Goal: Communication & Community: Share content

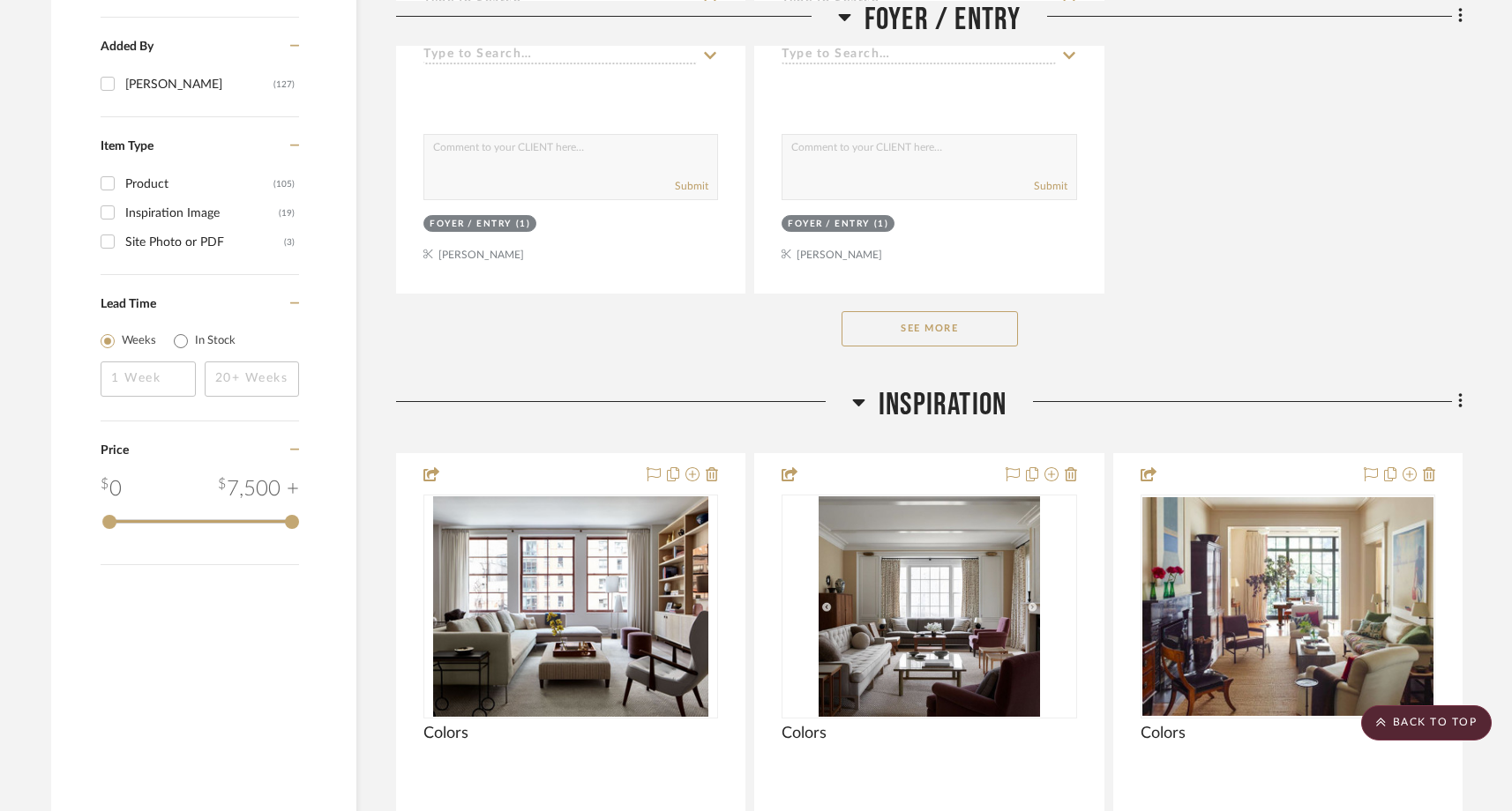
scroll to position [2598, 0]
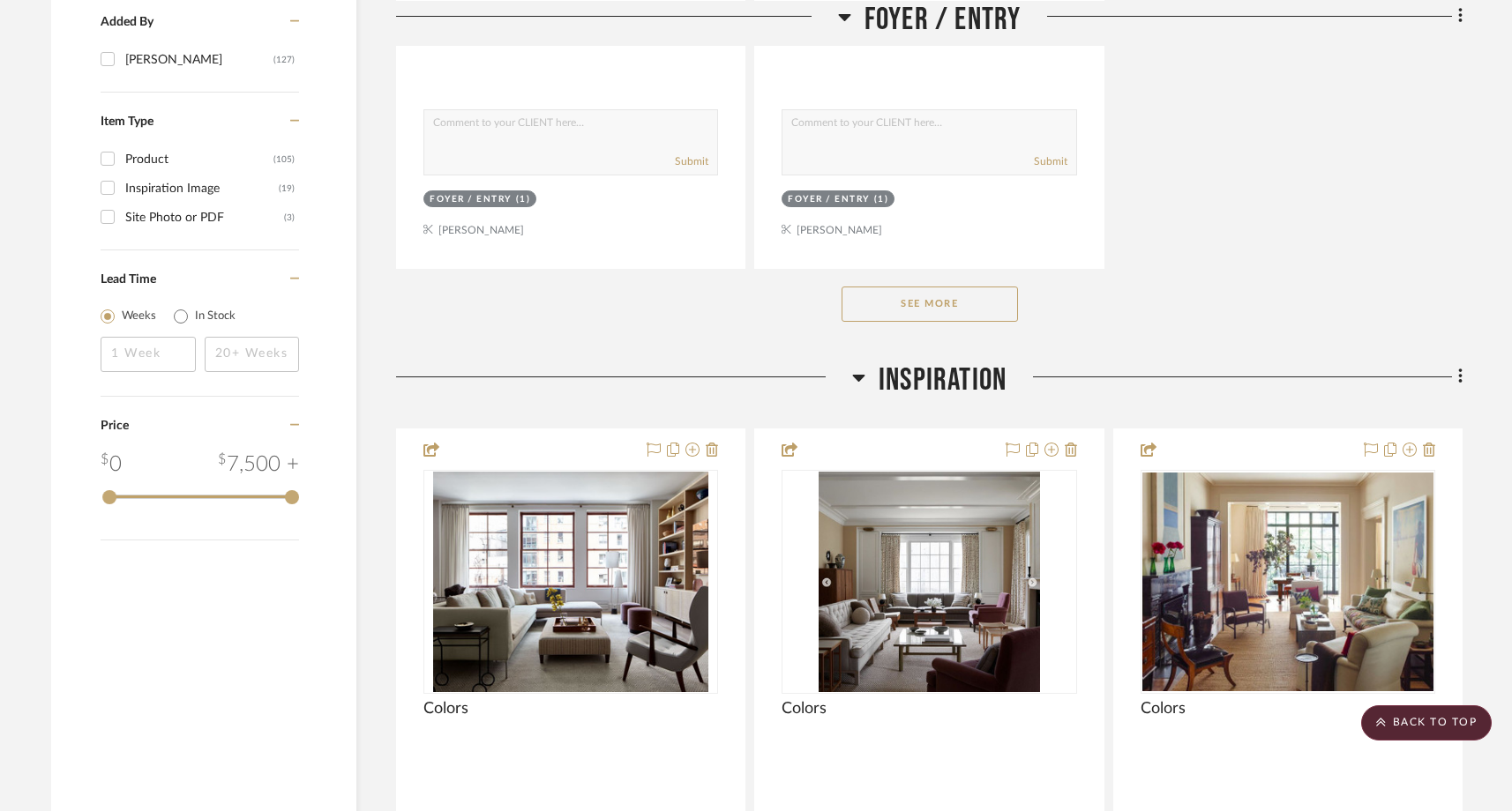
click at [882, 286] on button "See More" at bounding box center [930, 303] width 177 height 35
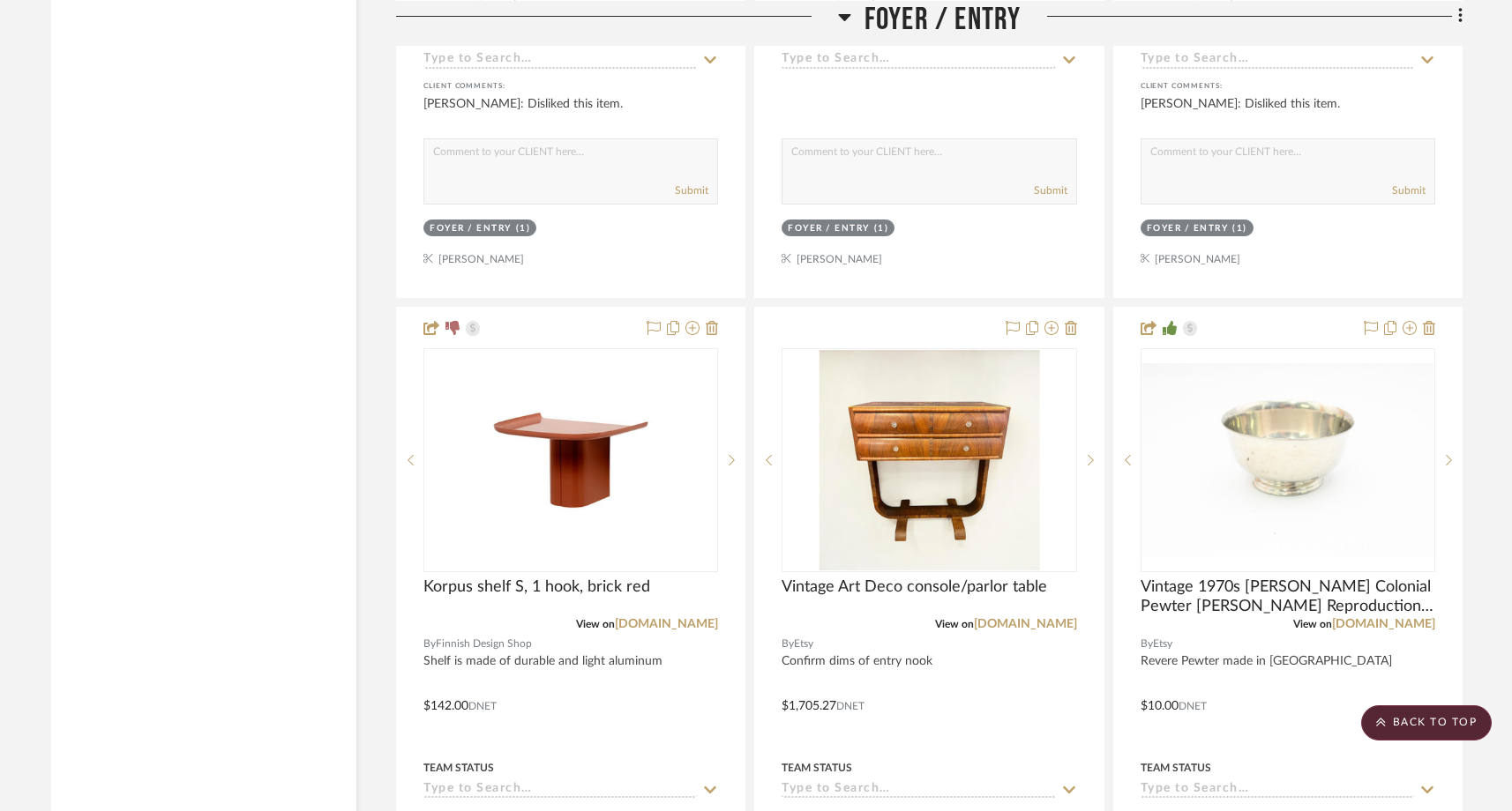
scroll to position [3332, 0]
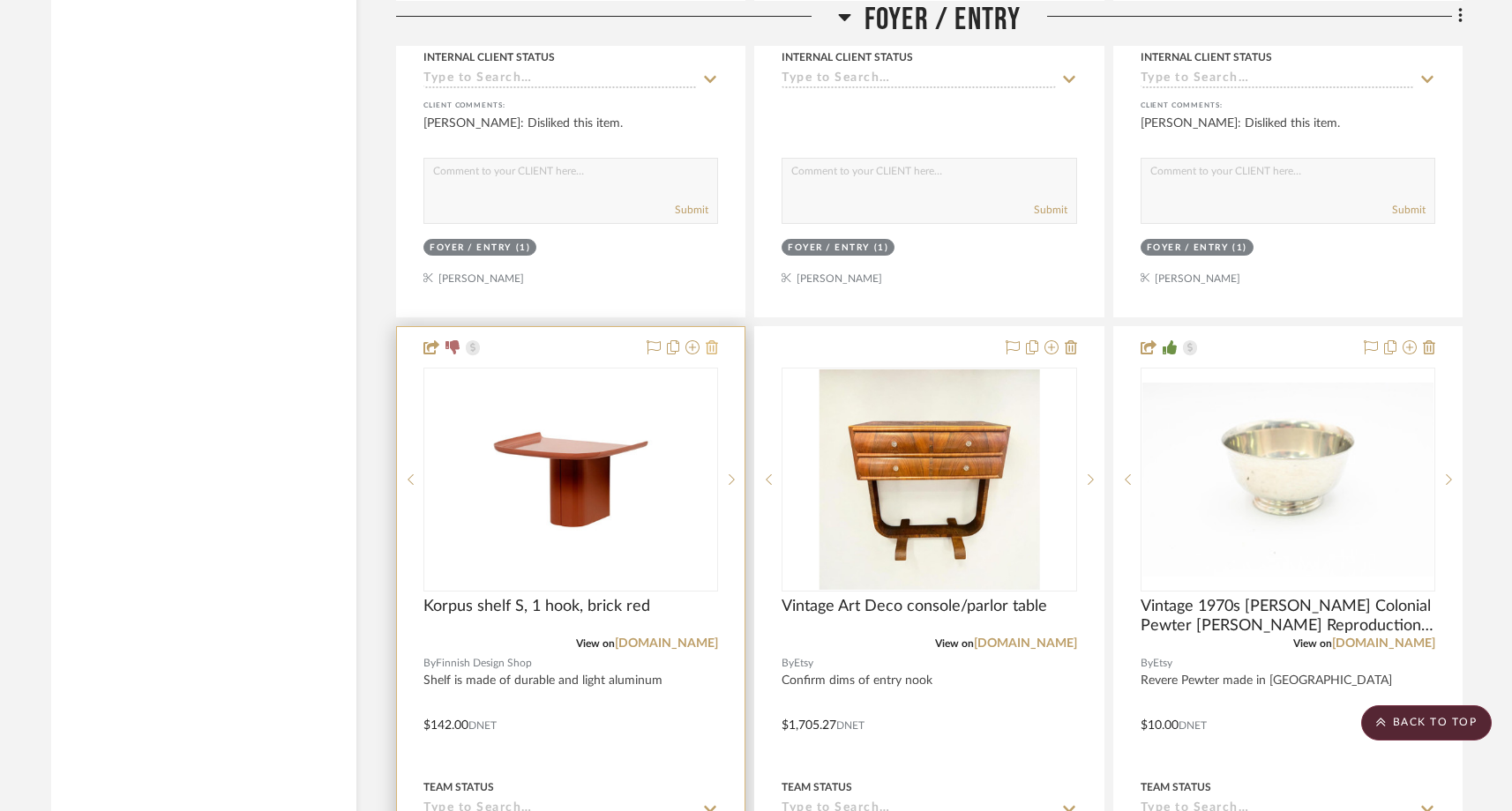
click at [710, 340] on icon at bounding box center [712, 347] width 13 height 14
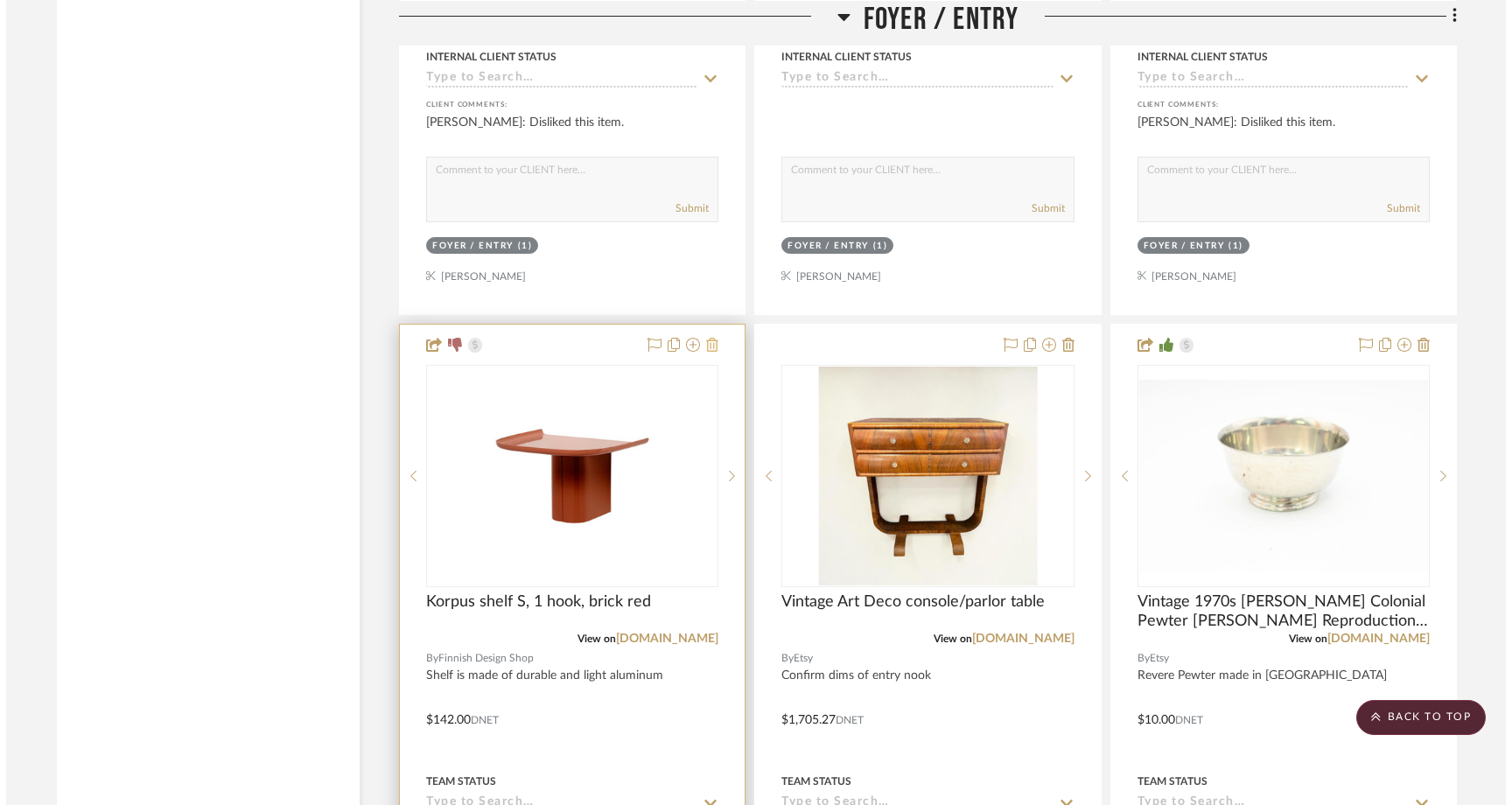
scroll to position [0, 0]
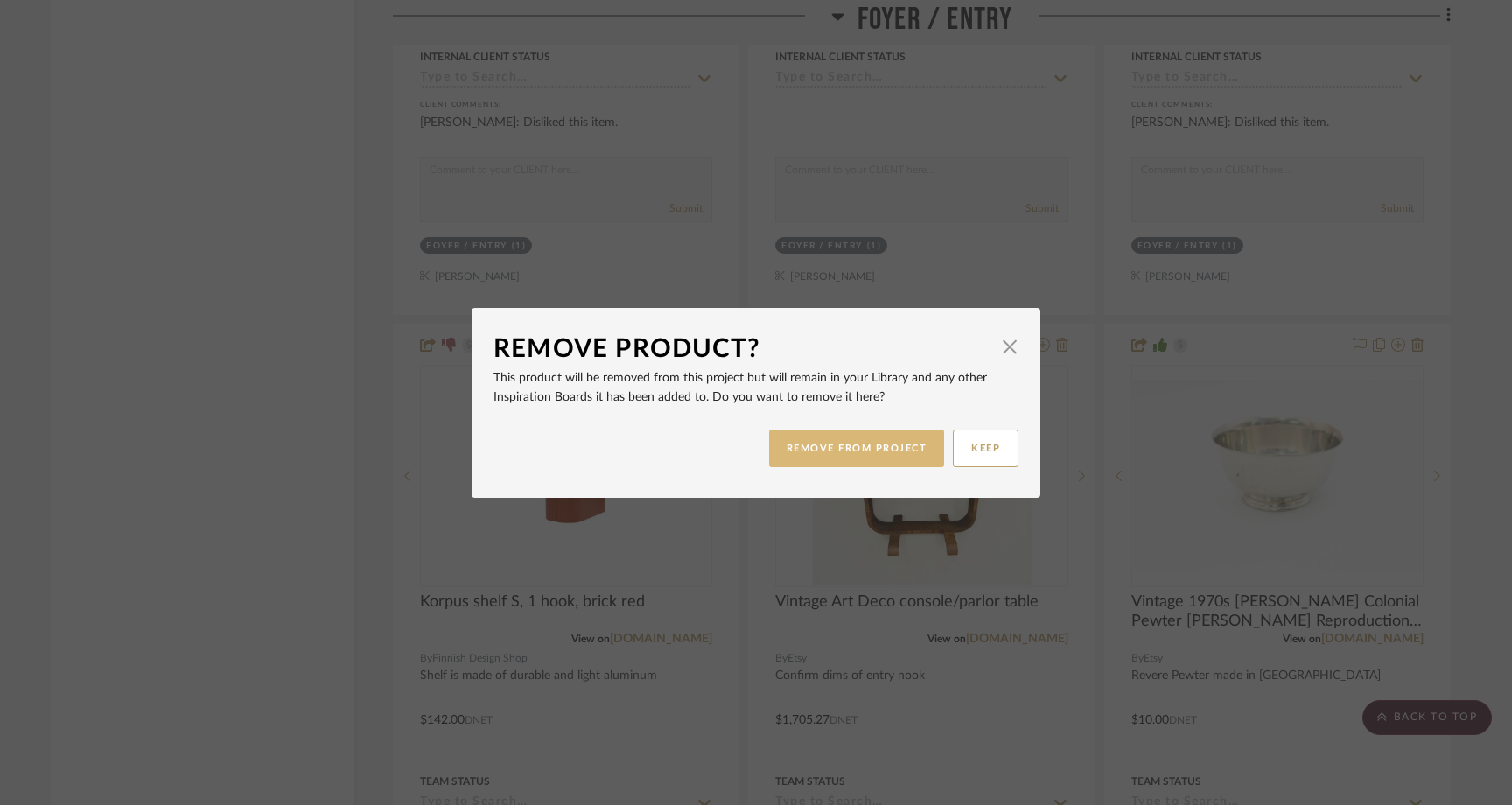
click at [814, 446] on button "REMOVE FROM PROJECT" at bounding box center [858, 449] width 176 height 37
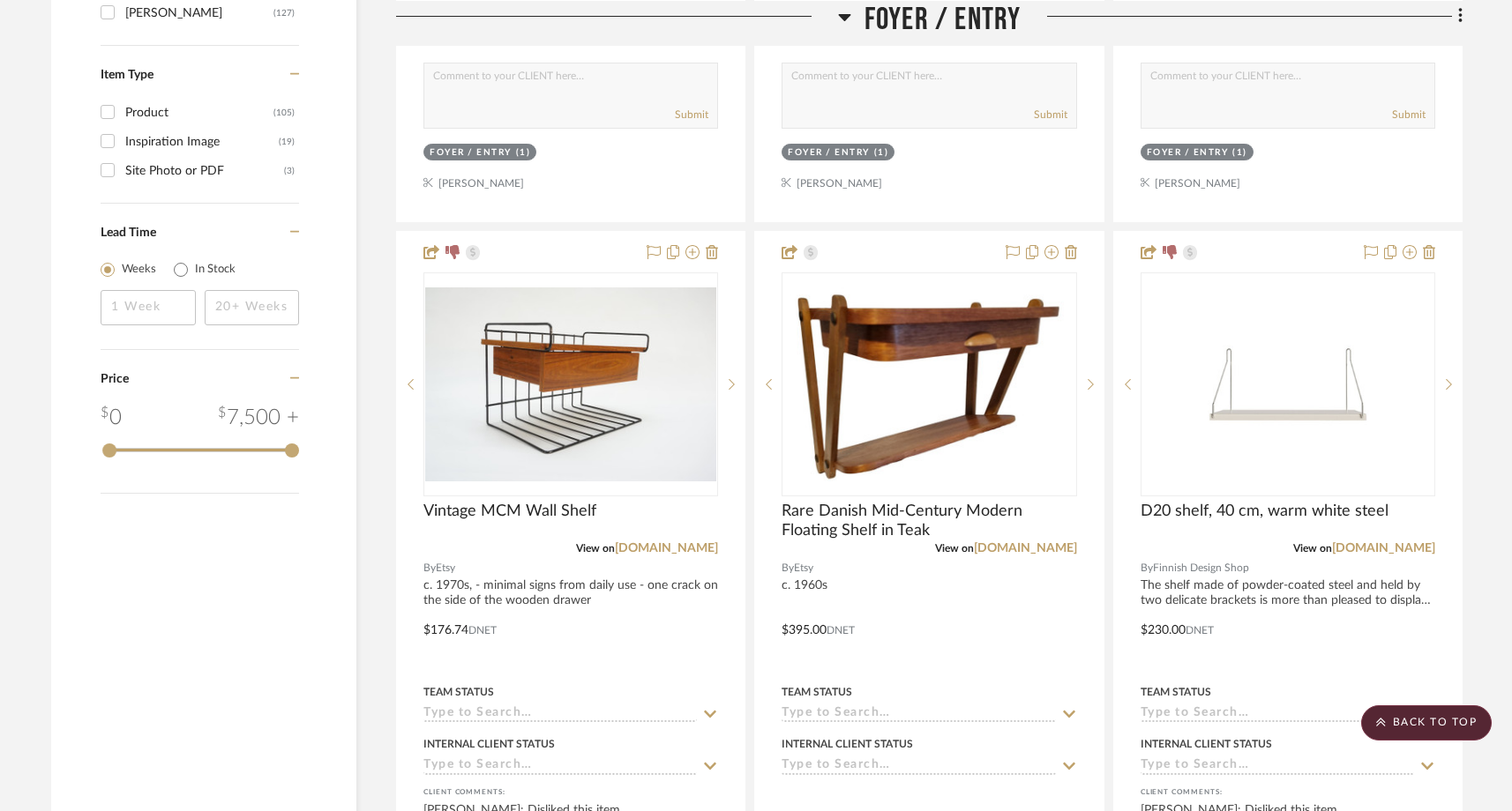
scroll to position [2638, 0]
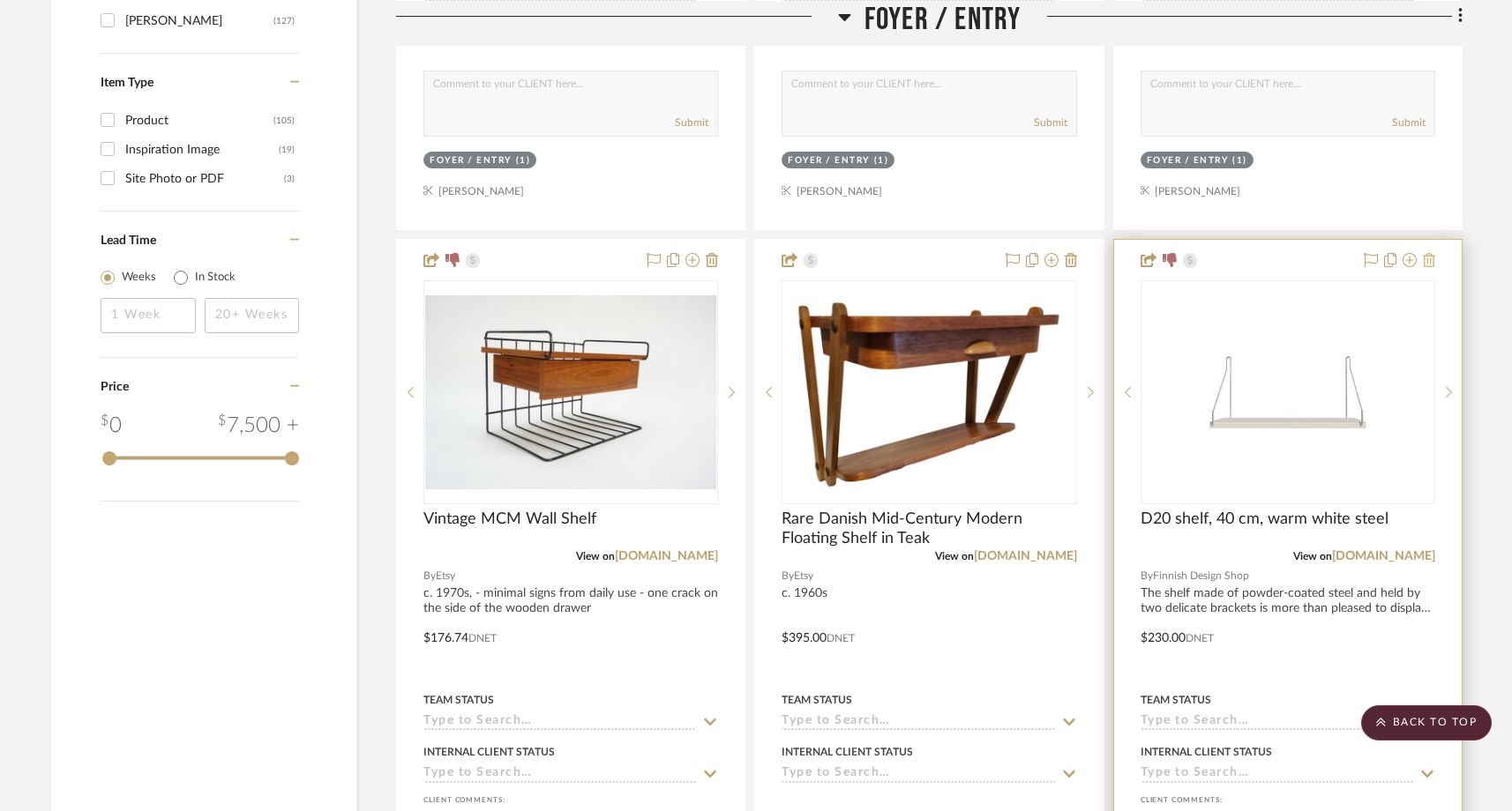
click at [1427, 253] on icon at bounding box center [1429, 260] width 13 height 14
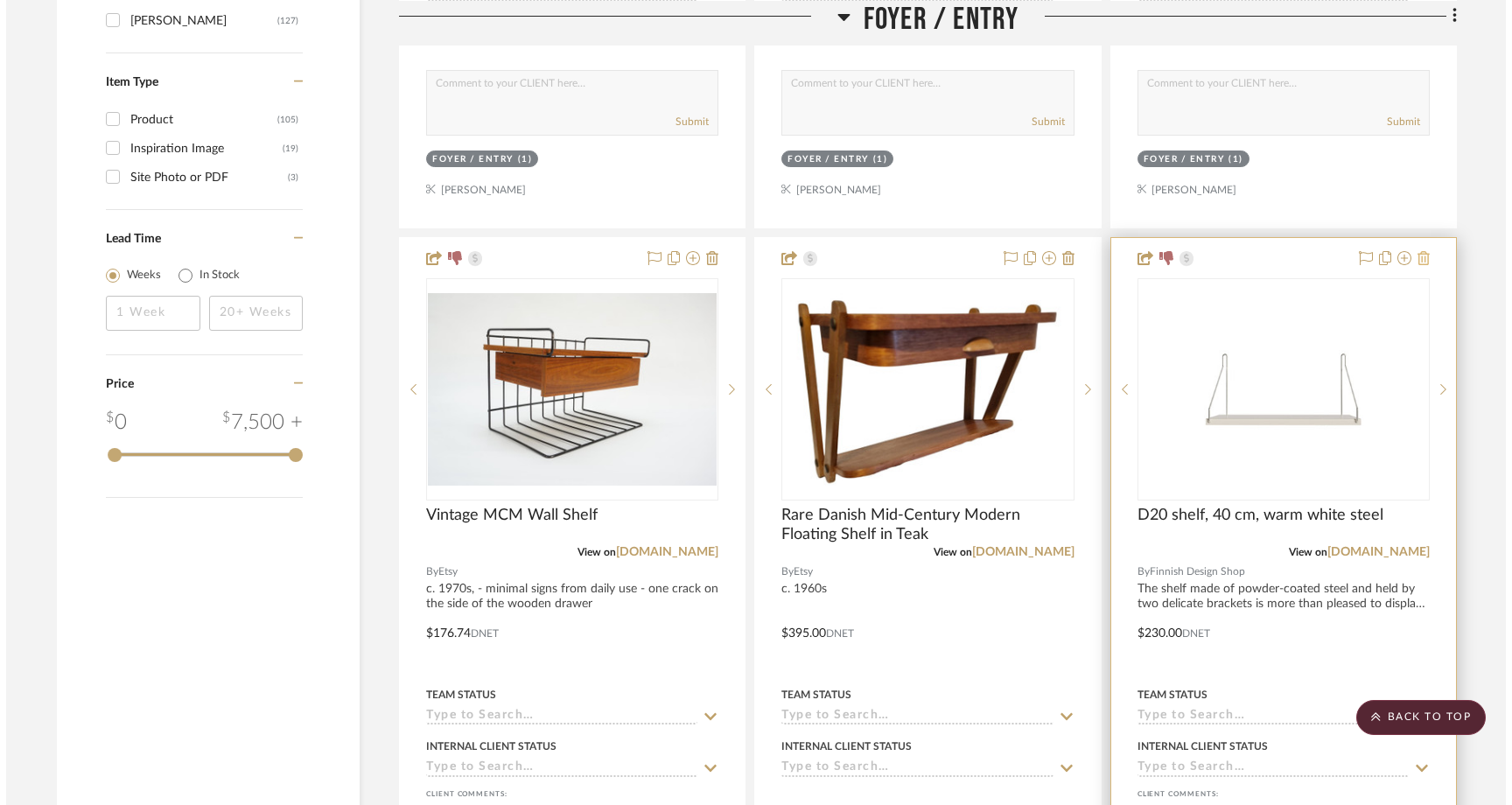
scroll to position [0, 0]
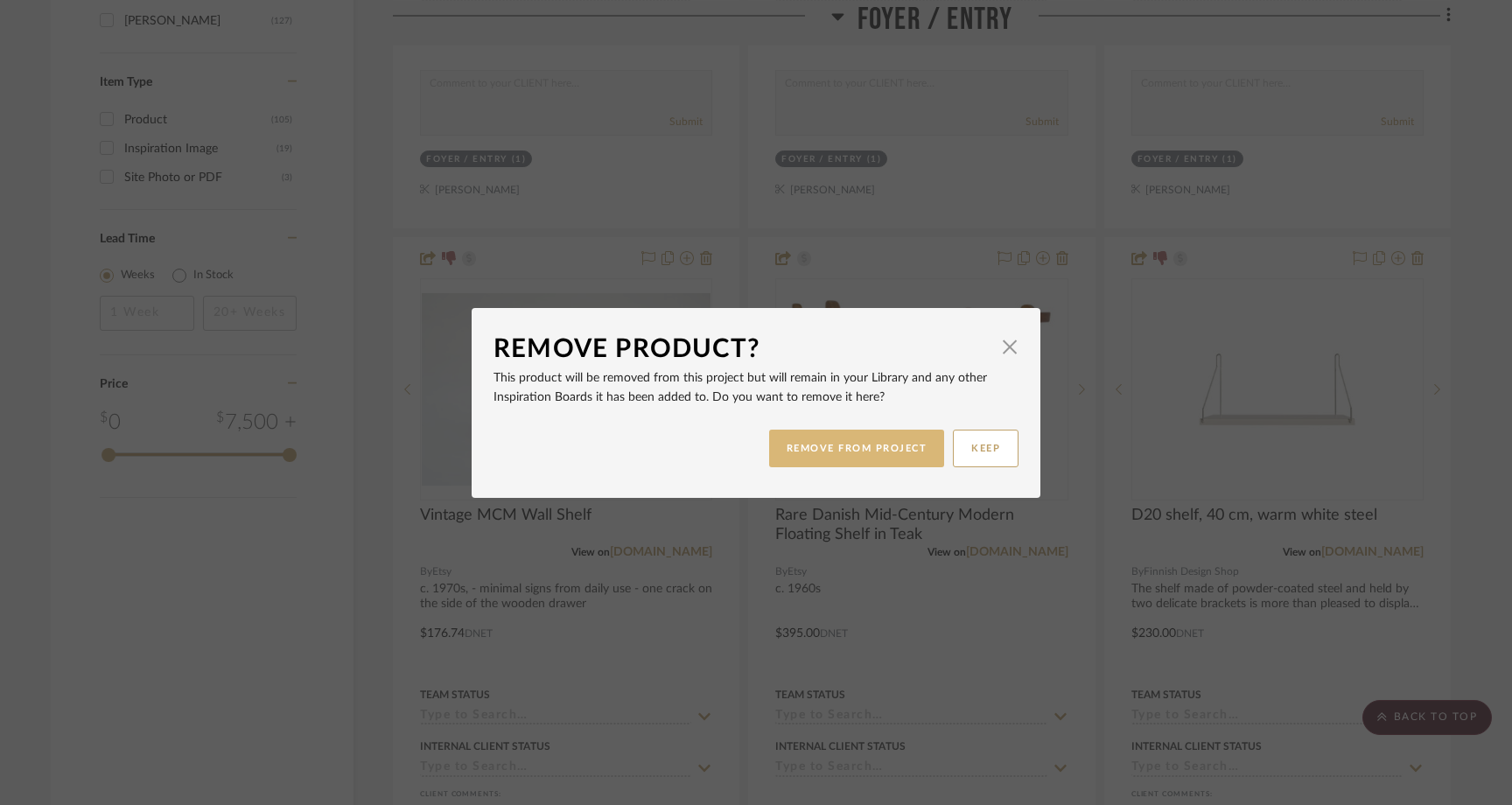
click at [860, 438] on button "REMOVE FROM PROJECT" at bounding box center [858, 449] width 176 height 37
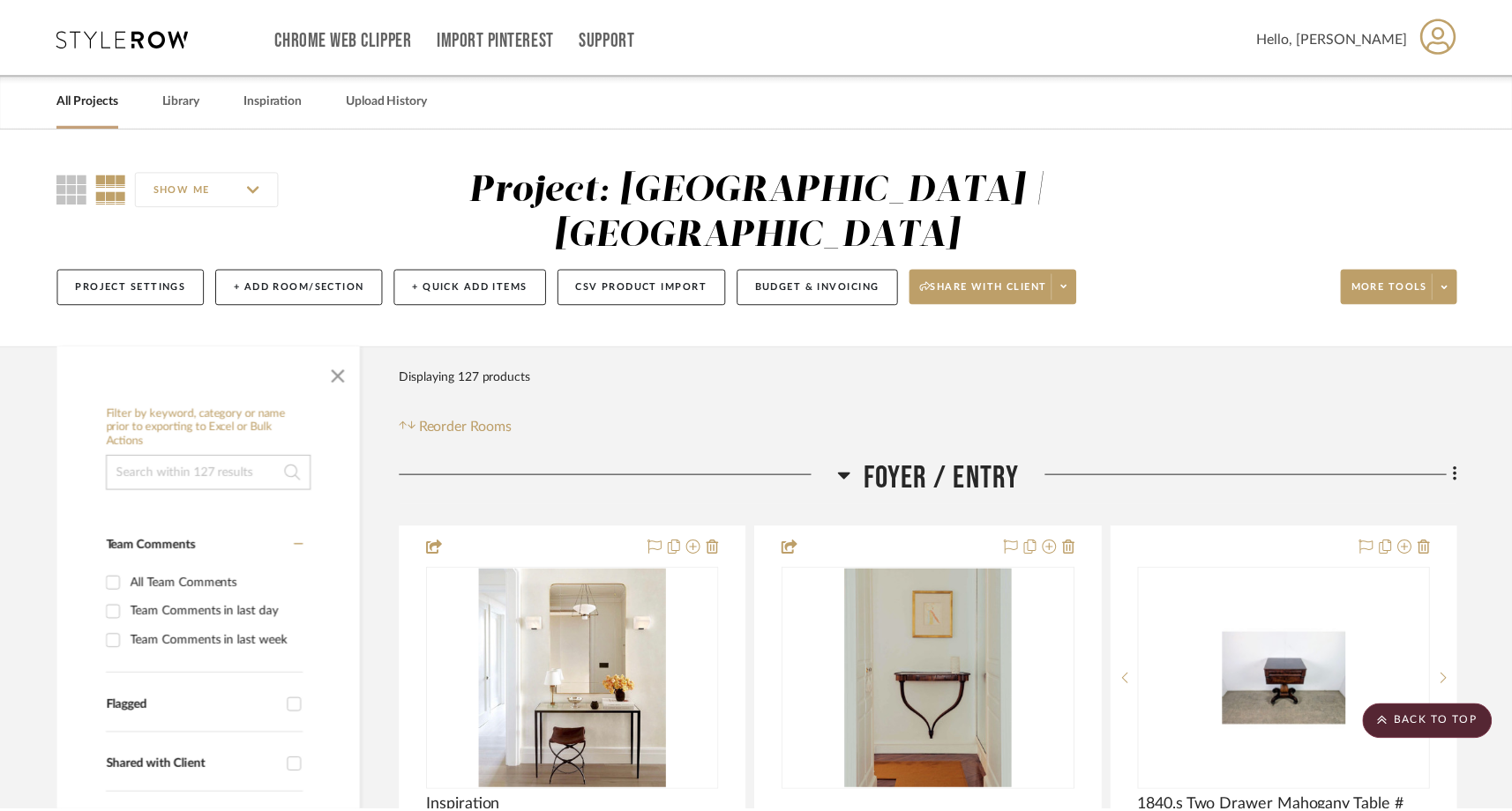
scroll to position [2638, 0]
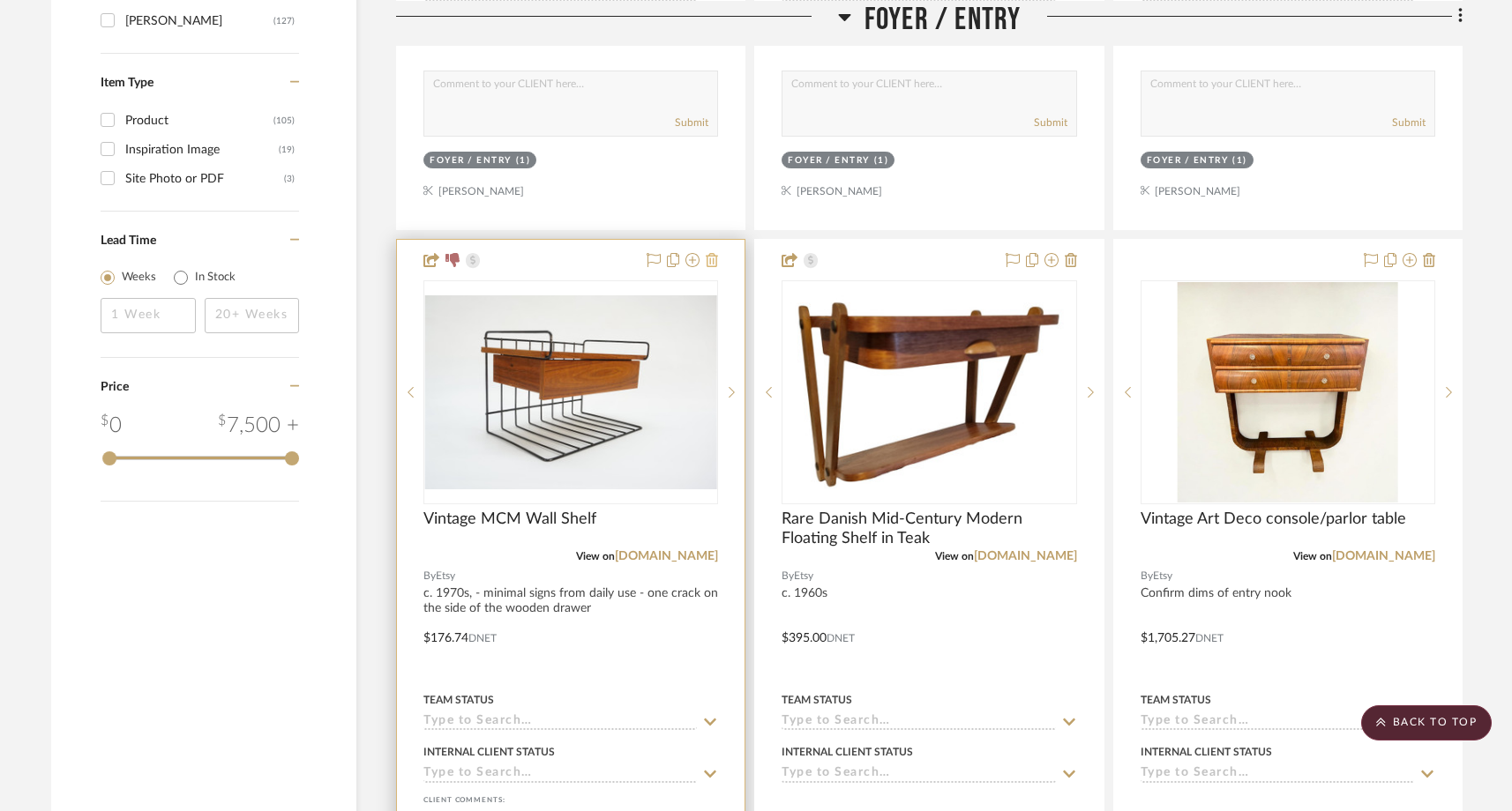
click at [711, 253] on icon at bounding box center [712, 260] width 13 height 14
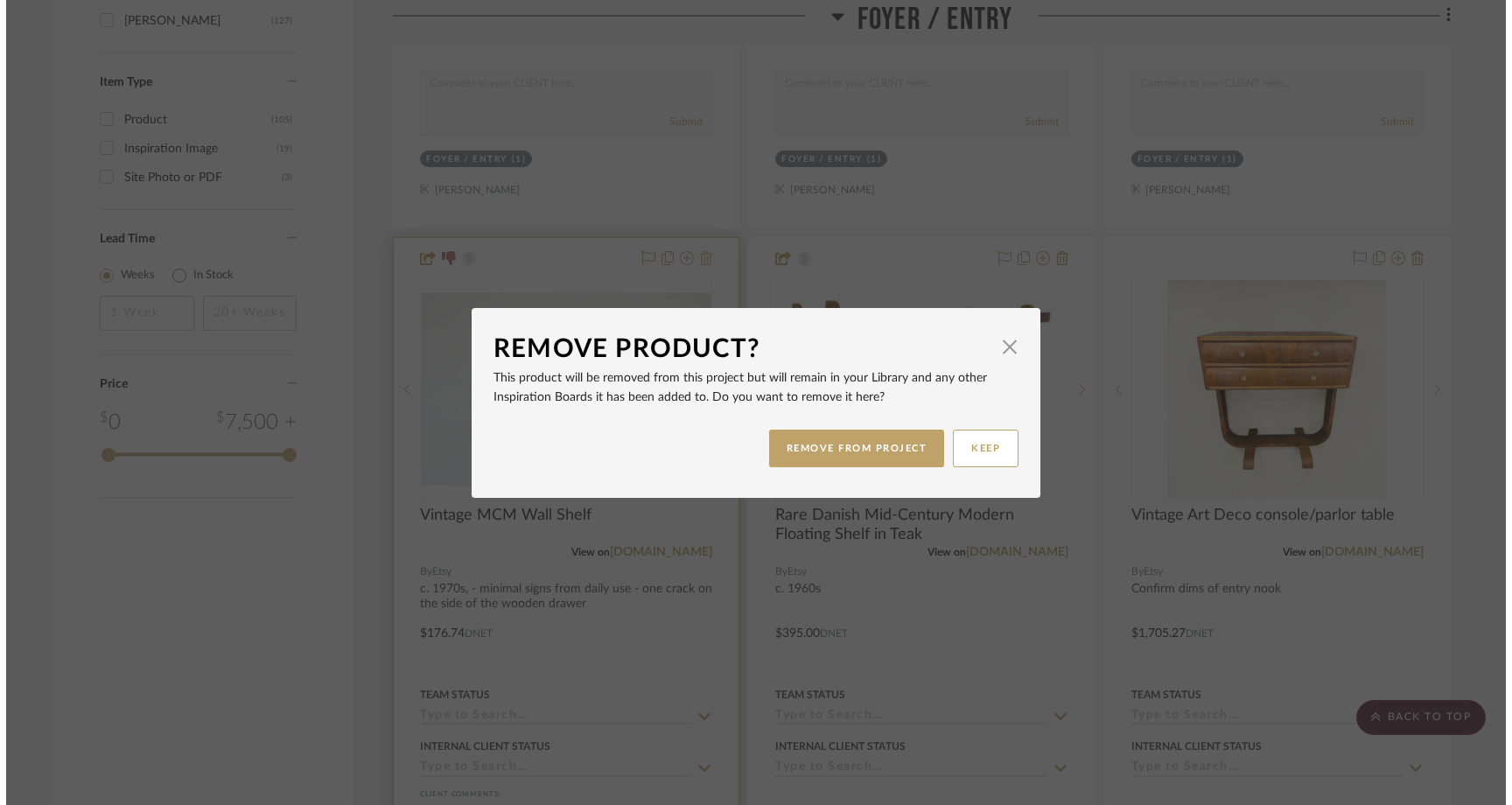
scroll to position [0, 0]
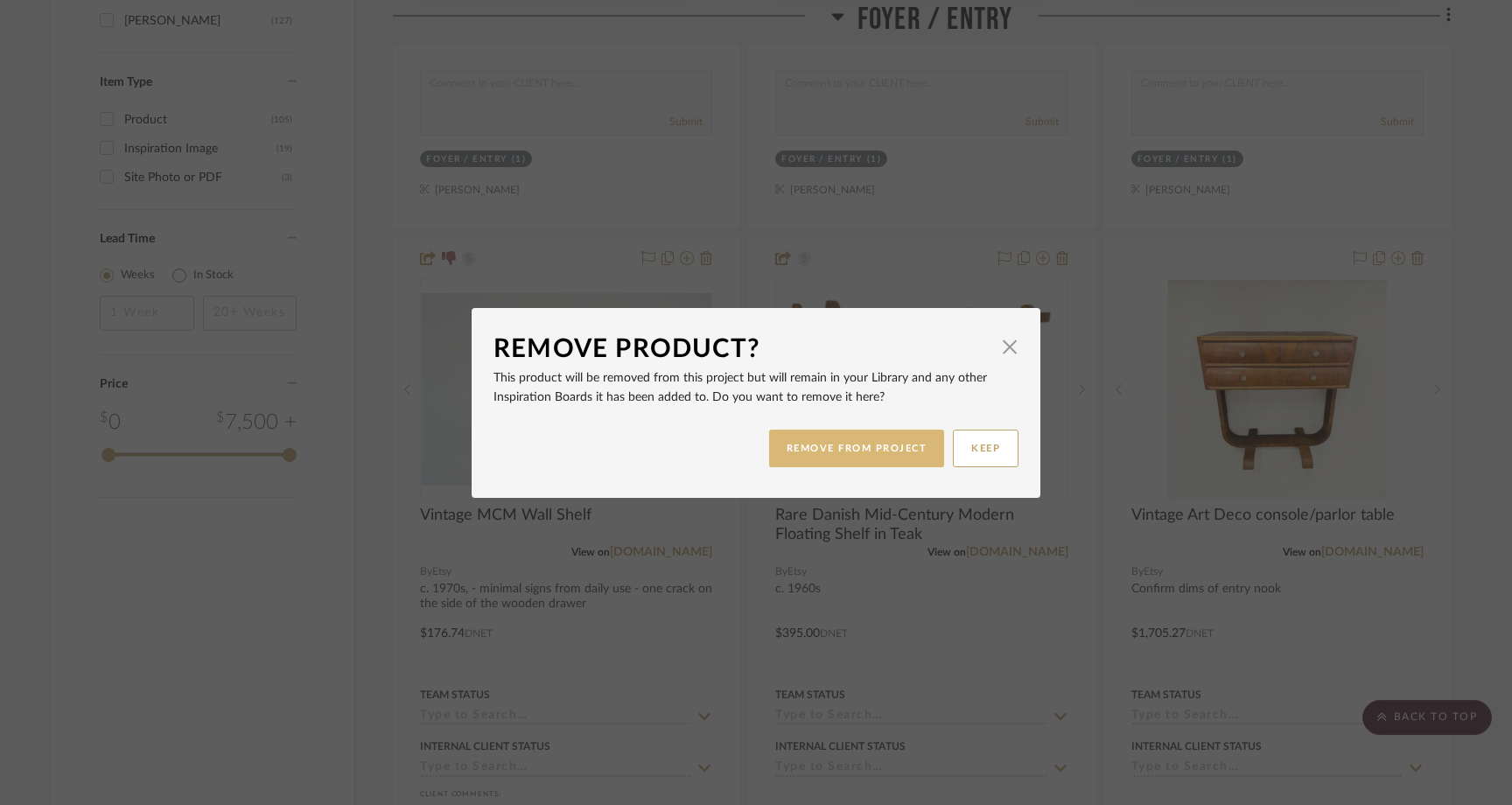
click at [825, 454] on button "REMOVE FROM PROJECT" at bounding box center [858, 449] width 176 height 37
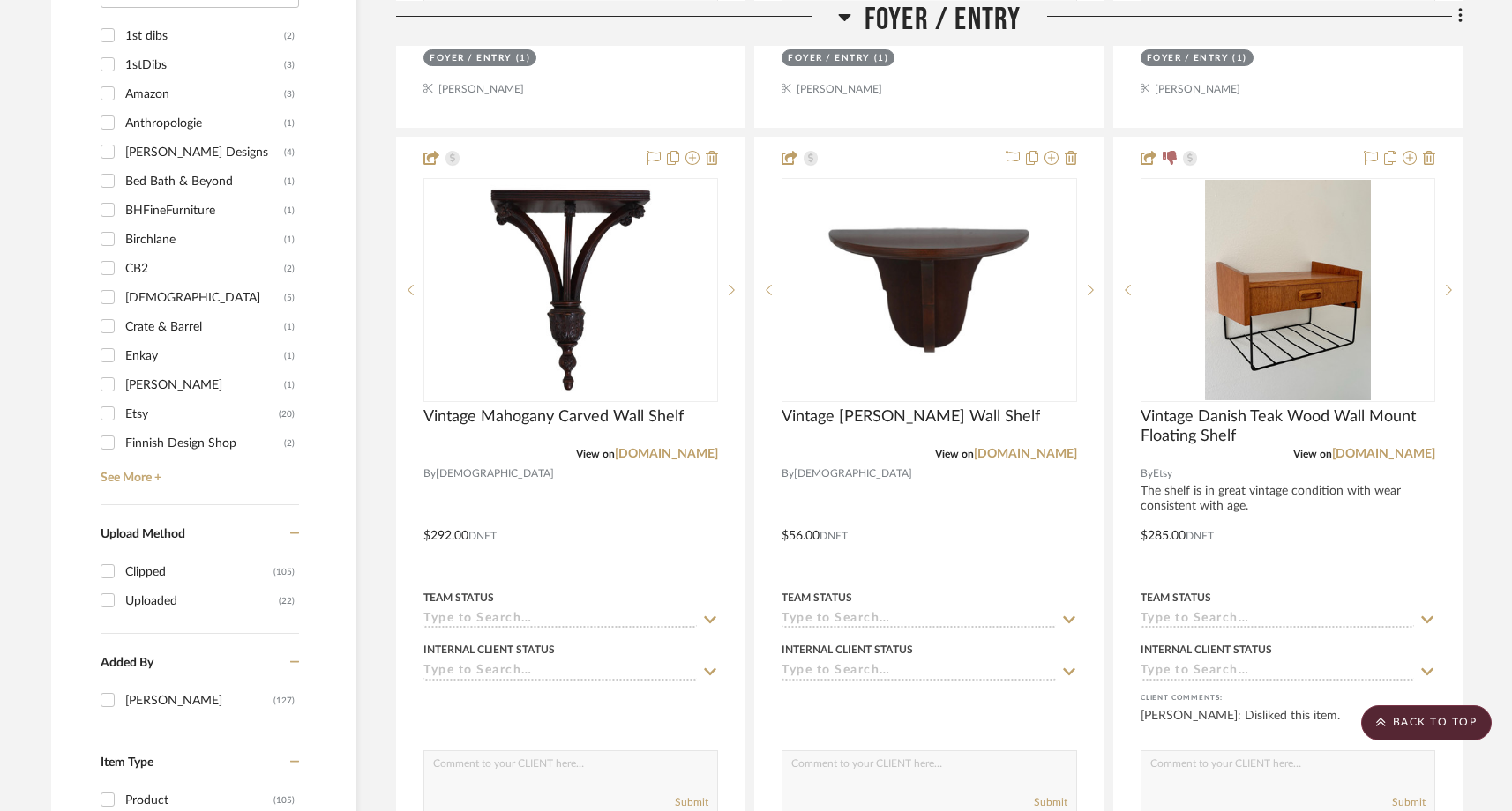
scroll to position [1913, 0]
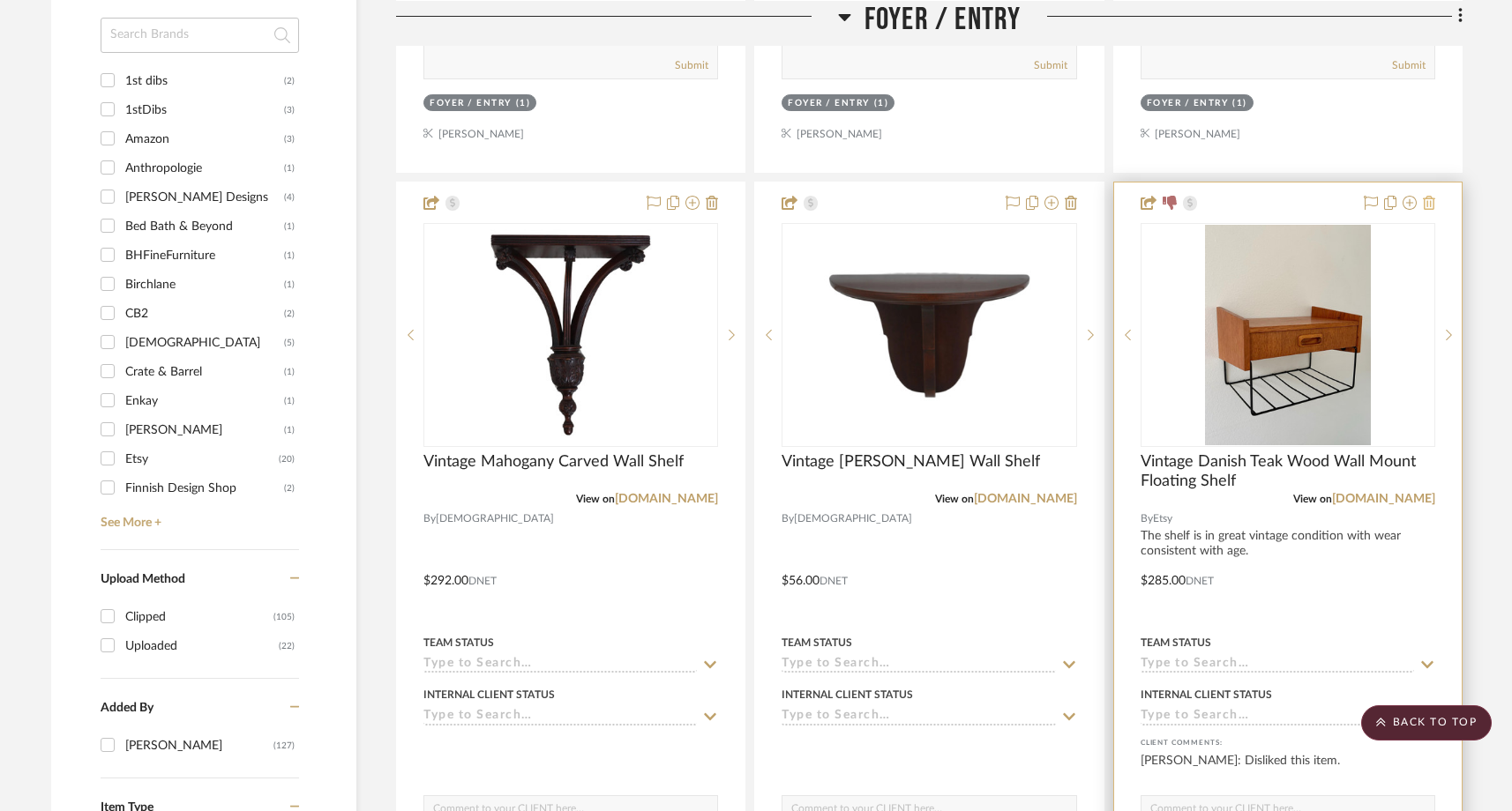
click at [1430, 196] on icon at bounding box center [1429, 203] width 13 height 14
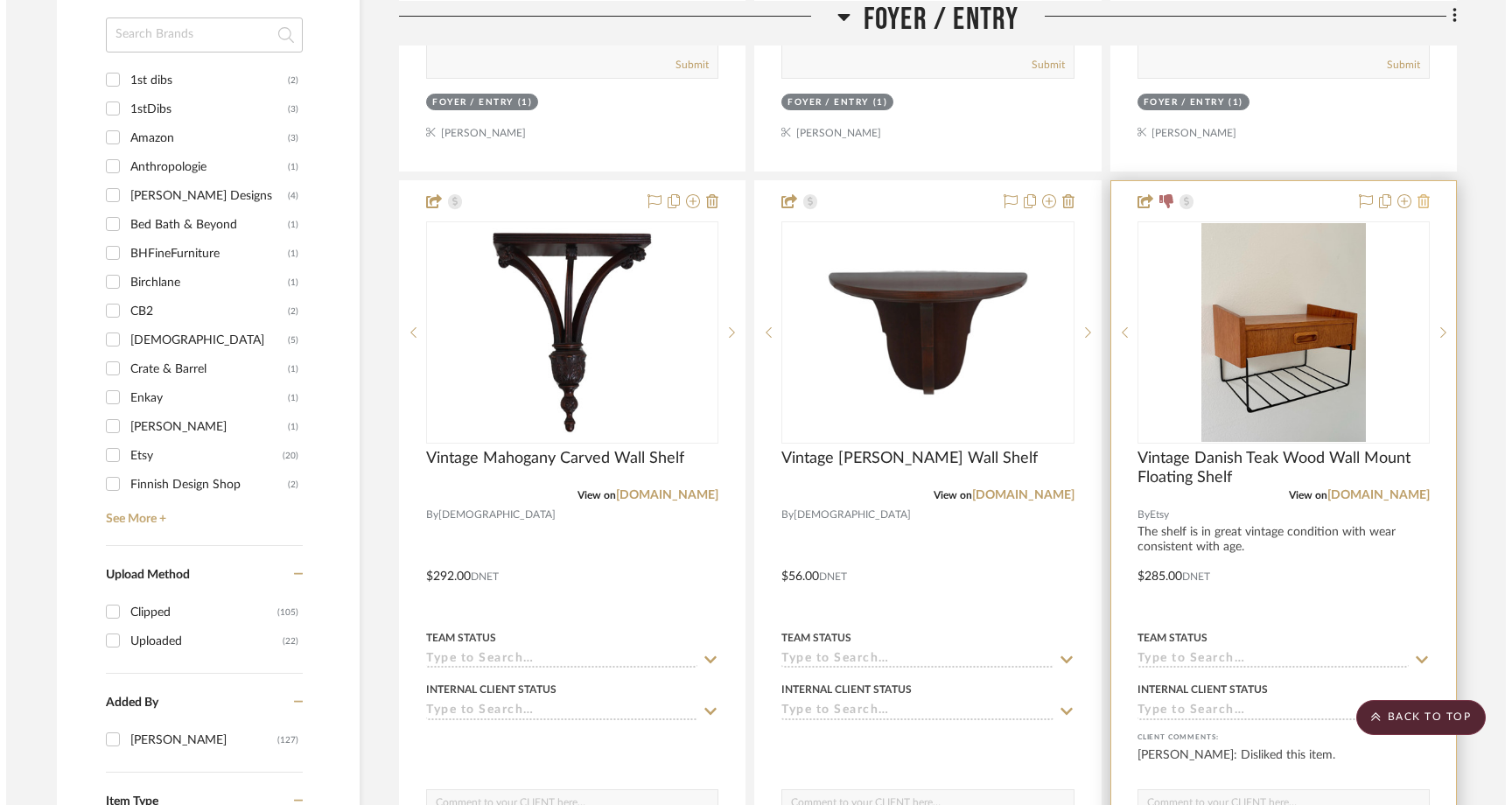
scroll to position [0, 0]
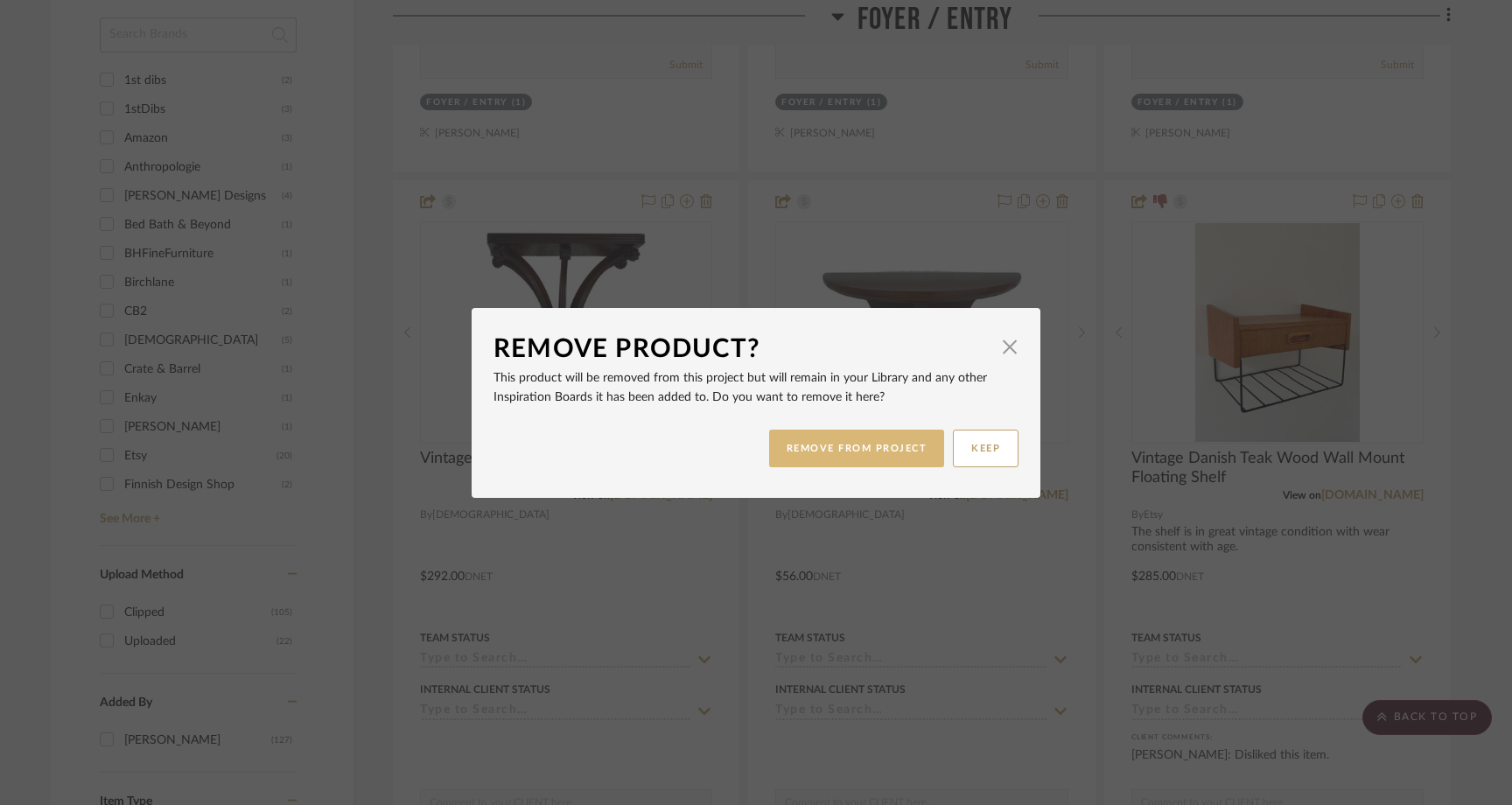
click at [826, 456] on button "REMOVE FROM PROJECT" at bounding box center [858, 449] width 176 height 37
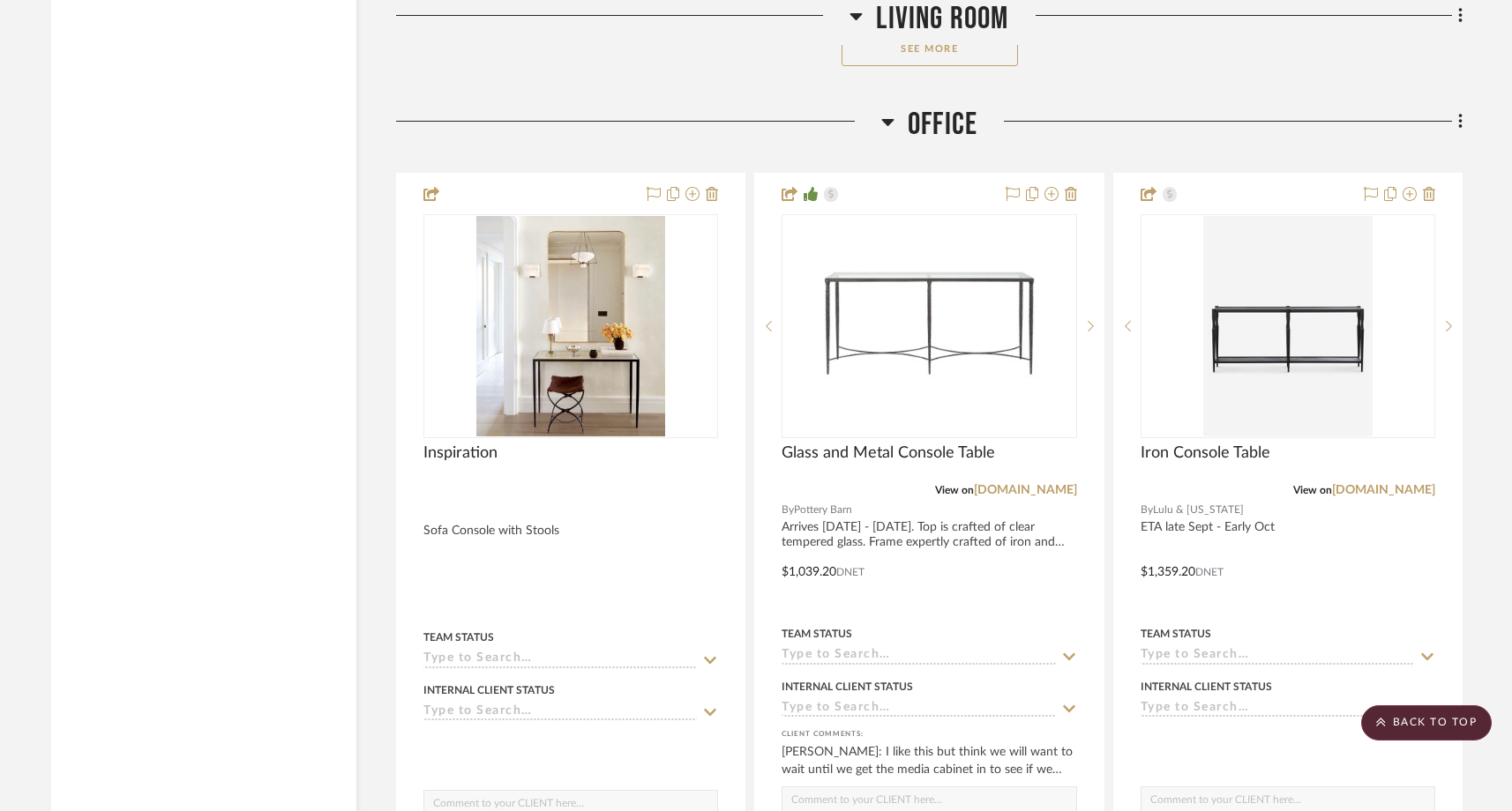
scroll to position [9423, 0]
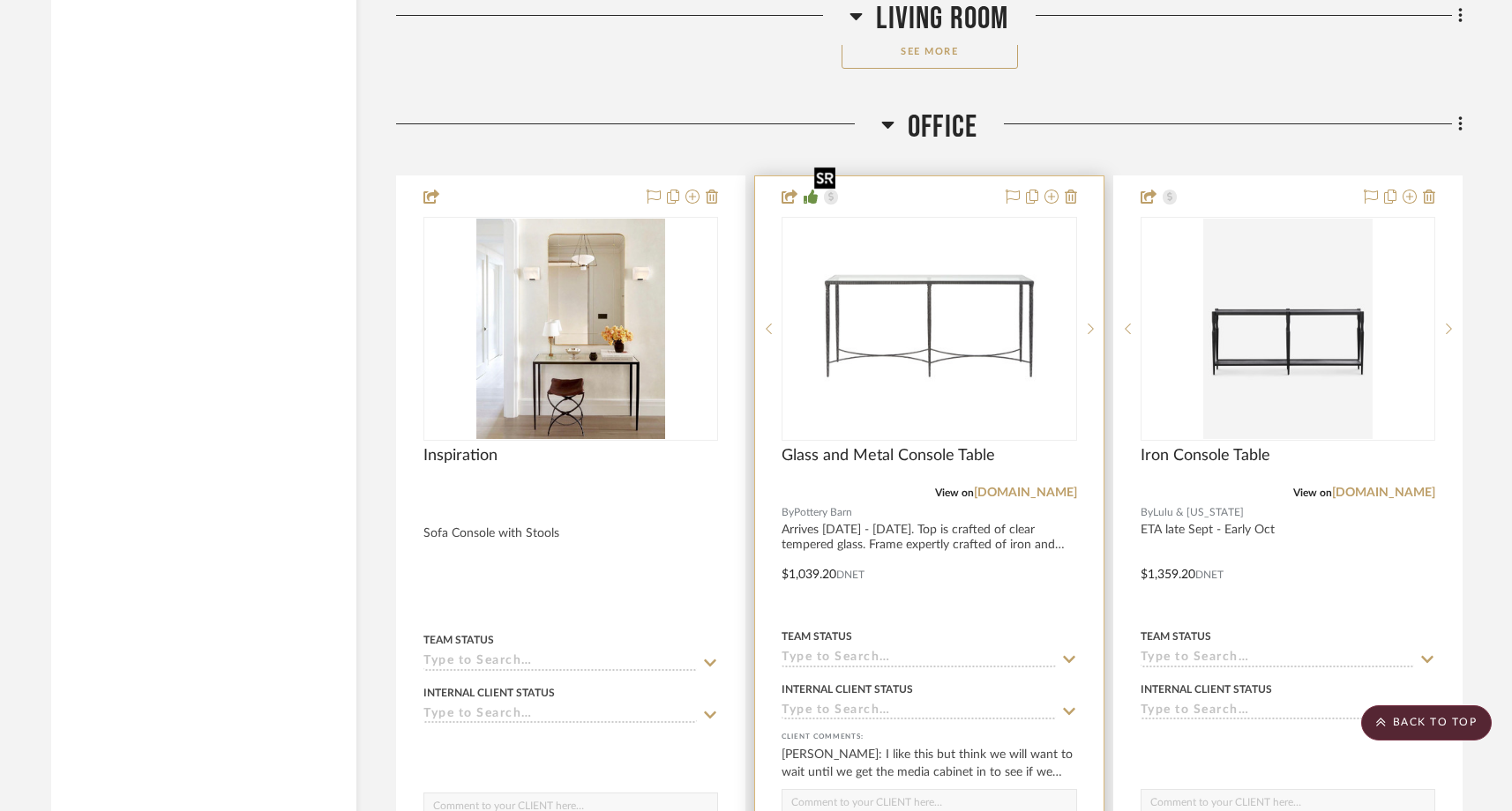
click at [944, 311] on div at bounding box center [929, 329] width 294 height 224
click at [905, 294] on img "0" at bounding box center [929, 329] width 245 height 221
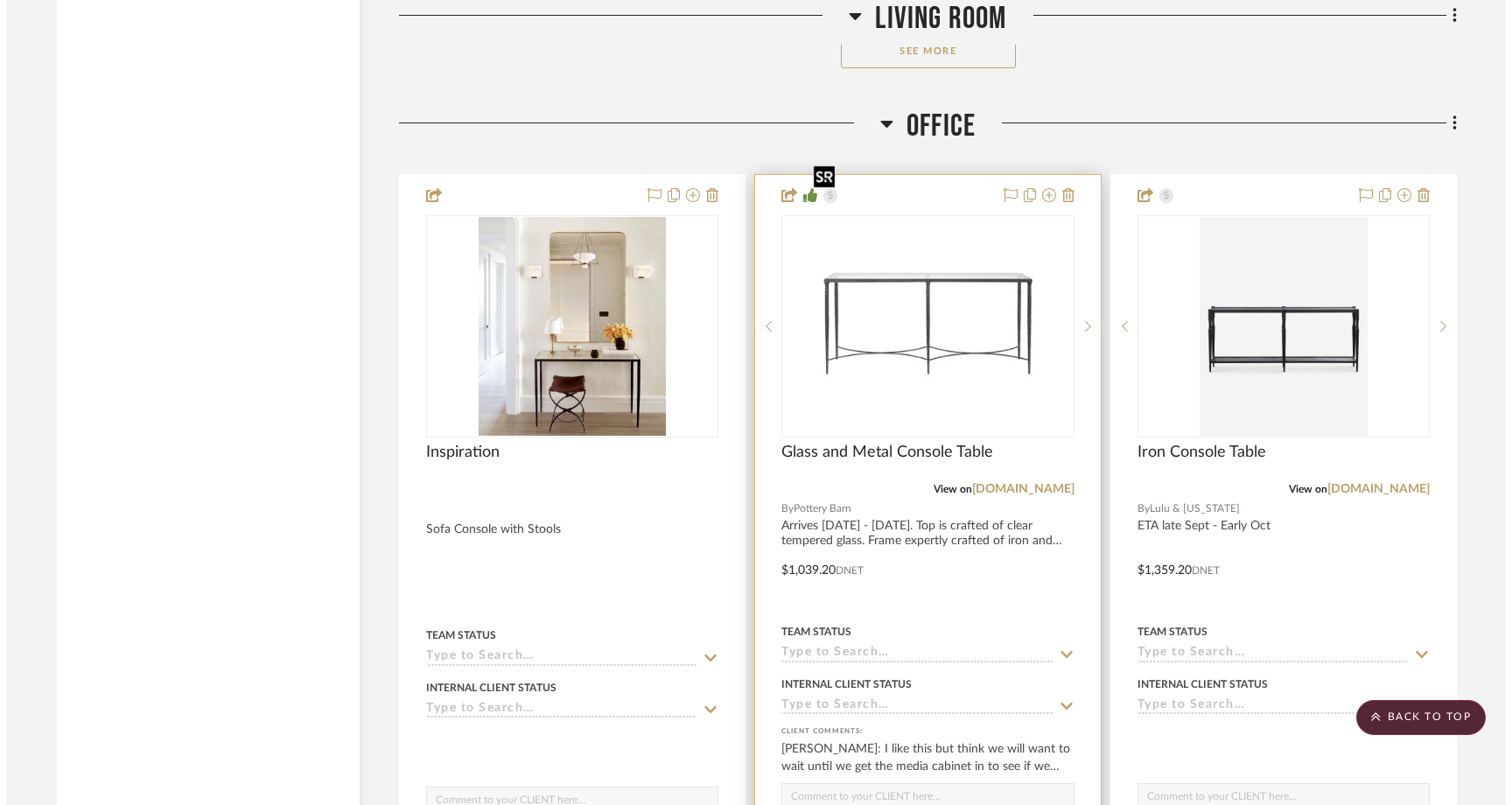
scroll to position [0, 0]
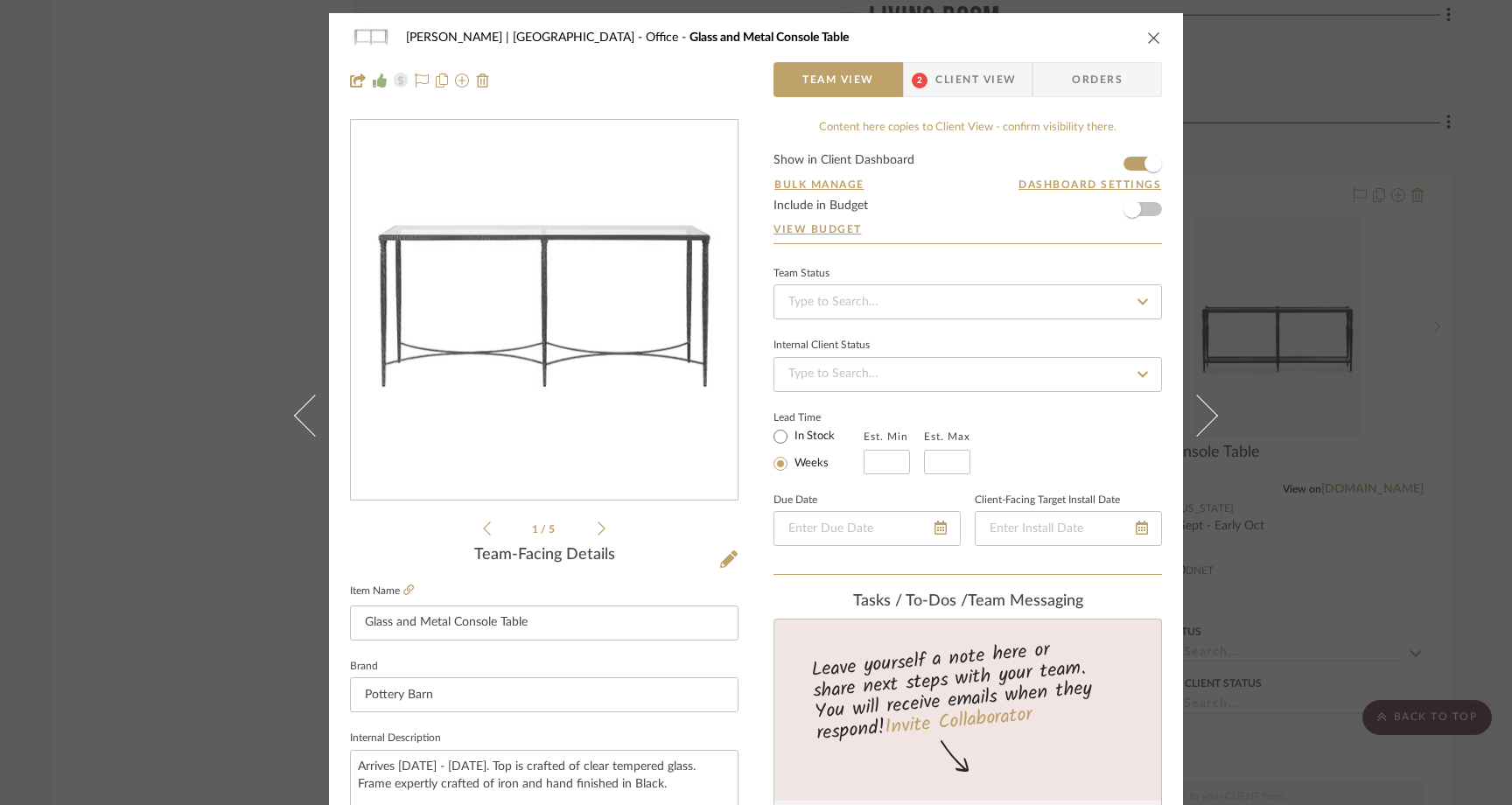
click at [936, 85] on span "Client View" at bounding box center [976, 79] width 80 height 35
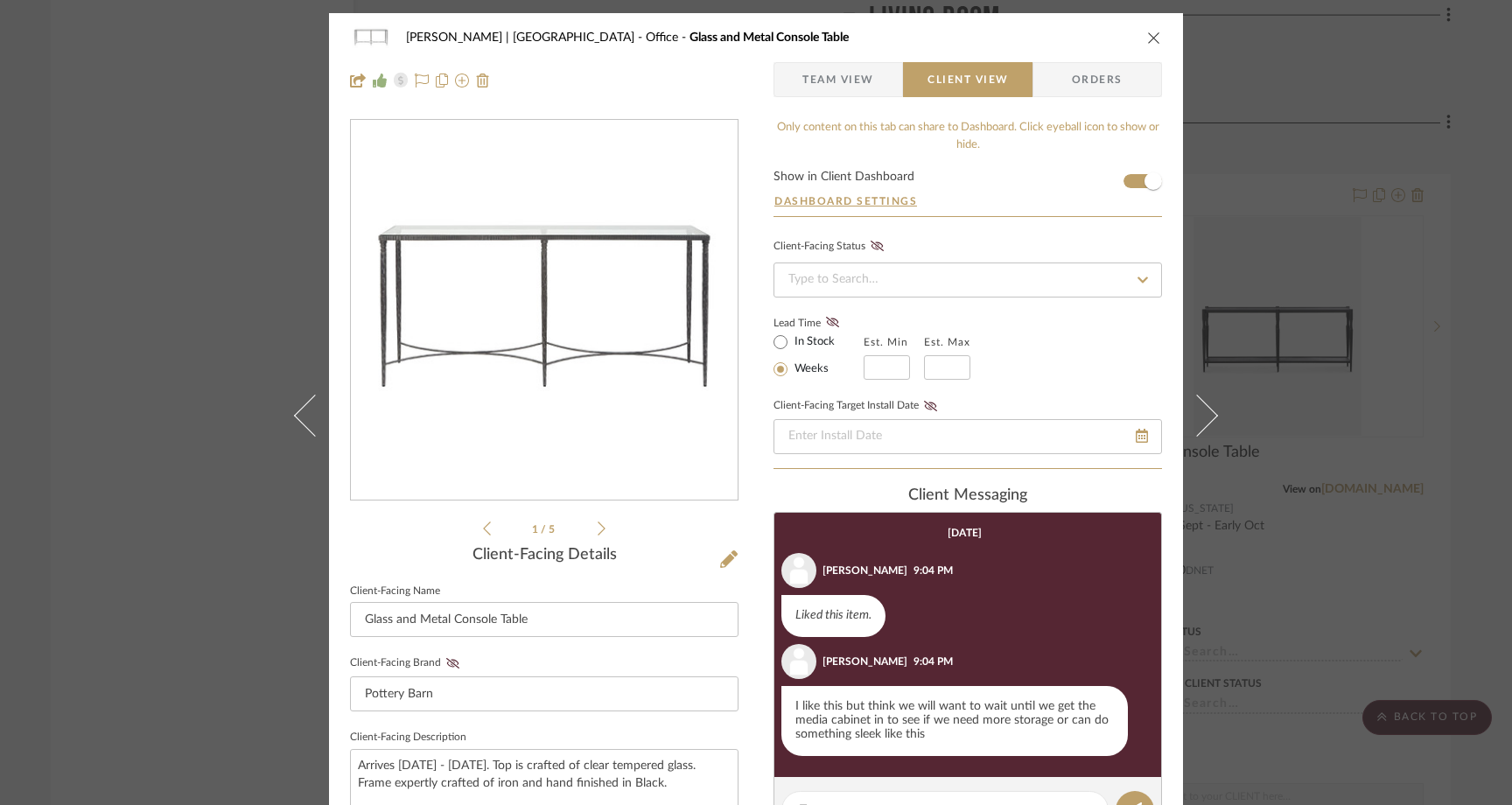
click at [173, 145] on div "Ferree | Brooklyn Heights Office Glass and Metal Console Table Team View Client…" at bounding box center [756, 402] width 1512 height 805
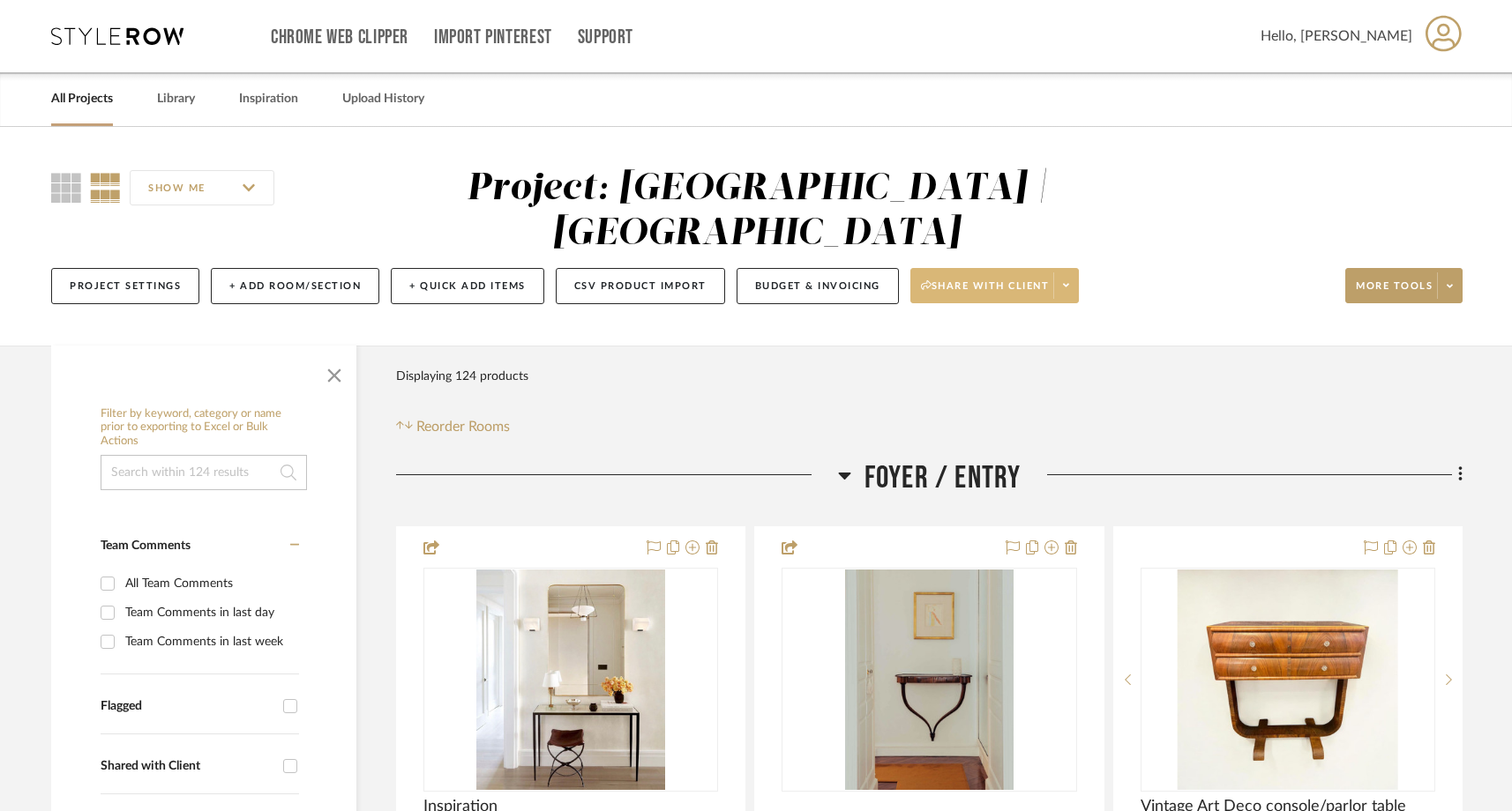
click at [985, 280] on span "Share with client" at bounding box center [984, 292] width 128 height 26
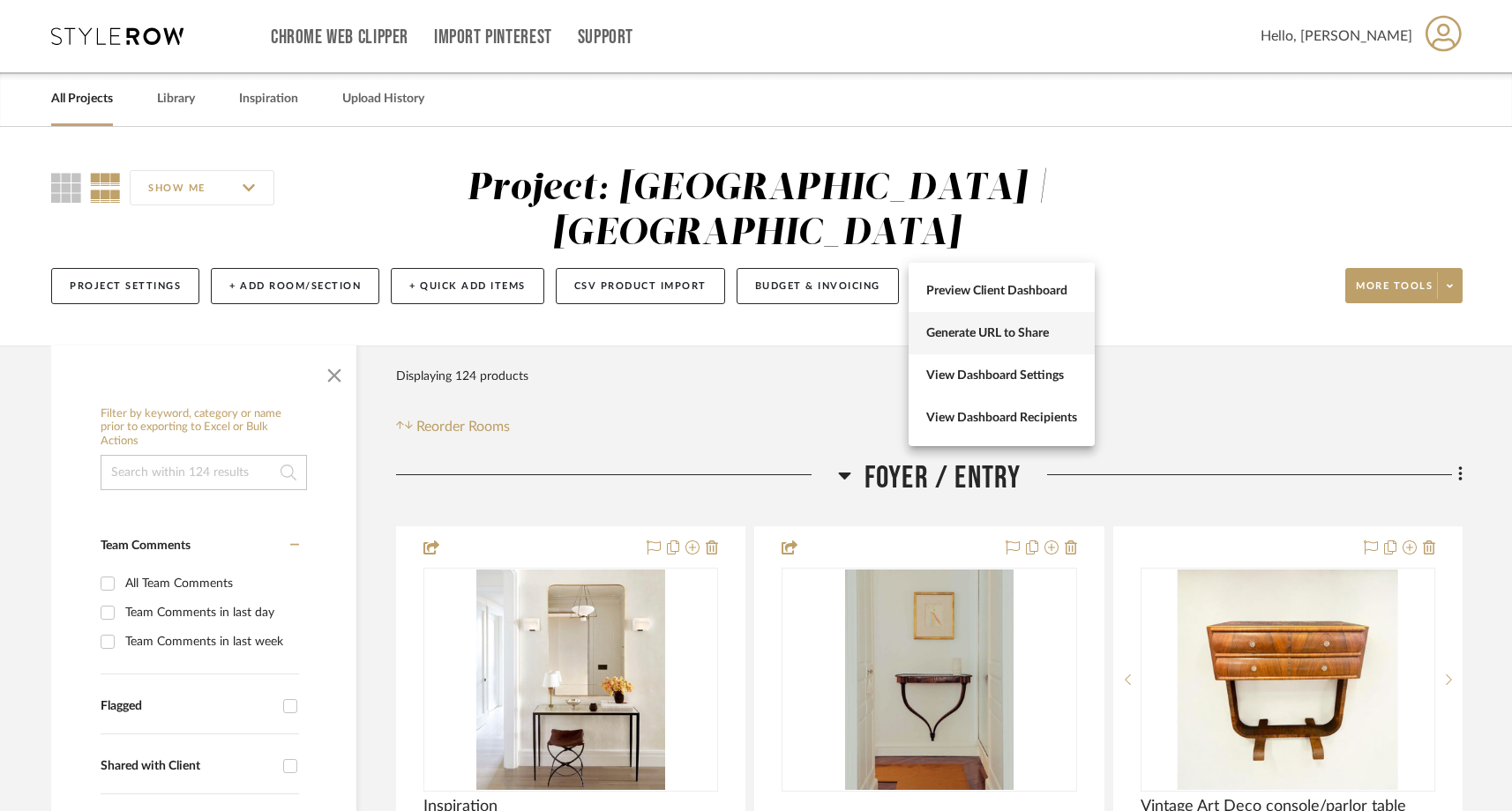
click at [948, 327] on span "Generate URL to Share" at bounding box center [1001, 334] width 151 height 15
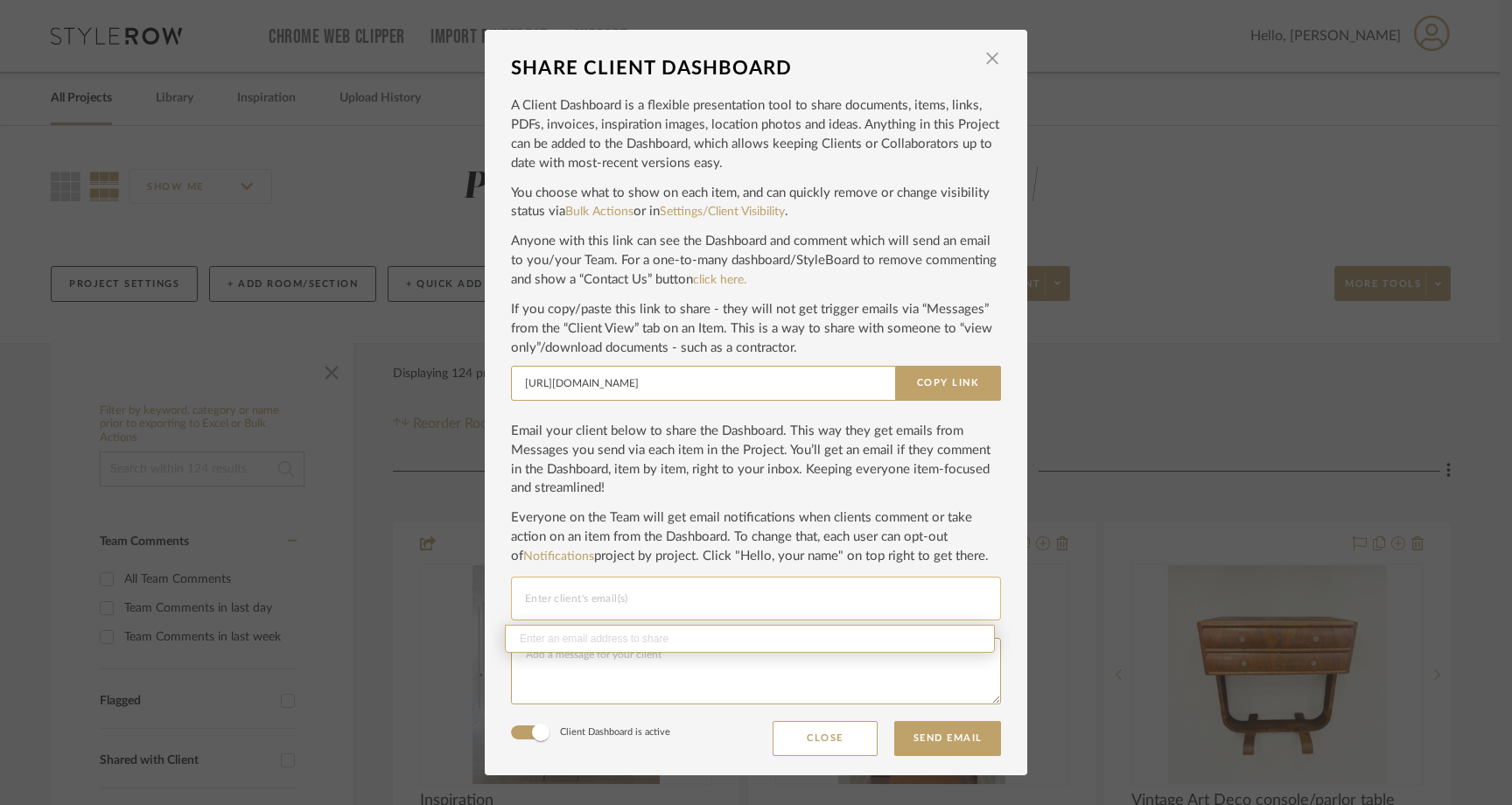
click at [671, 601] on input "Email selection" at bounding box center [756, 598] width 462 height 21
type input "k"
paste input "kelseybferree@gmail.com"
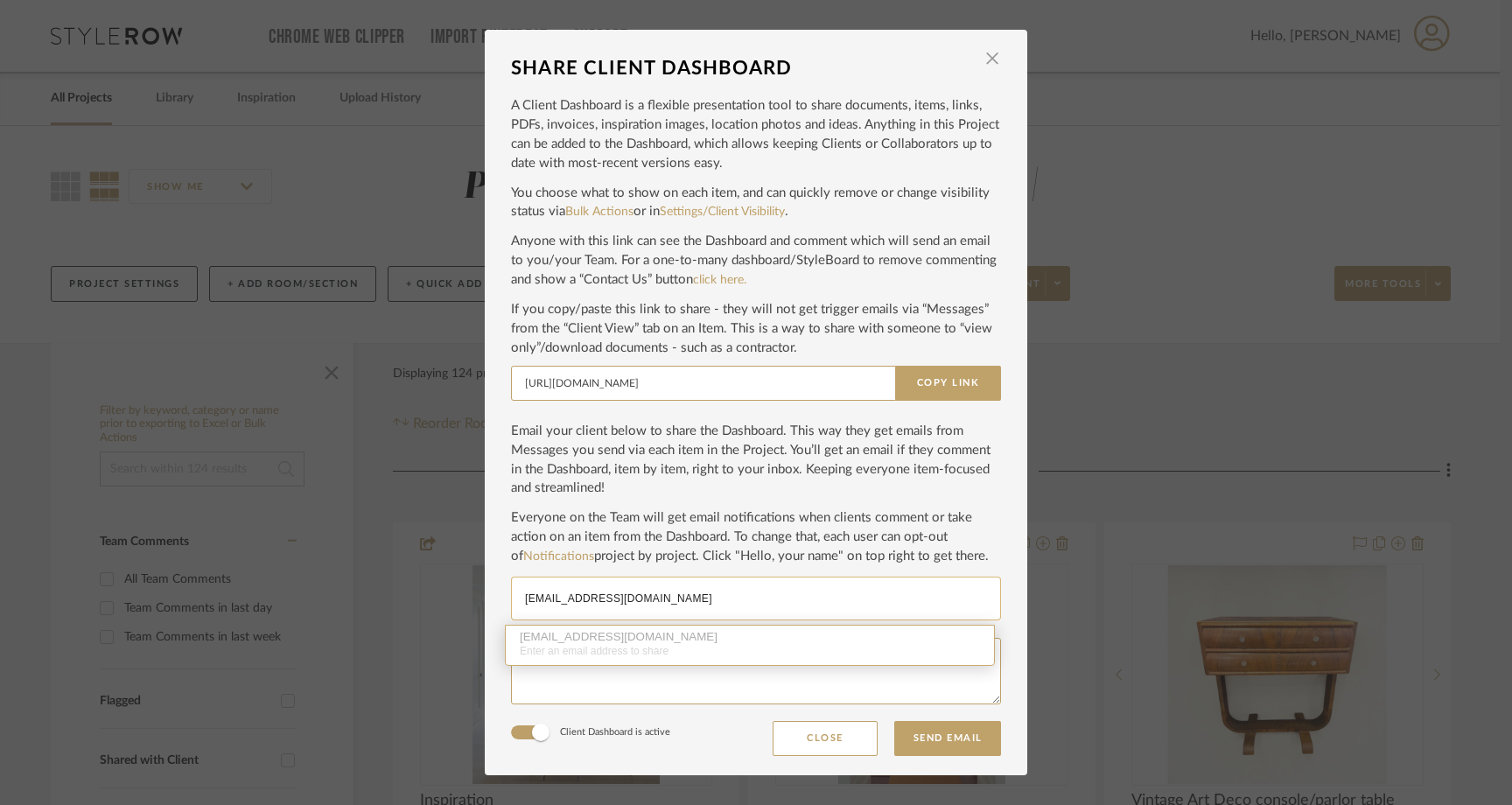
click at [618, 633] on div "kelseybferree@gmail.com Enter an email address to share" at bounding box center [750, 646] width 490 height 41
click at [599, 697] on textarea at bounding box center [756, 671] width 490 height 67
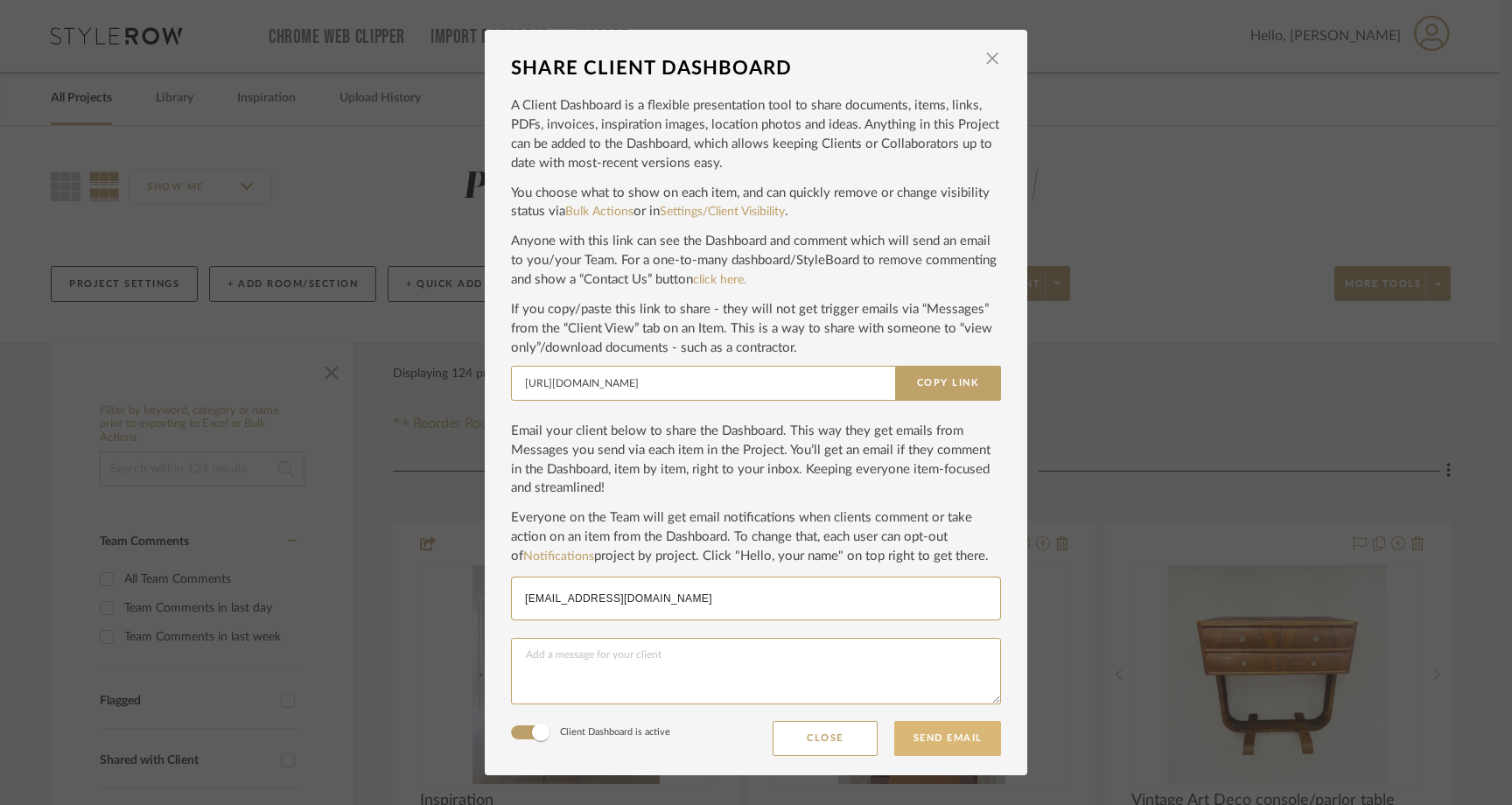
click at [922, 737] on button "Send Email" at bounding box center [947, 738] width 107 height 35
click at [658, 598] on input "kelseybferree@gmail.com" at bounding box center [756, 598] width 462 height 21
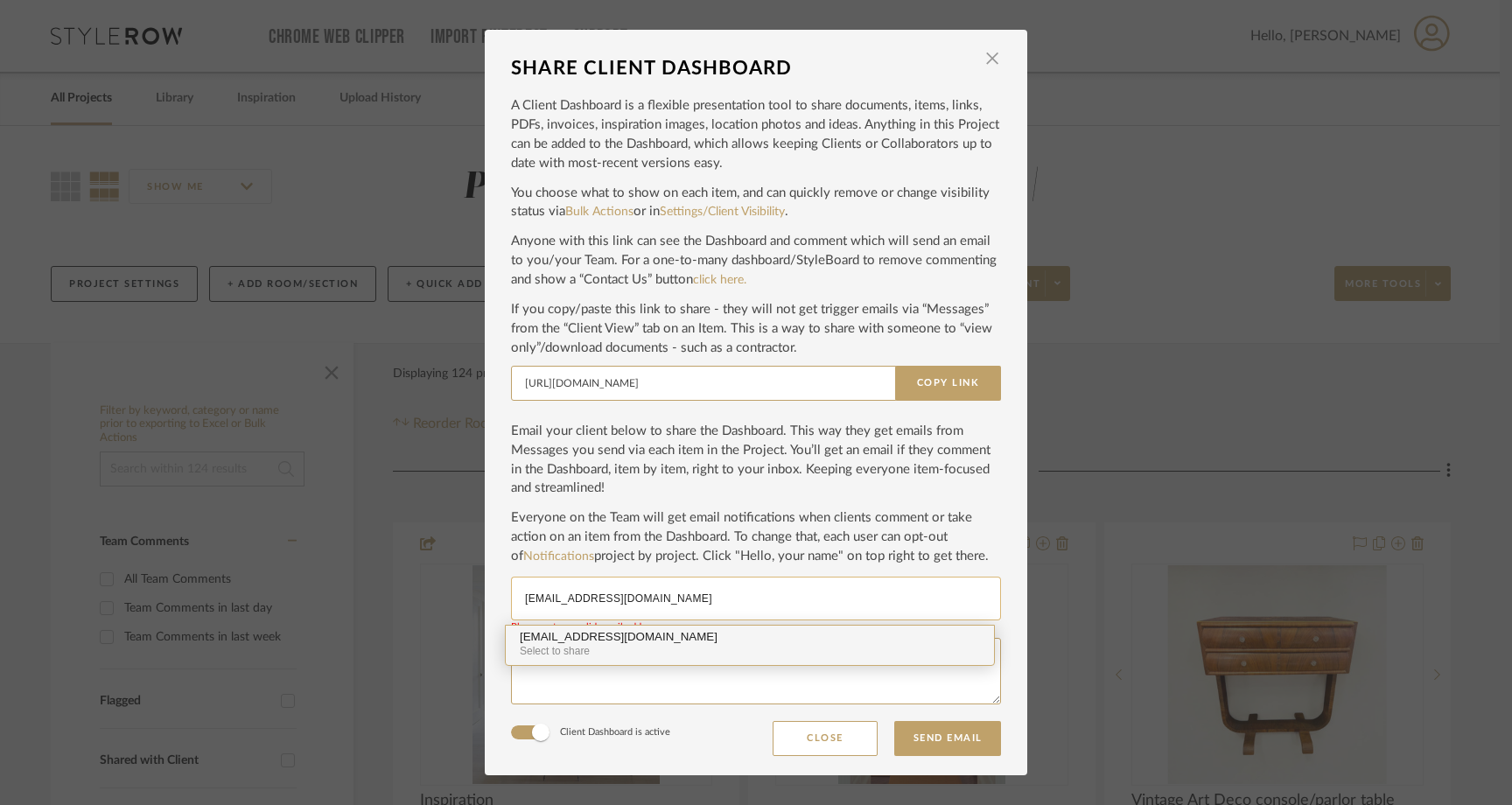
type input "kelseybferree@gmail.com"
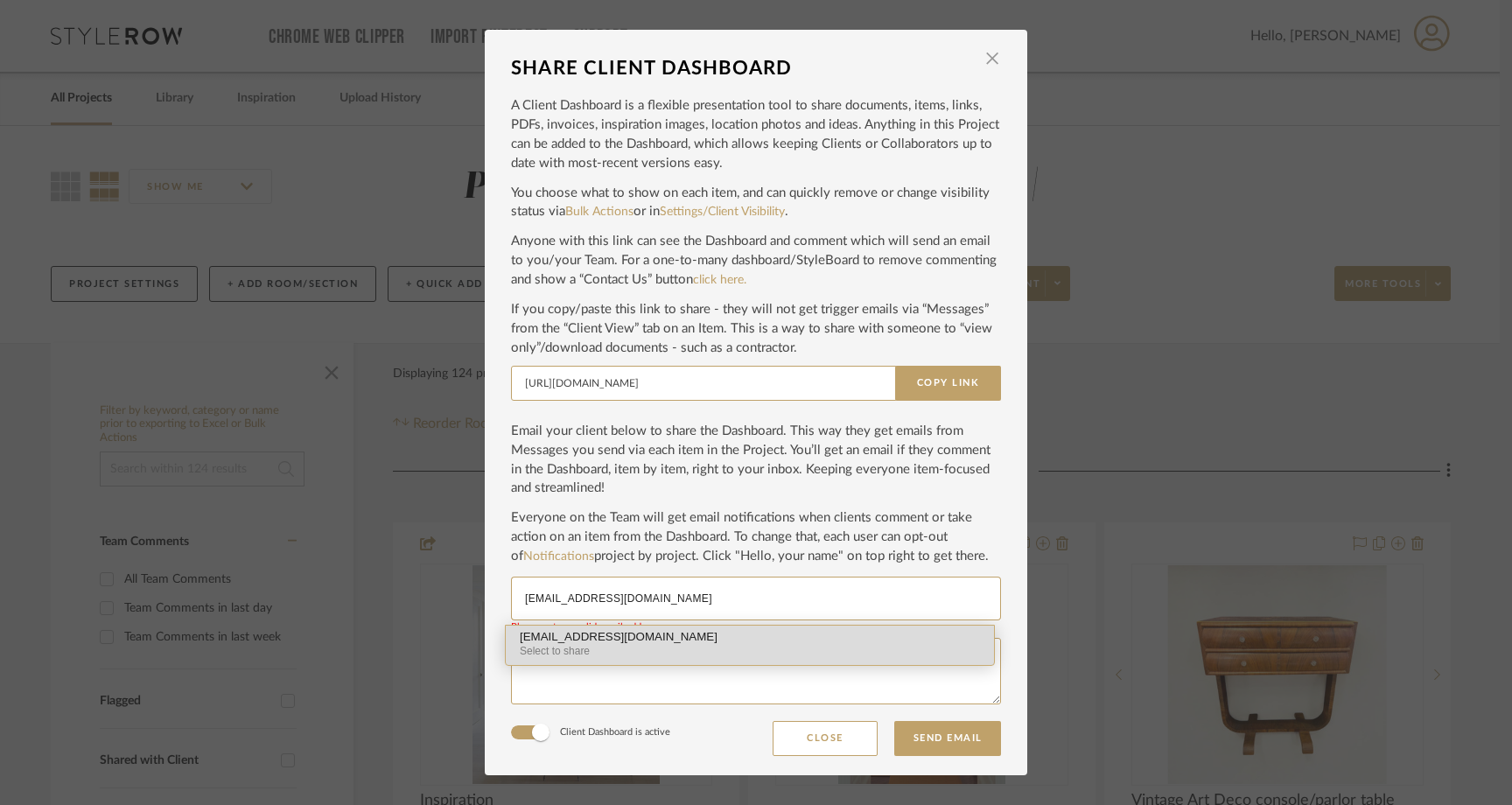
click at [547, 649] on div "Select to share" at bounding box center [750, 651] width 460 height 17
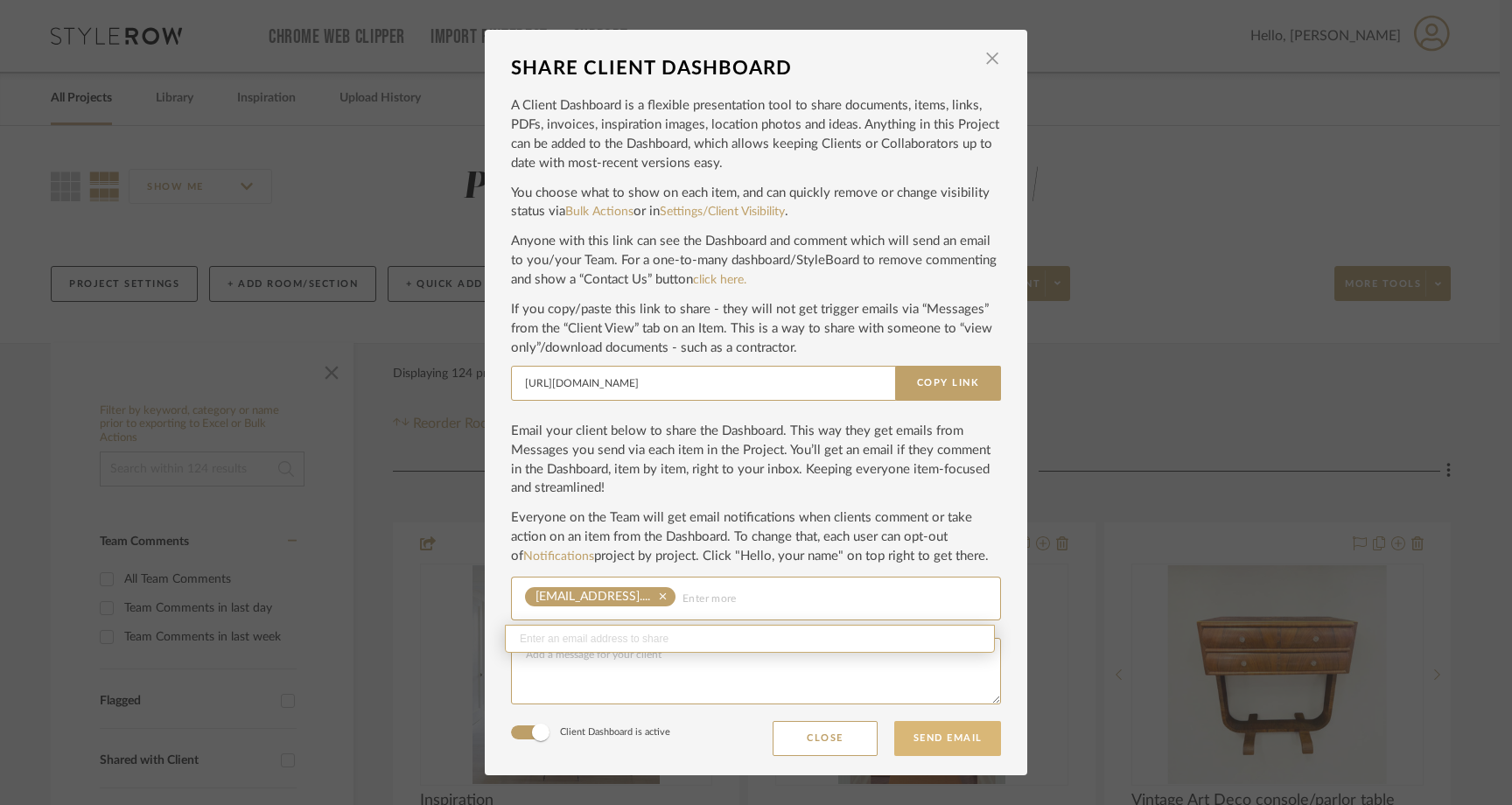
click at [904, 733] on button "Send Email" at bounding box center [947, 738] width 107 height 35
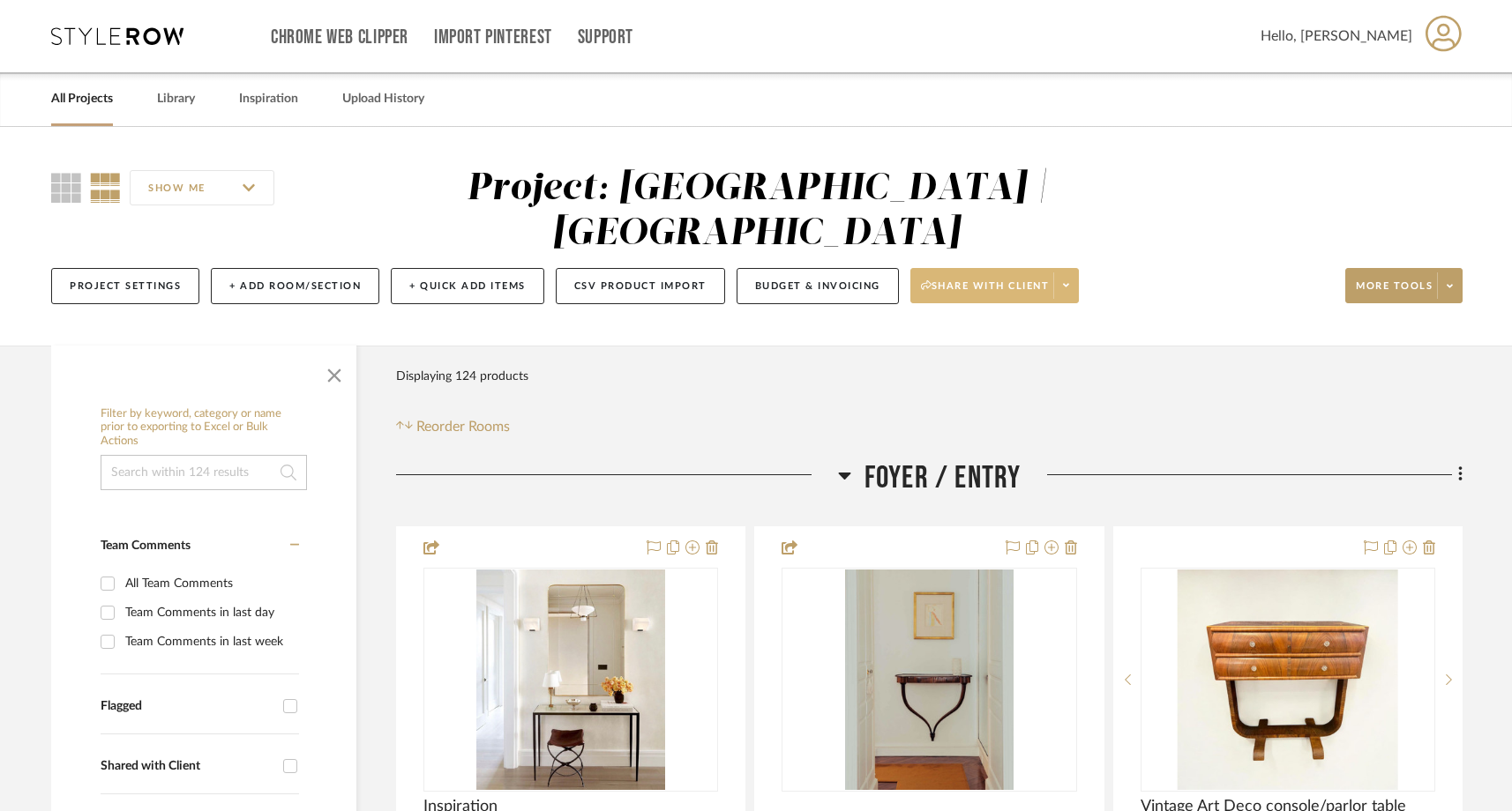
click at [1066, 283] on icon at bounding box center [1065, 285] width 6 height 4
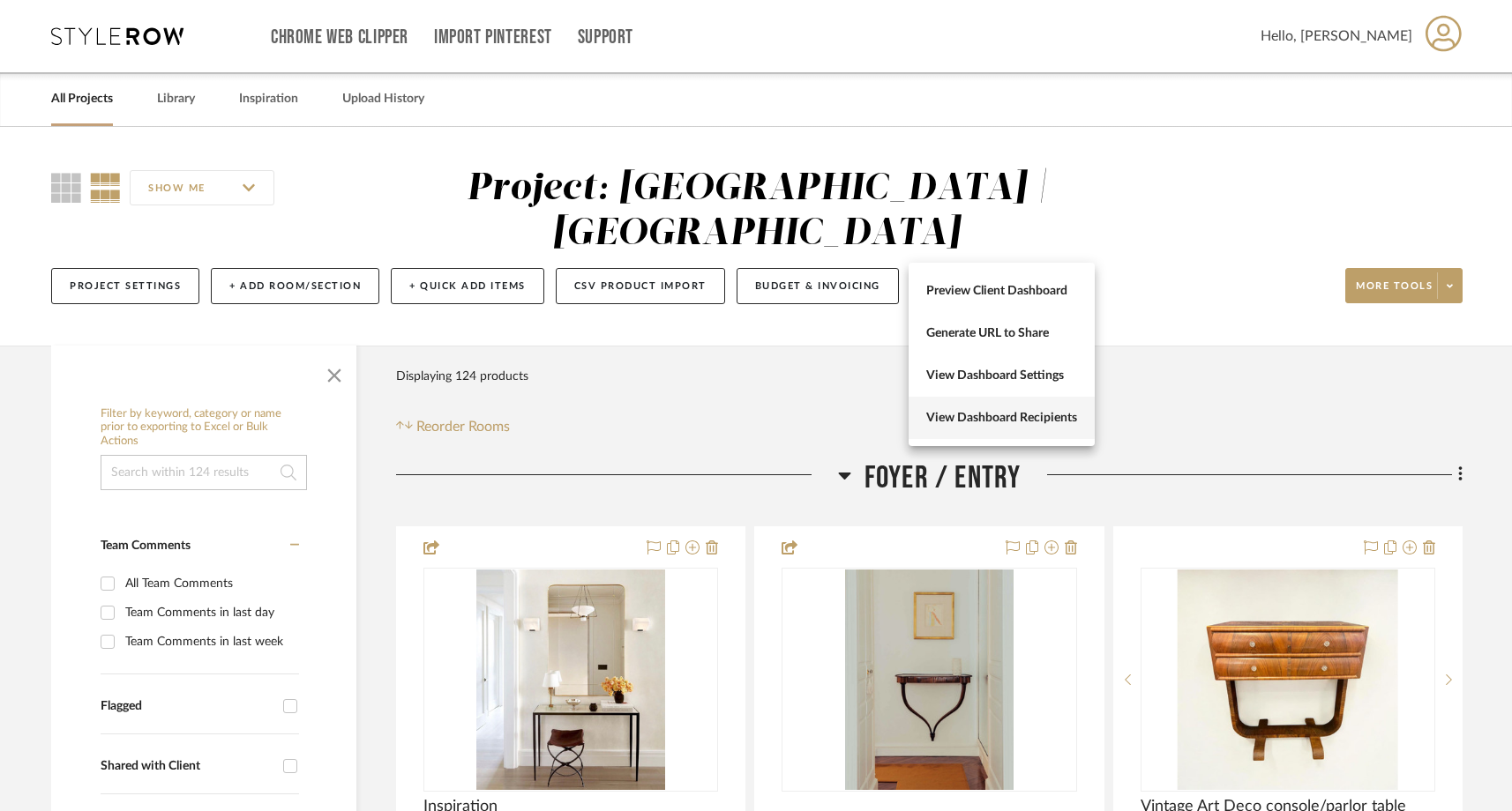
click at [990, 415] on span "View Dashboard Recipients" at bounding box center [1001, 418] width 151 height 15
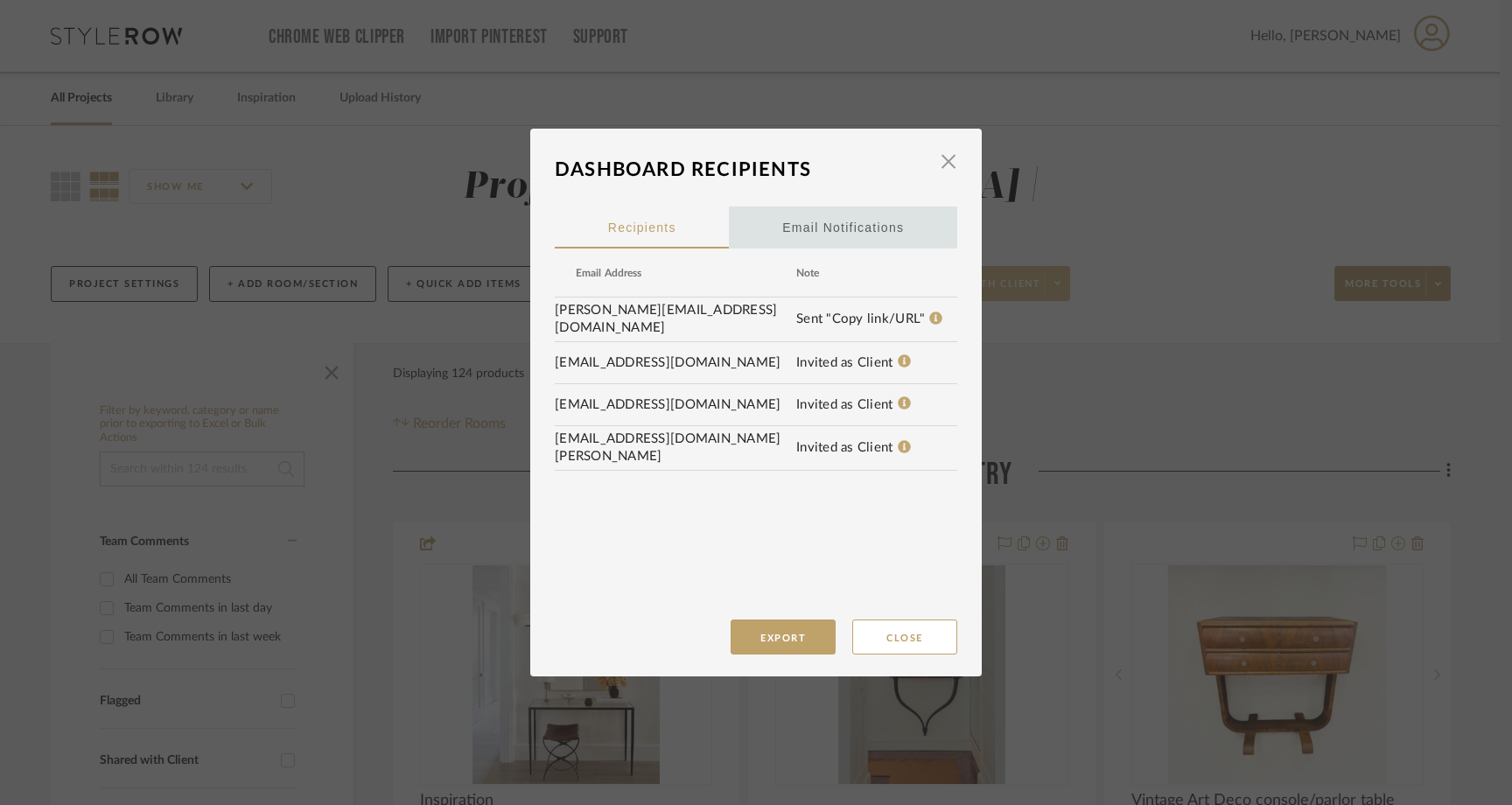
click at [855, 220] on div "Email Notifications" at bounding box center [843, 227] width 122 height 44
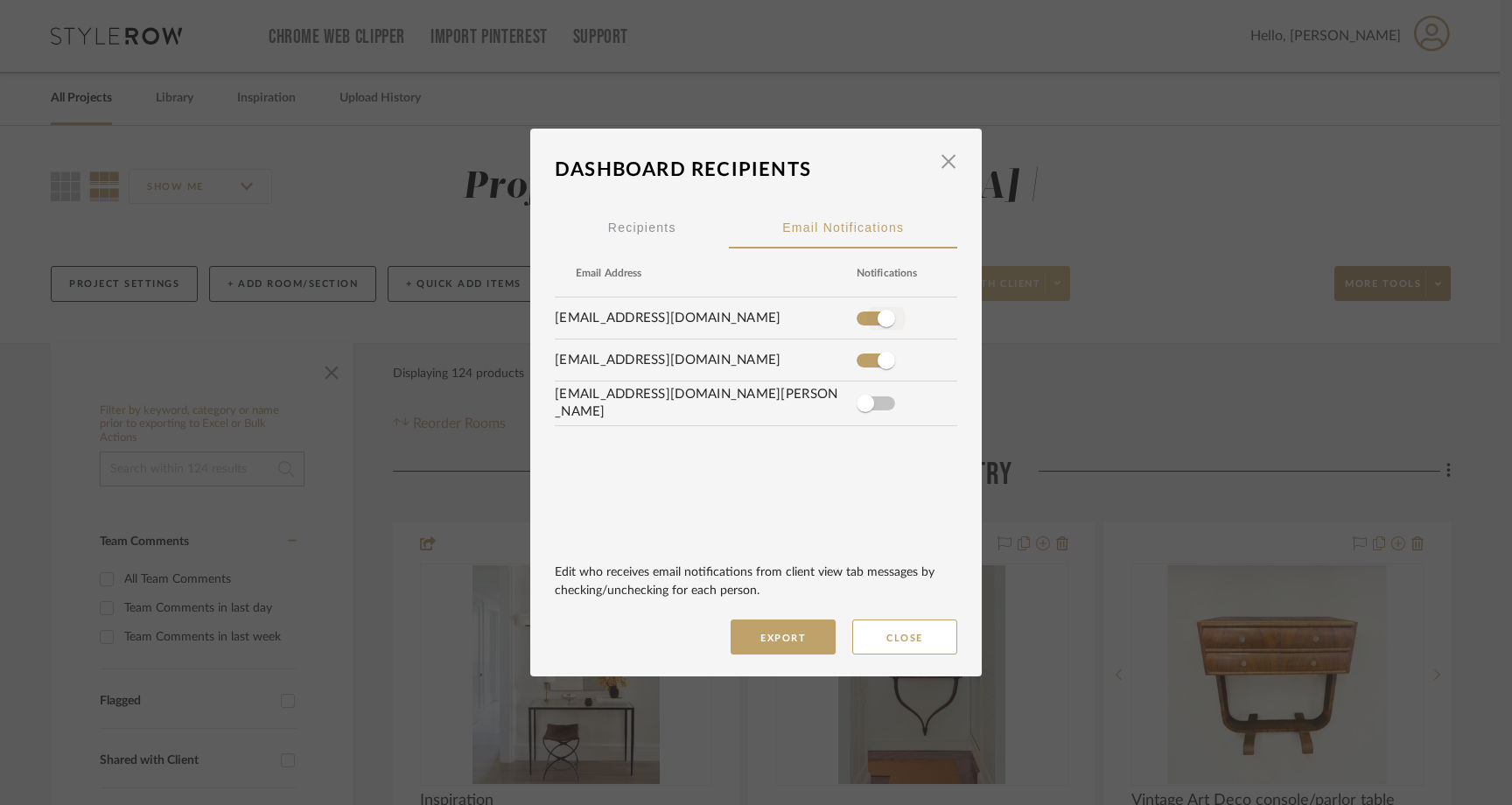
click at [878, 321] on span "button" at bounding box center [887, 319] width 18 height 18
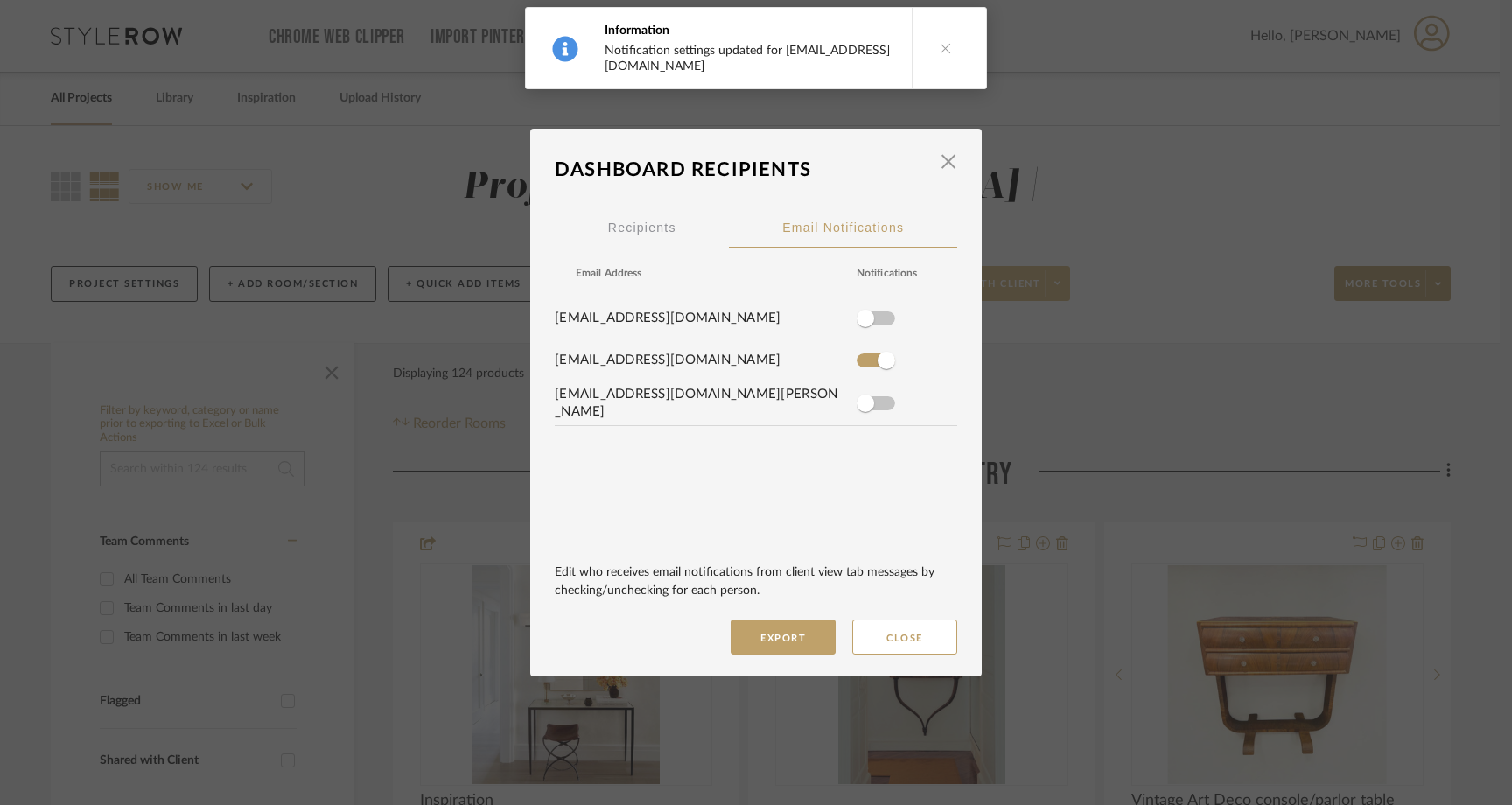
click at [947, 40] on button at bounding box center [946, 48] width 68 height 80
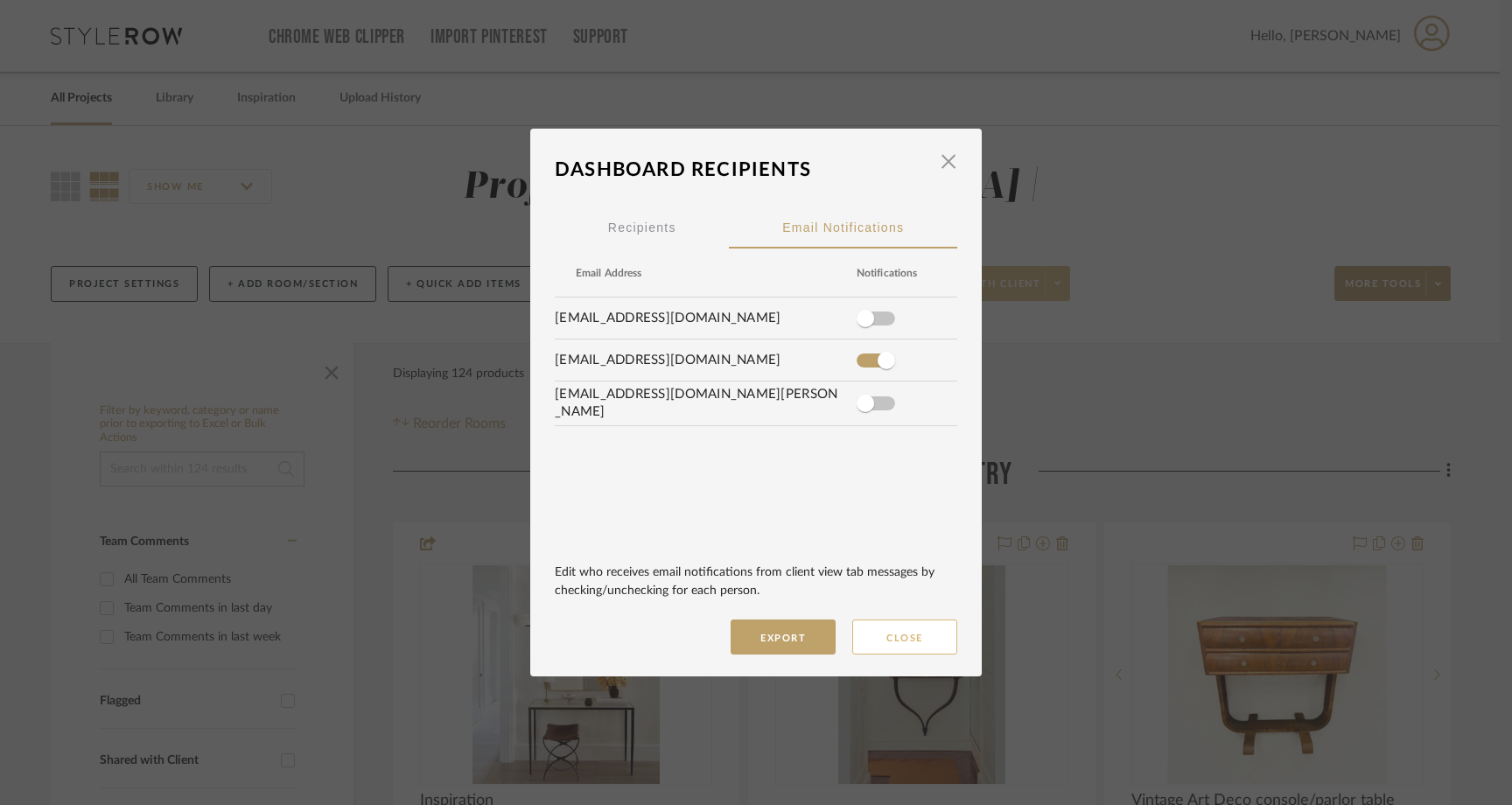
click at [901, 632] on button "Close" at bounding box center [905, 637] width 105 height 35
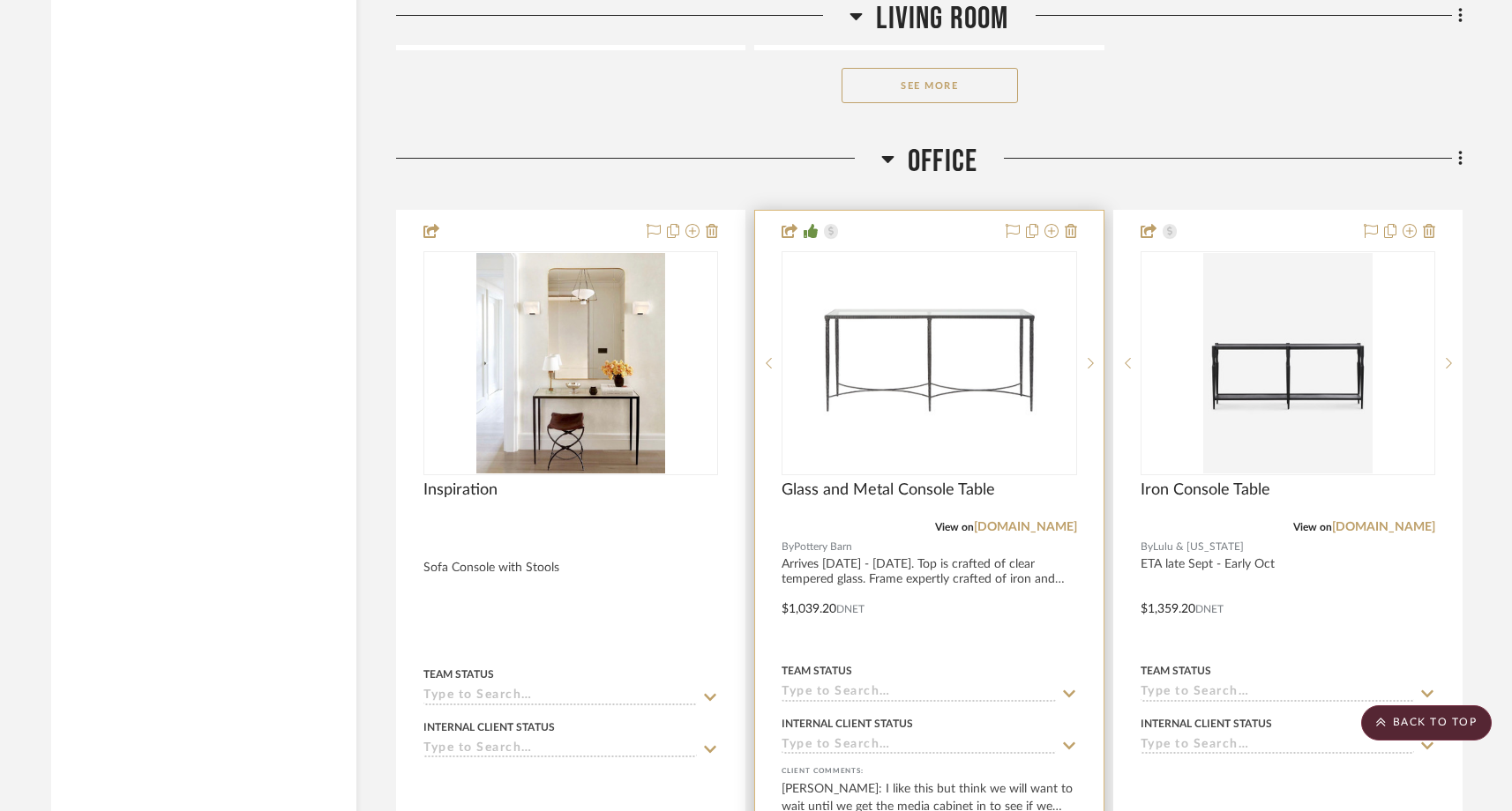
scroll to position [9386, 0]
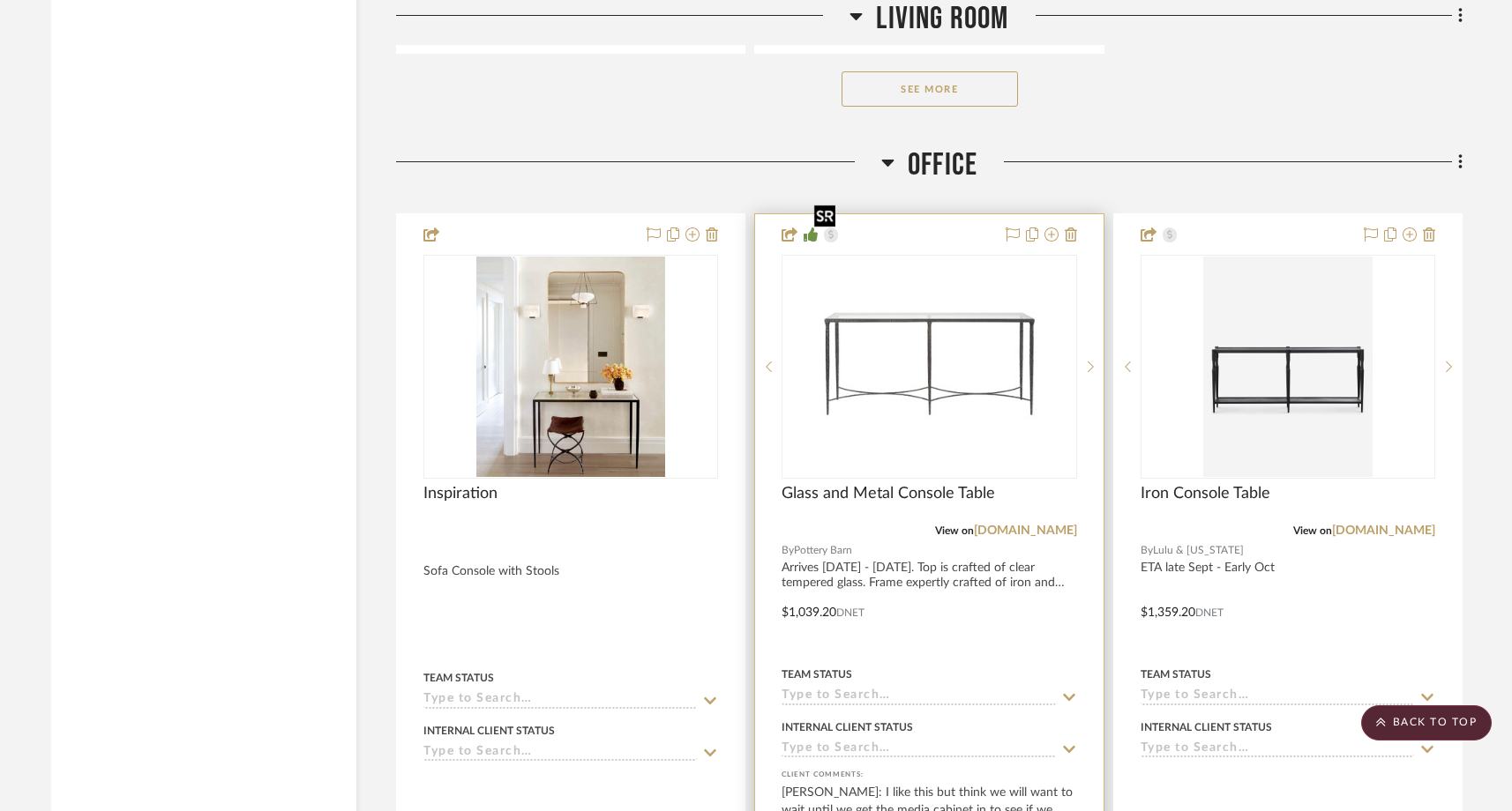
click at [913, 316] on img "0" at bounding box center [929, 367] width 245 height 221
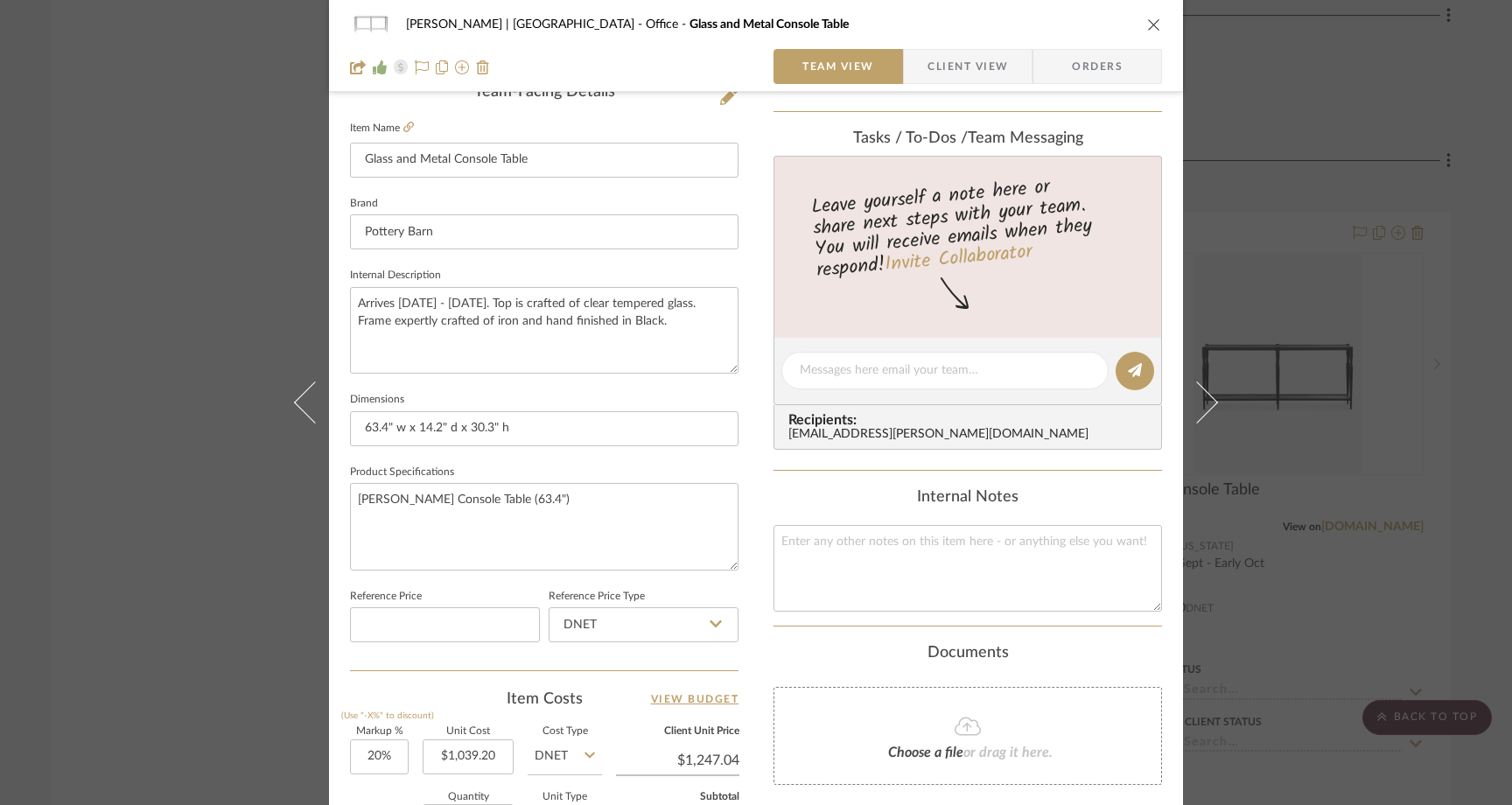
scroll to position [458, 0]
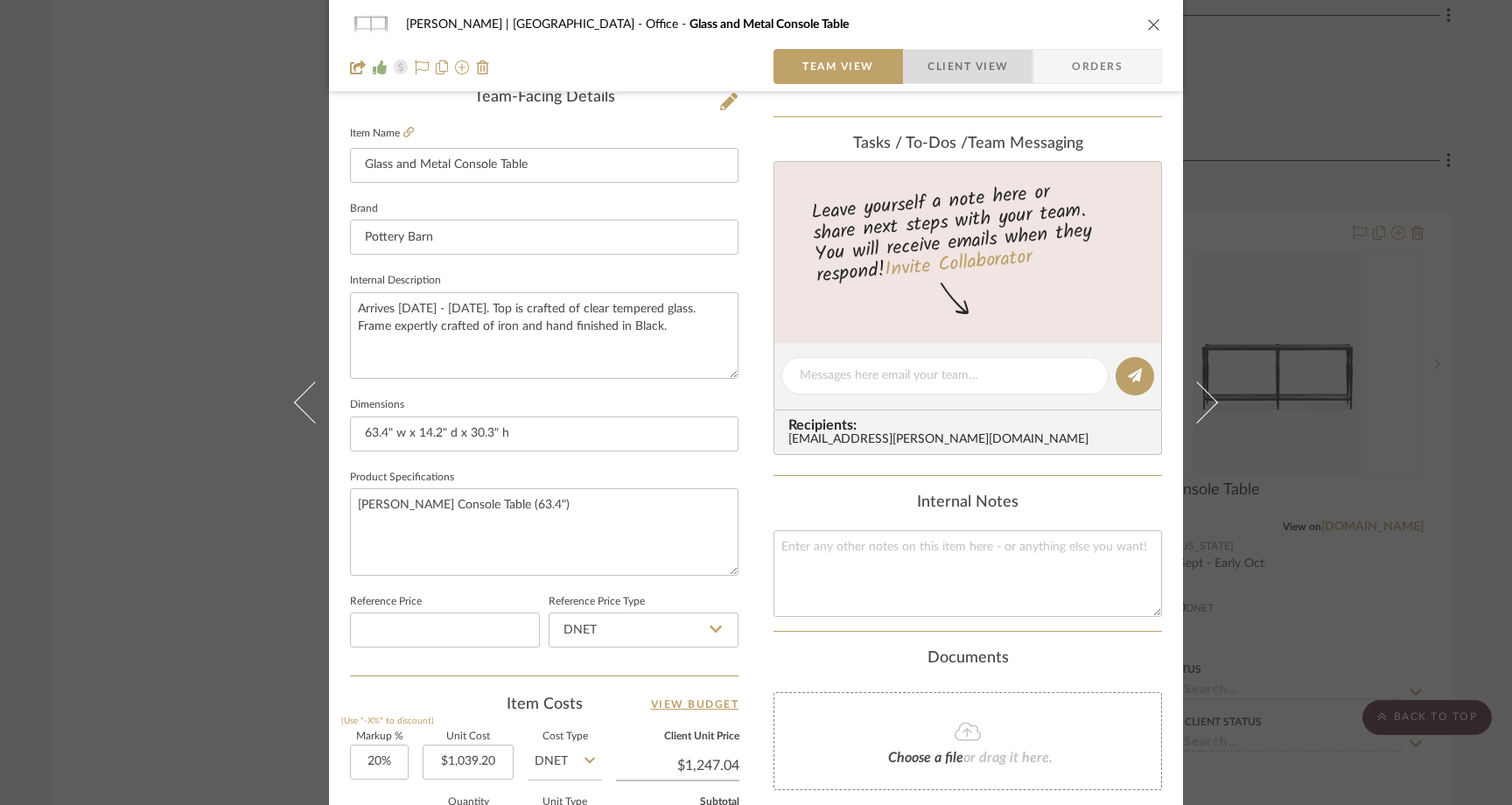
click at [958, 63] on span "Client View" at bounding box center [968, 66] width 80 height 35
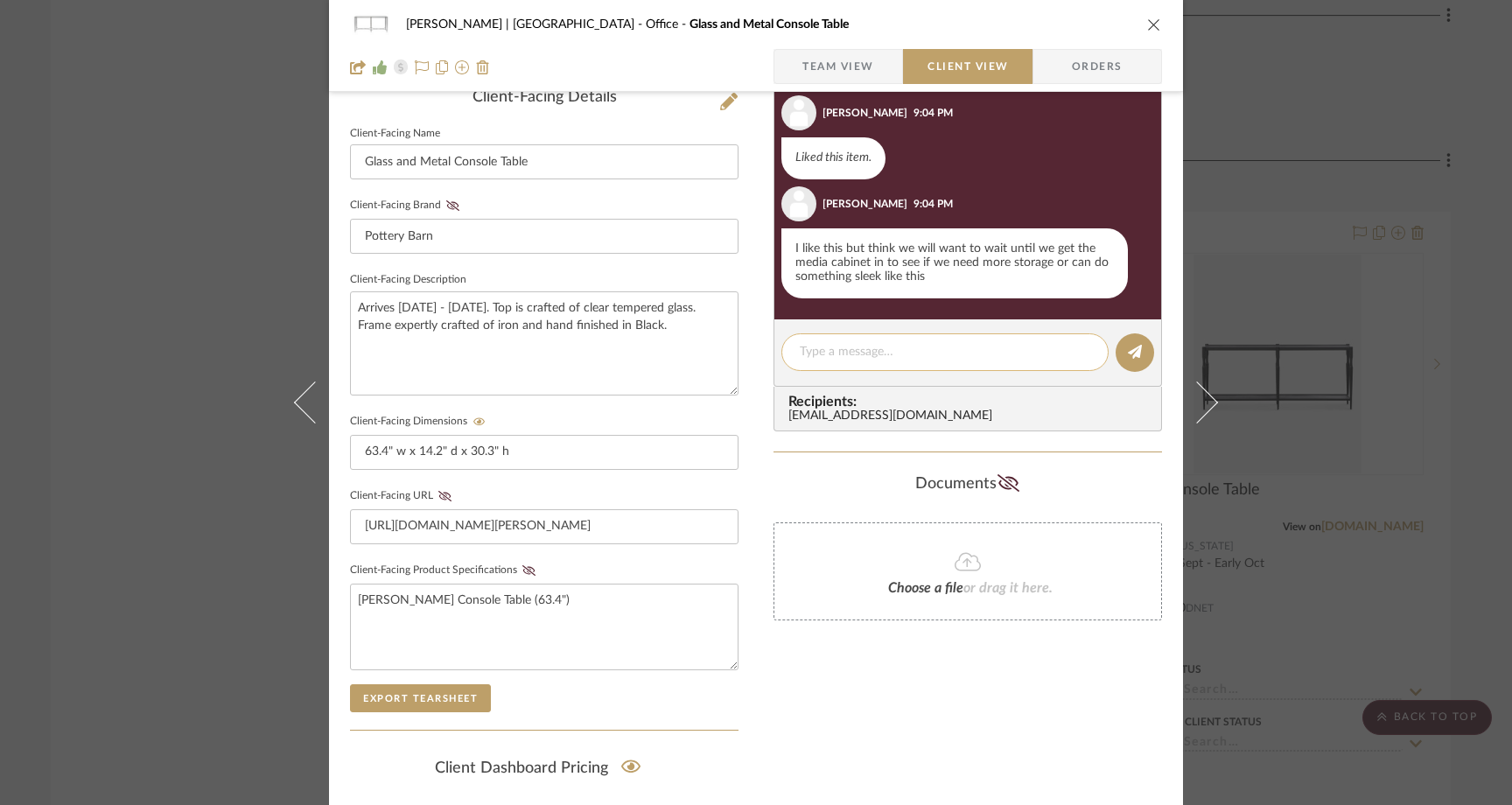
click at [860, 355] on textarea at bounding box center [945, 352] width 290 height 19
type textarea "Y"
type textarea "Ok sounds good!"
click at [1128, 348] on icon at bounding box center [1135, 352] width 14 height 14
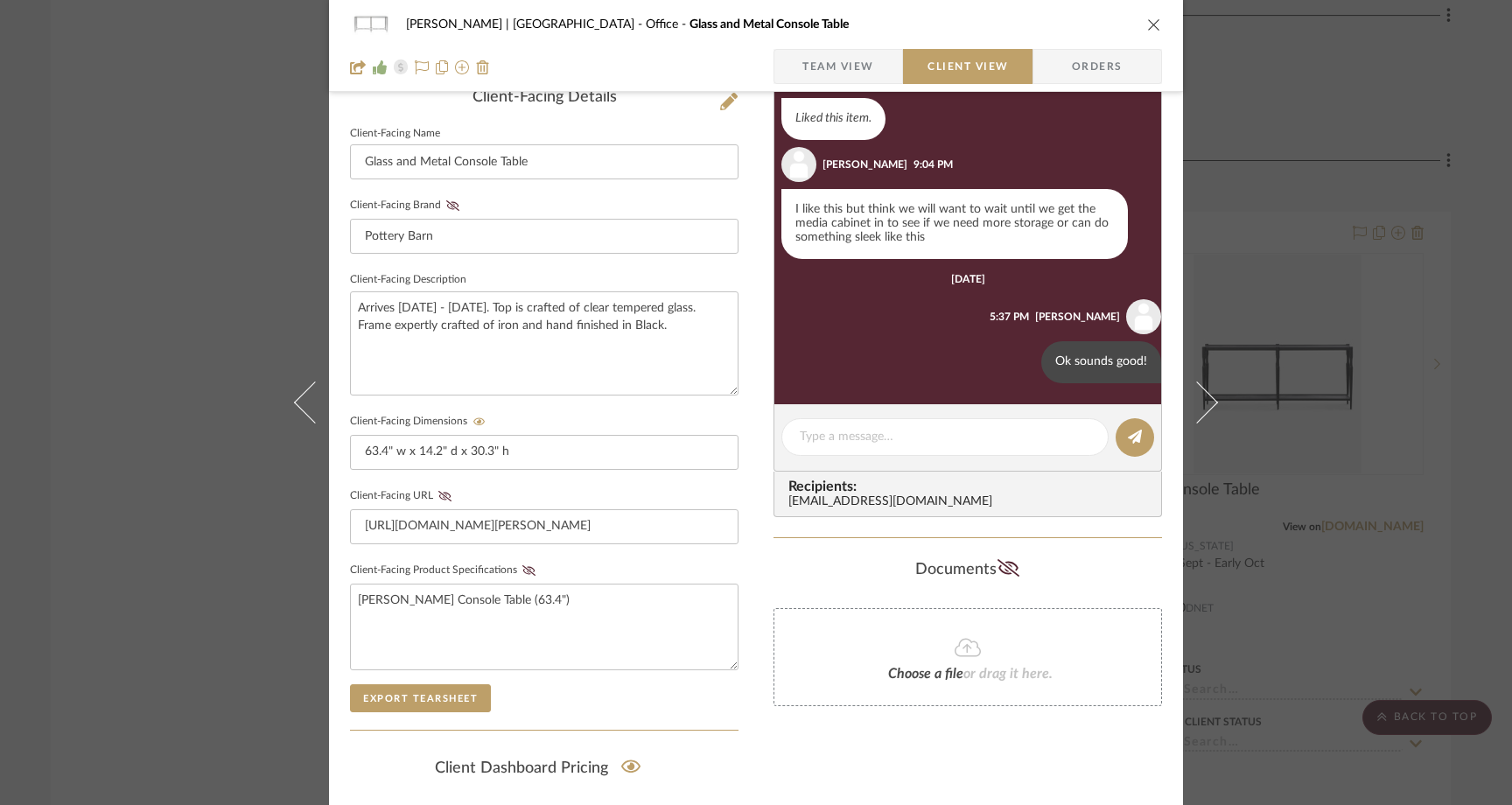
click at [210, 134] on div "Ferree | Brooklyn Heights Office Glass and Metal Console Table Team View Client…" at bounding box center [756, 402] width 1512 height 805
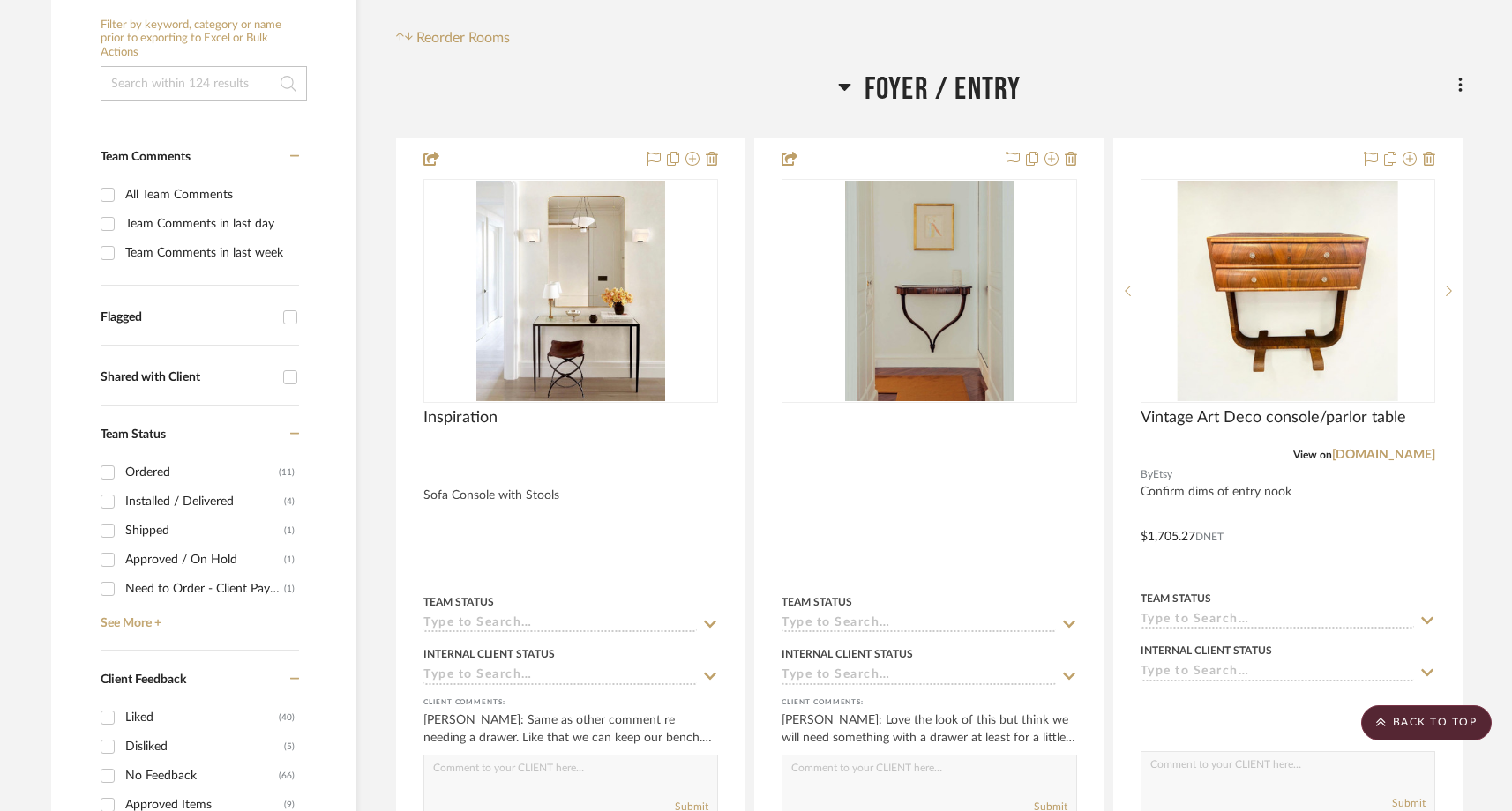
scroll to position [415, 0]
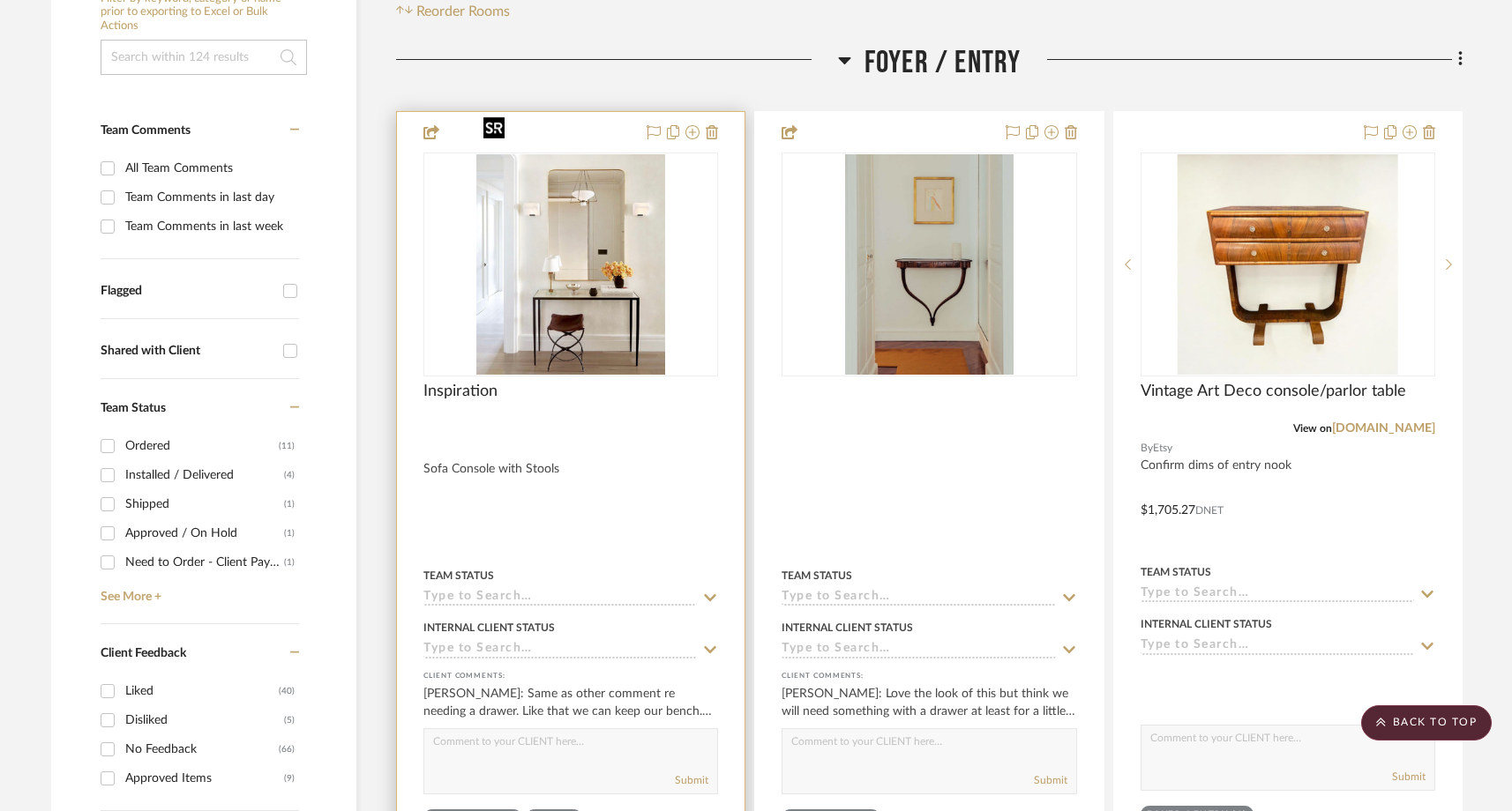
click at [604, 292] on img "0" at bounding box center [571, 265] width 188 height 221
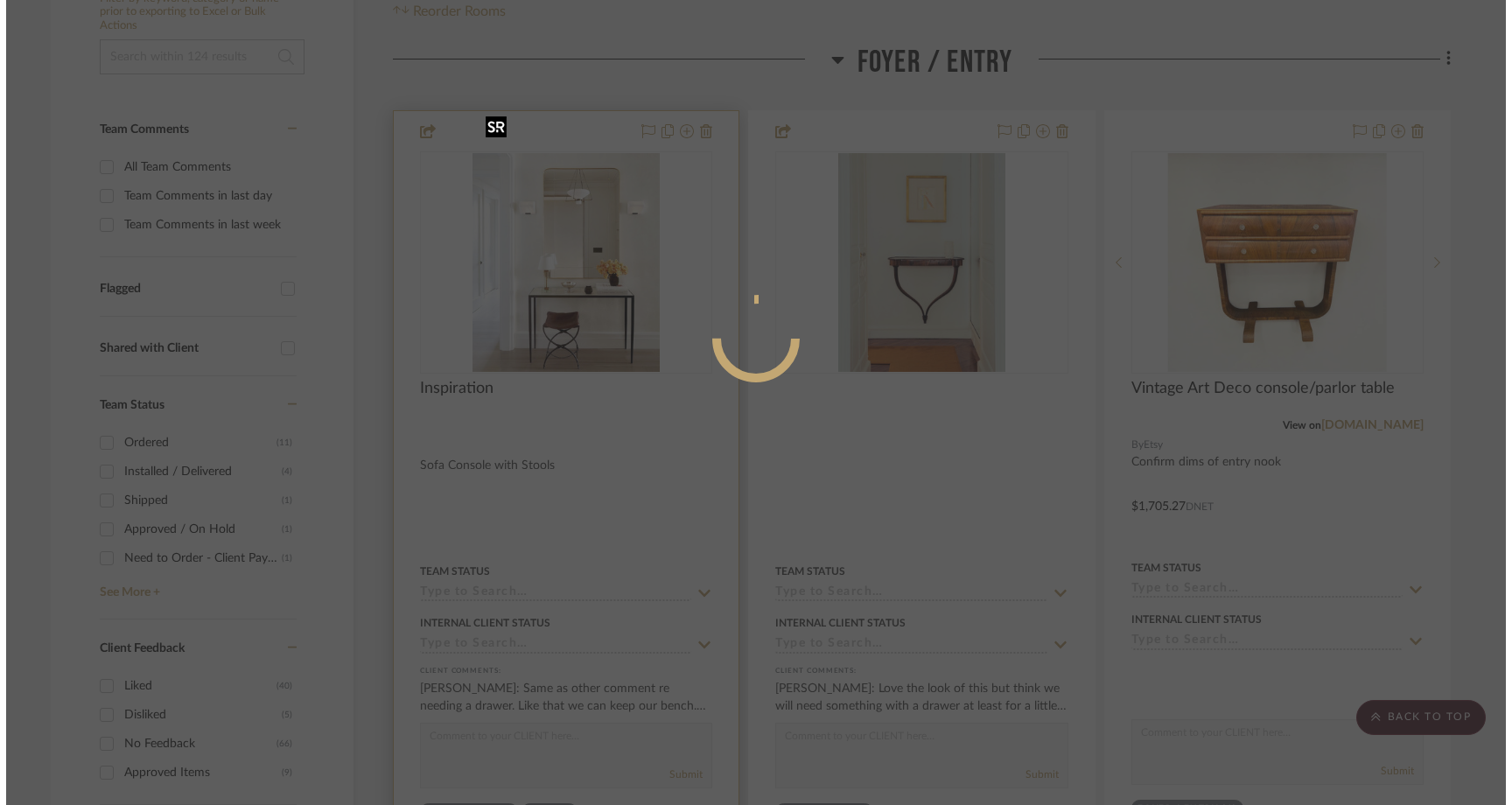
scroll to position [0, 0]
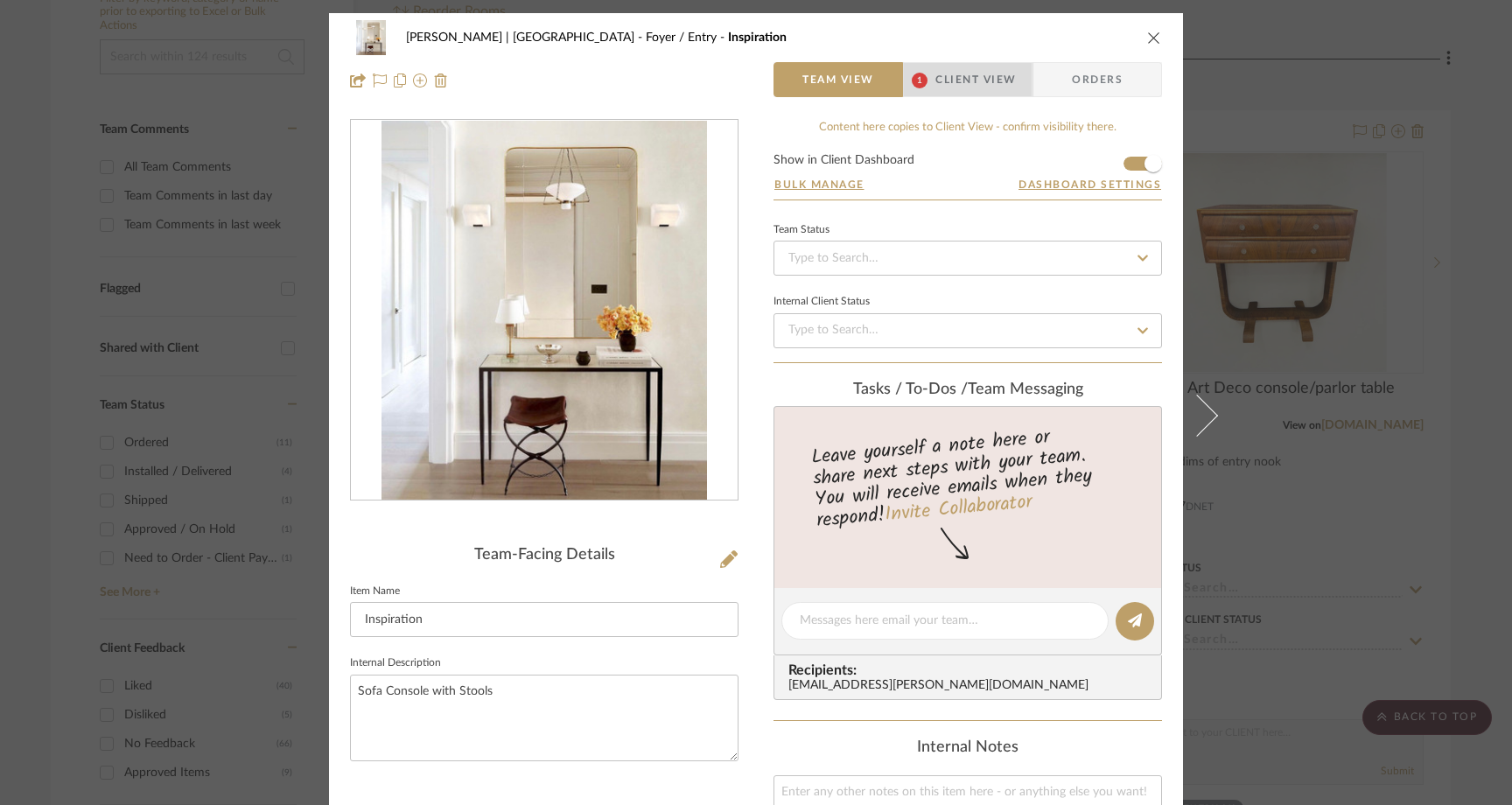
click at [961, 86] on span "Client View" at bounding box center [976, 79] width 80 height 35
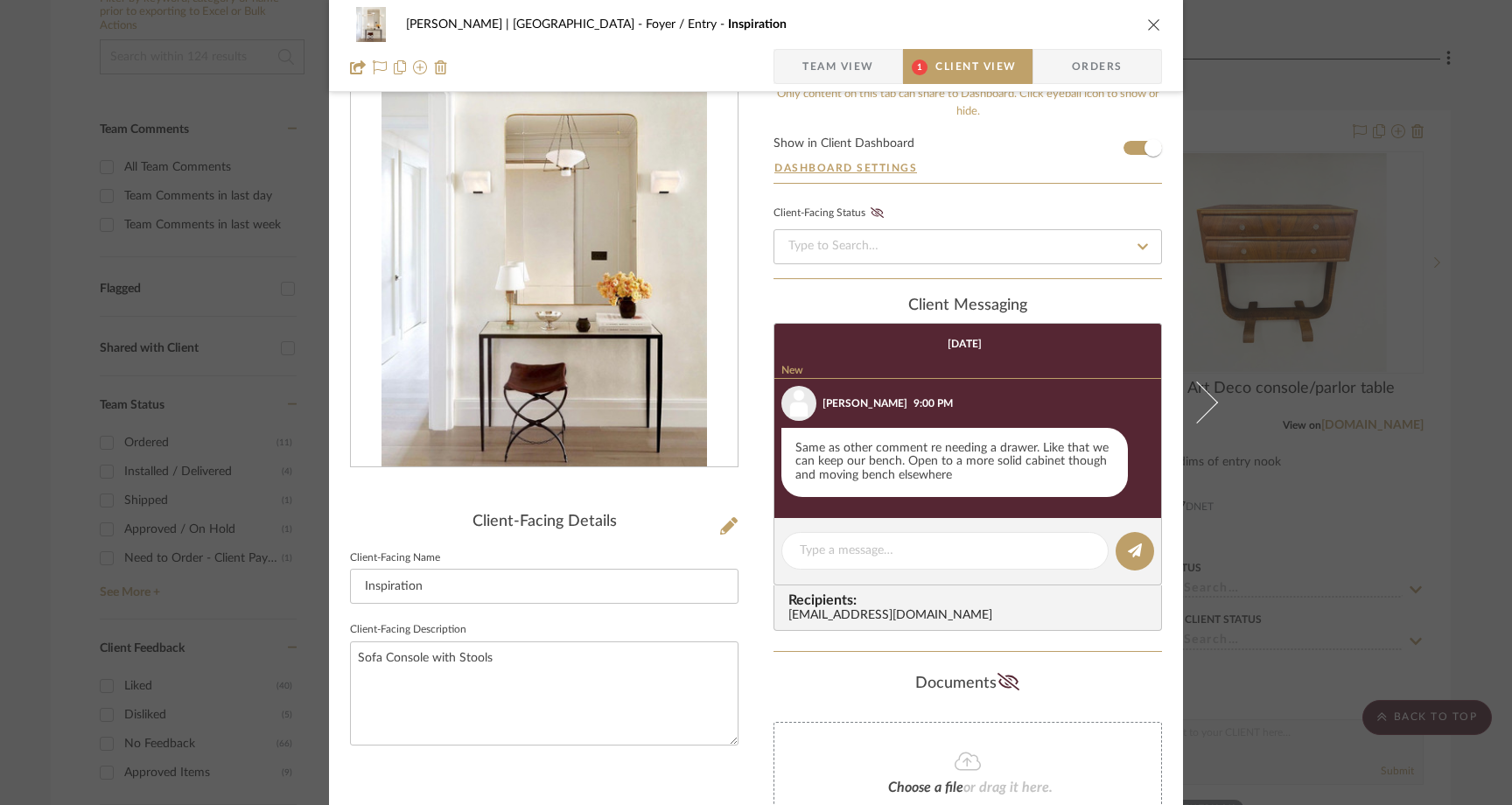
scroll to position [35, 0]
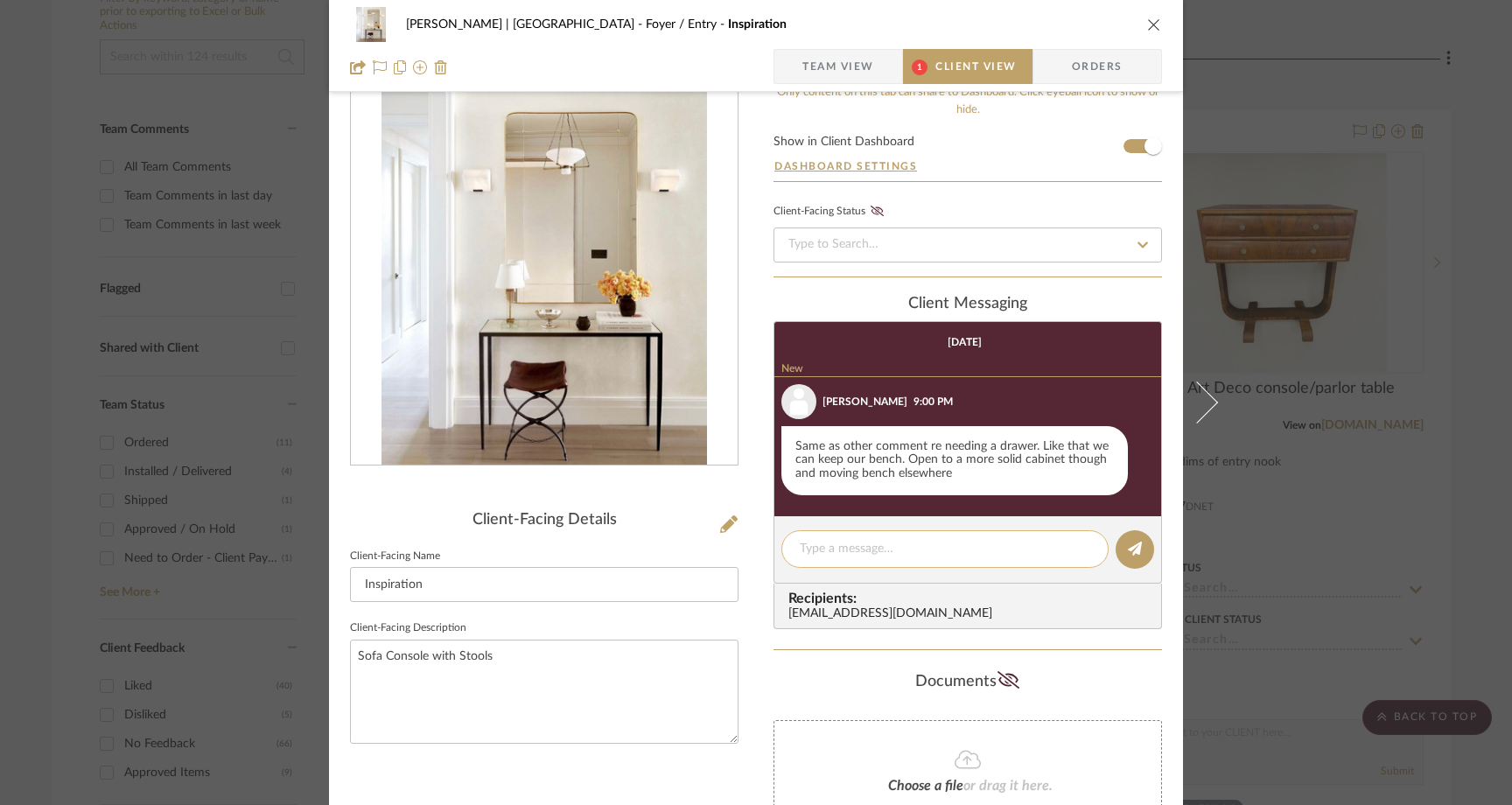
click at [840, 549] on textarea at bounding box center [945, 549] width 290 height 19
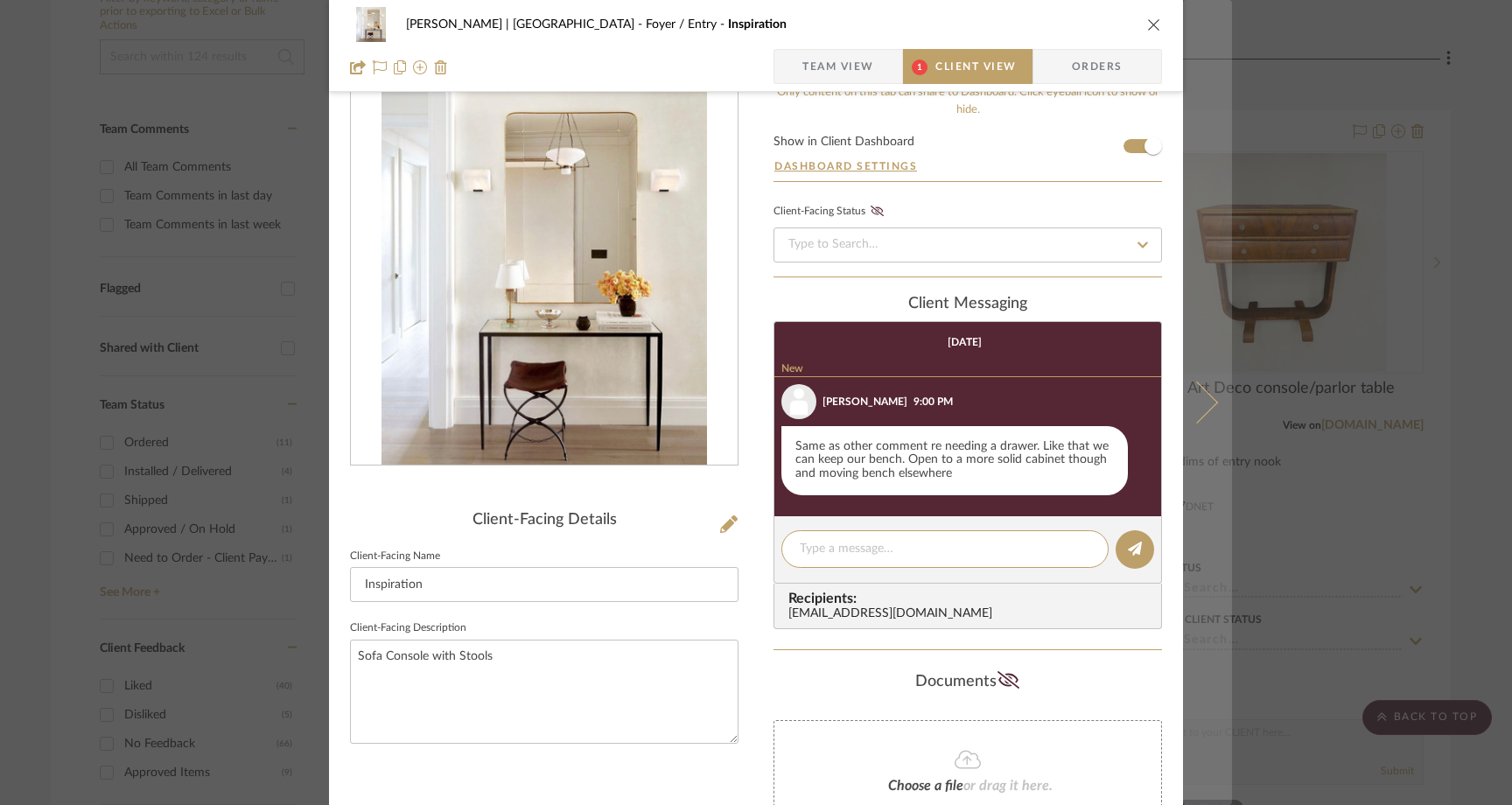
click at [1203, 402] on icon at bounding box center [1197, 402] width 42 height 42
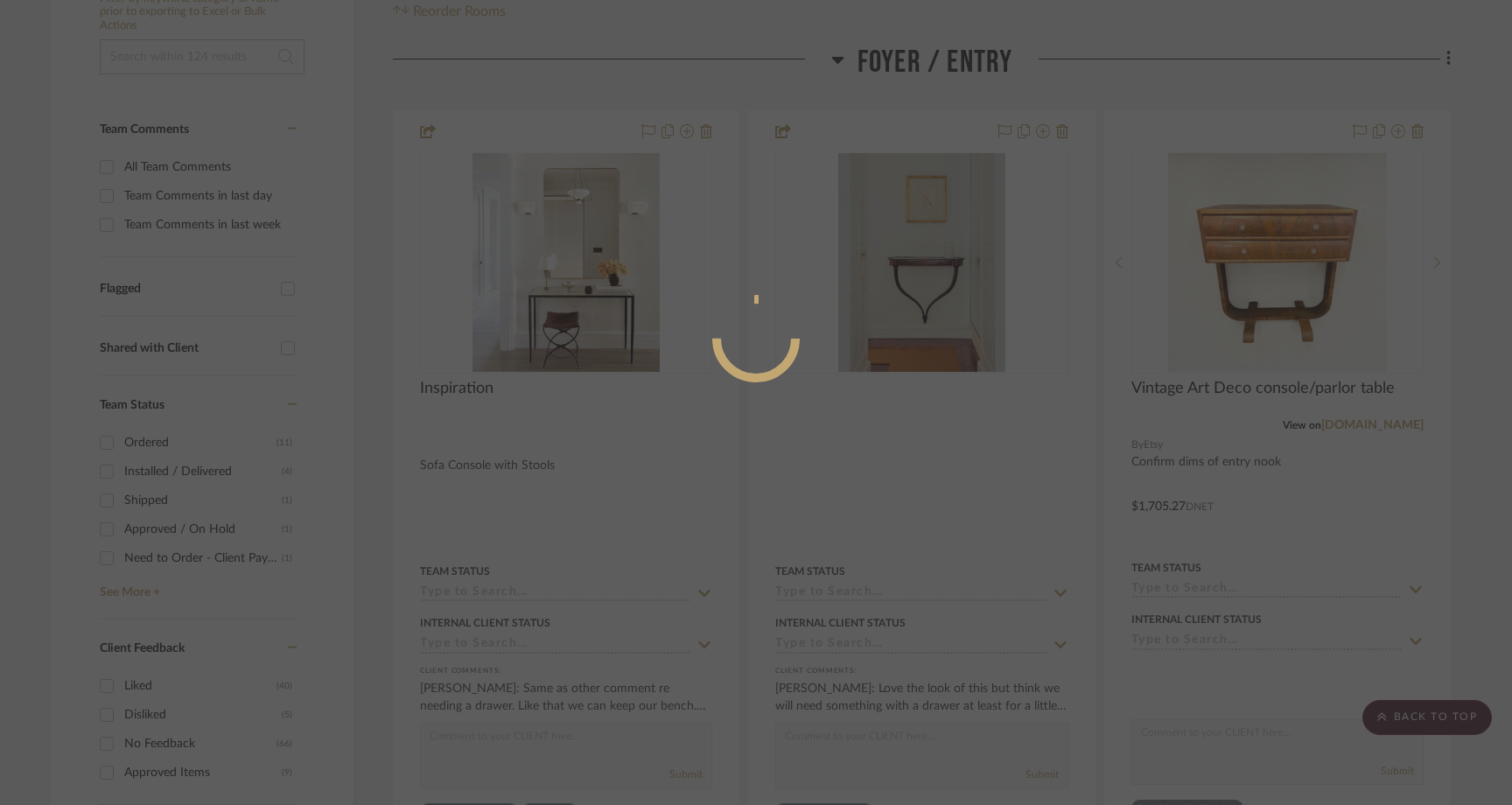
scroll to position [0, 0]
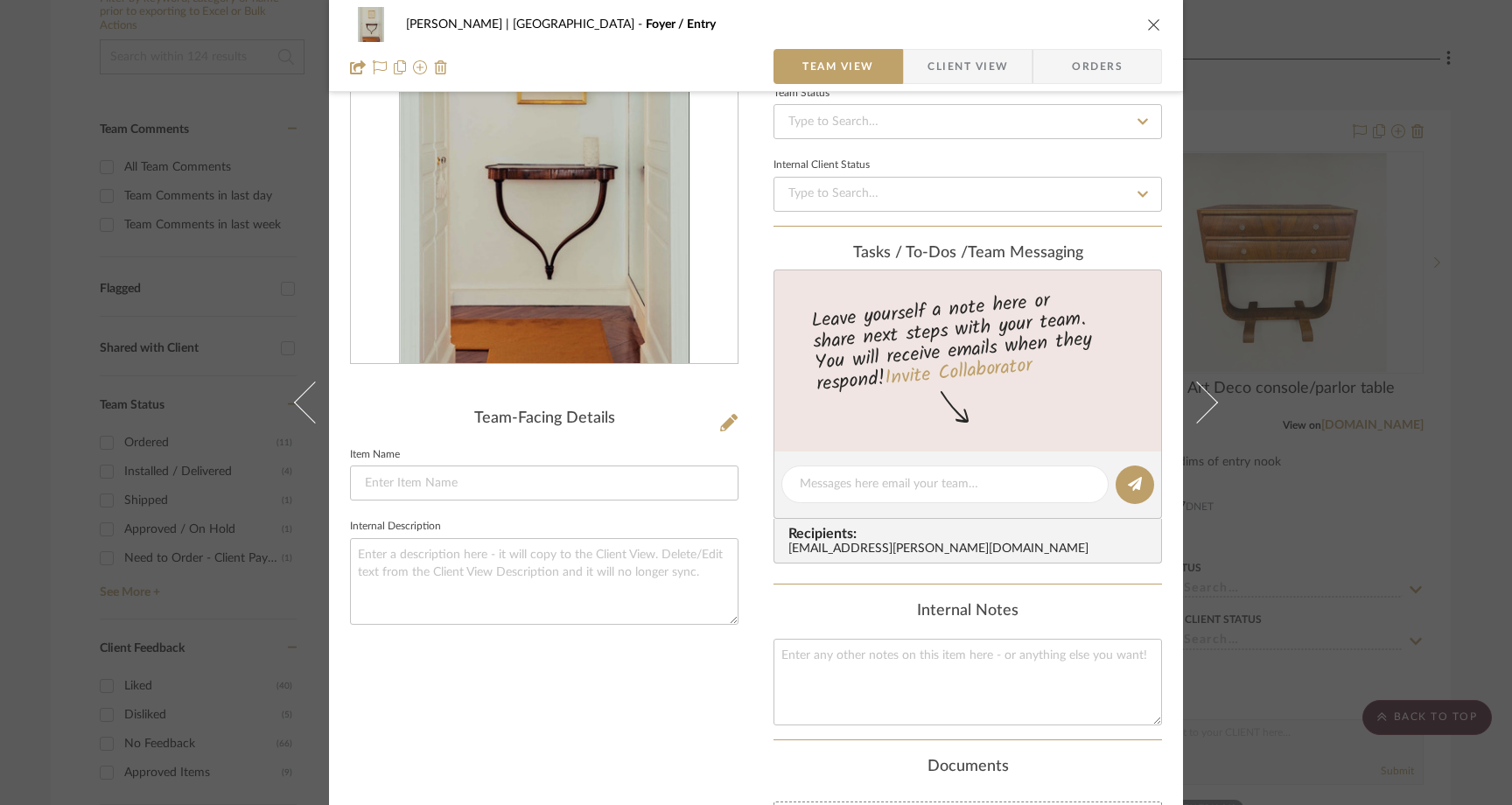
click at [943, 58] on span "Client View" at bounding box center [968, 66] width 80 height 35
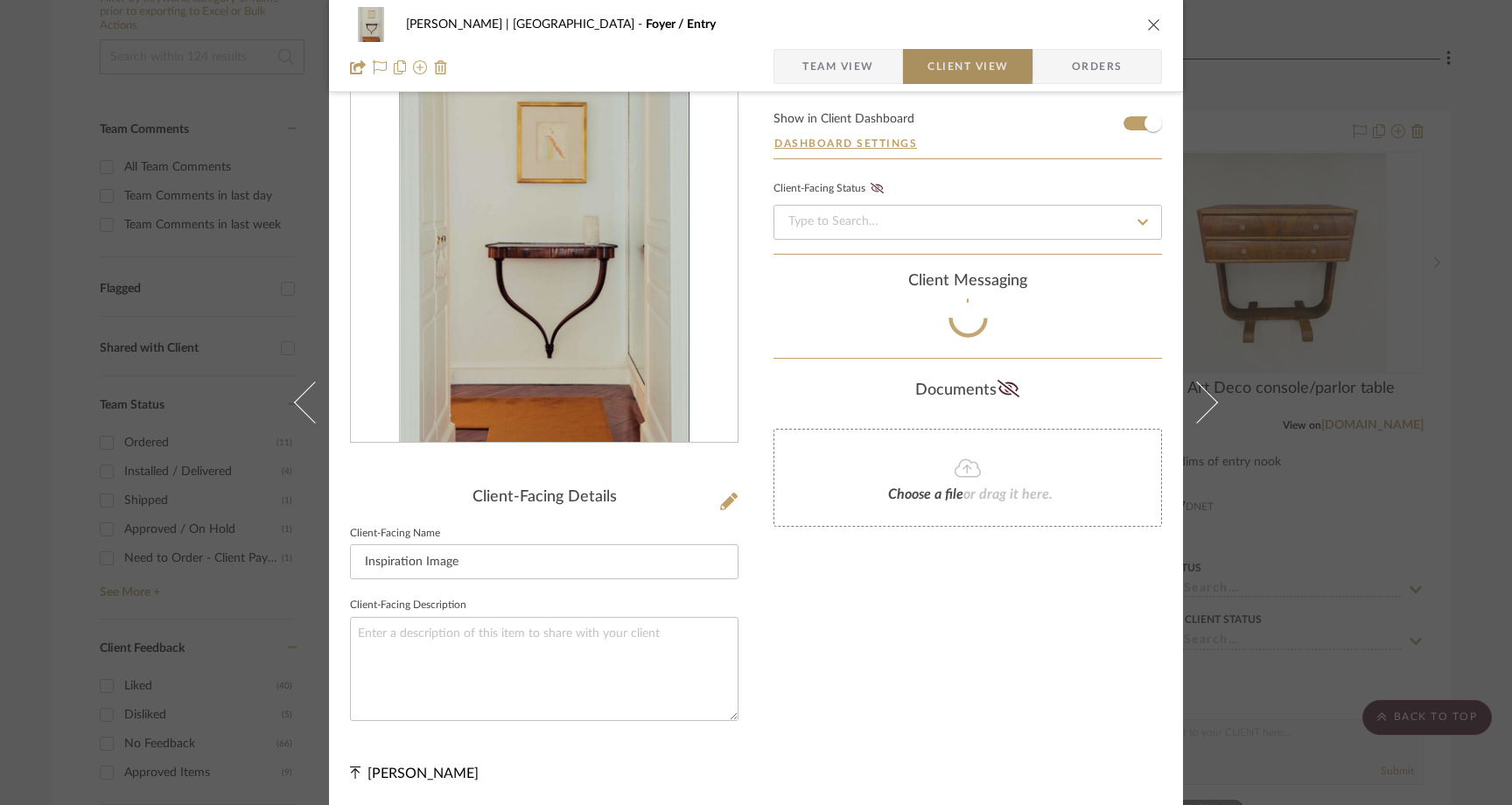
scroll to position [103, 0]
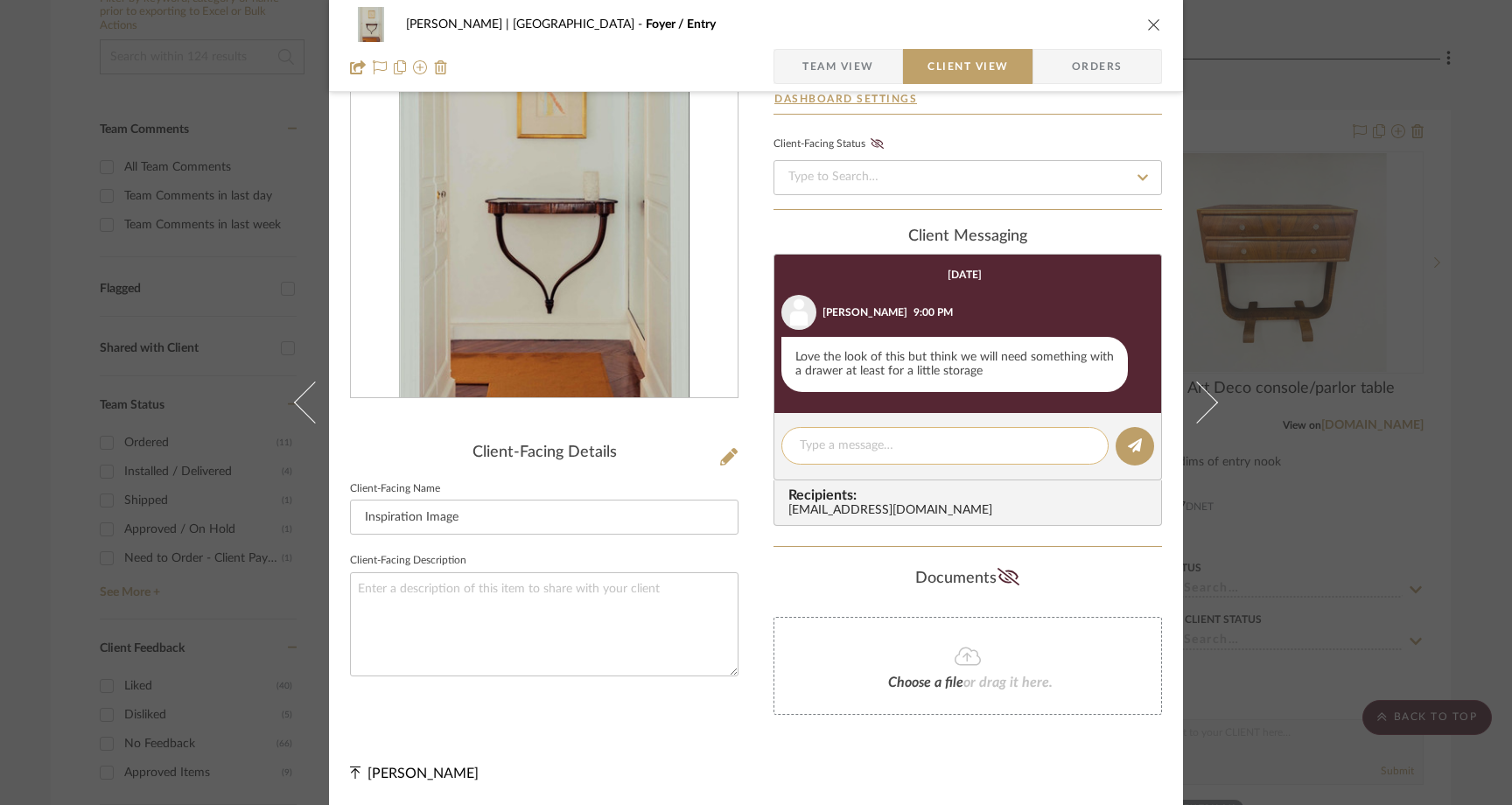
click at [827, 459] on div at bounding box center [946, 446] width 328 height 37
click at [827, 451] on textarea at bounding box center [945, 445] width 290 height 19
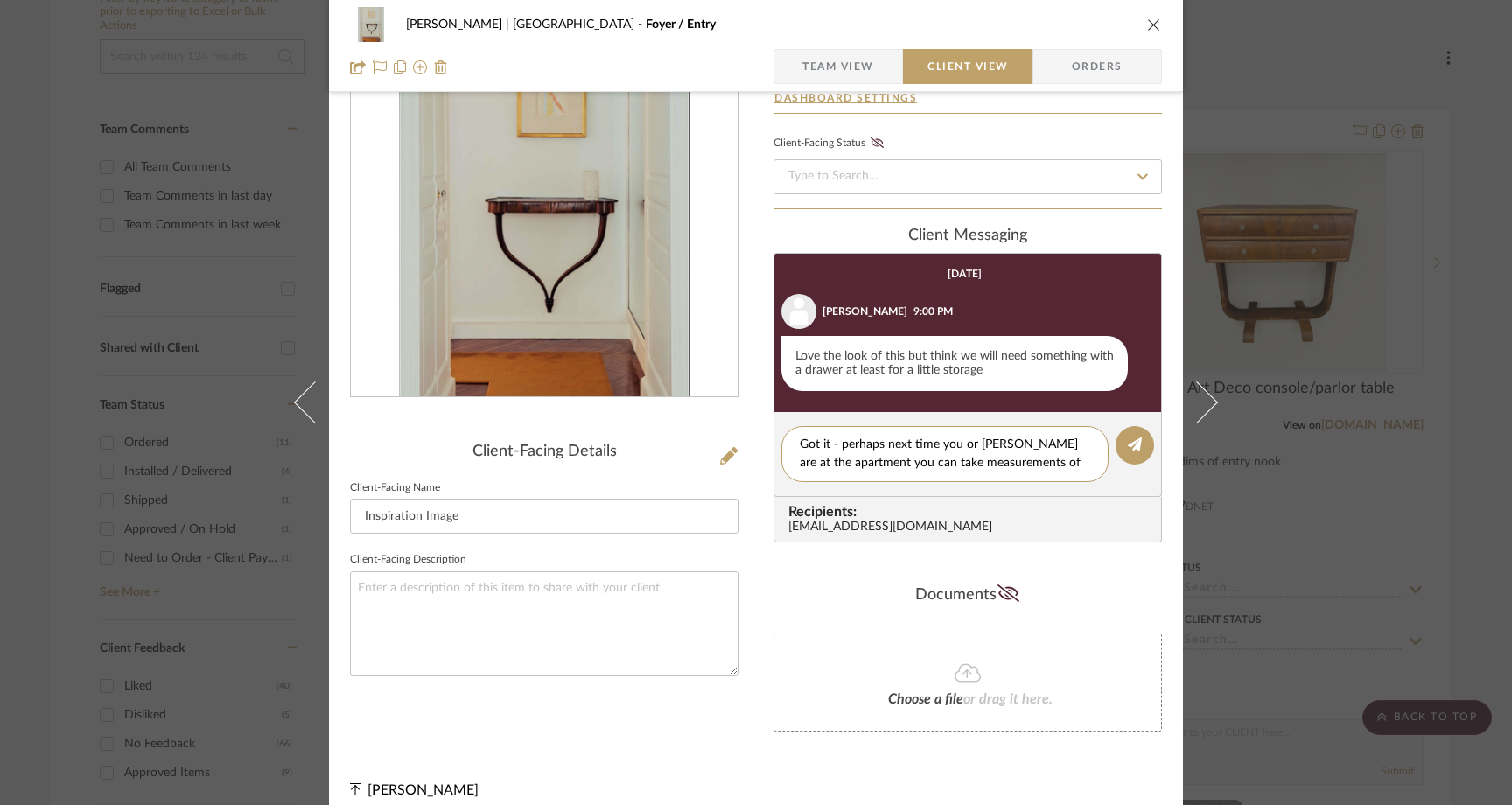
drag, startPoint x: 828, startPoint y: 445, endPoint x: 1070, endPoint y: 486, distance: 245.4
click at [1070, 486] on editor-of-message "Got it - perhaps next time you or Alex are at the apartment you can take measur…" at bounding box center [968, 454] width 388 height 85
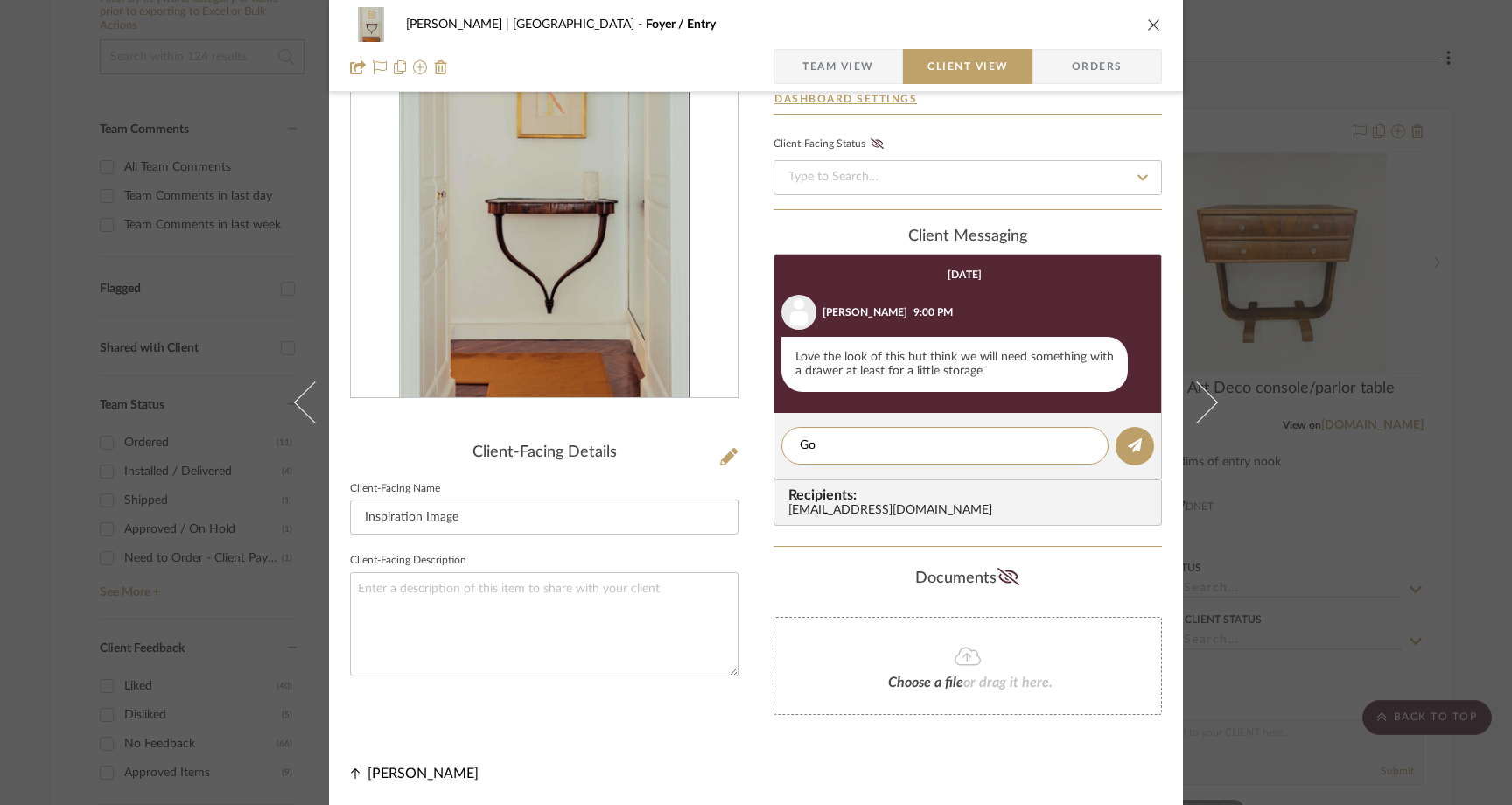
type textarea "G"
type textarea "o"
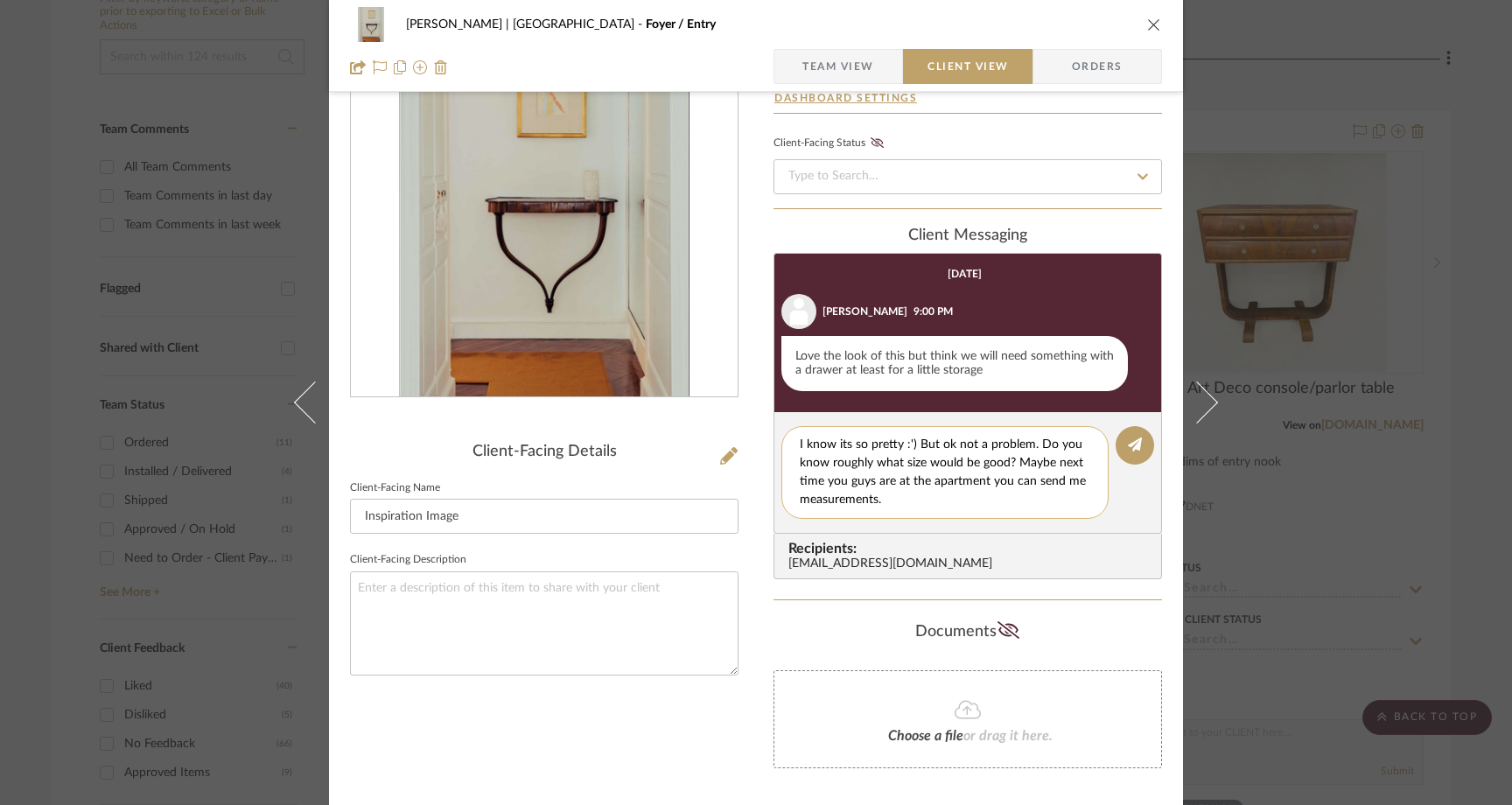
click at [1028, 446] on textarea "I know its so pretty :') But ok not a problem. Do you know roughly what size wo…" at bounding box center [945, 472] width 290 height 74
type textarea "I know its so pretty :') But ok not a problem! Do you know roughly what size wo…"
click at [1129, 445] on icon at bounding box center [1135, 444] width 14 height 14
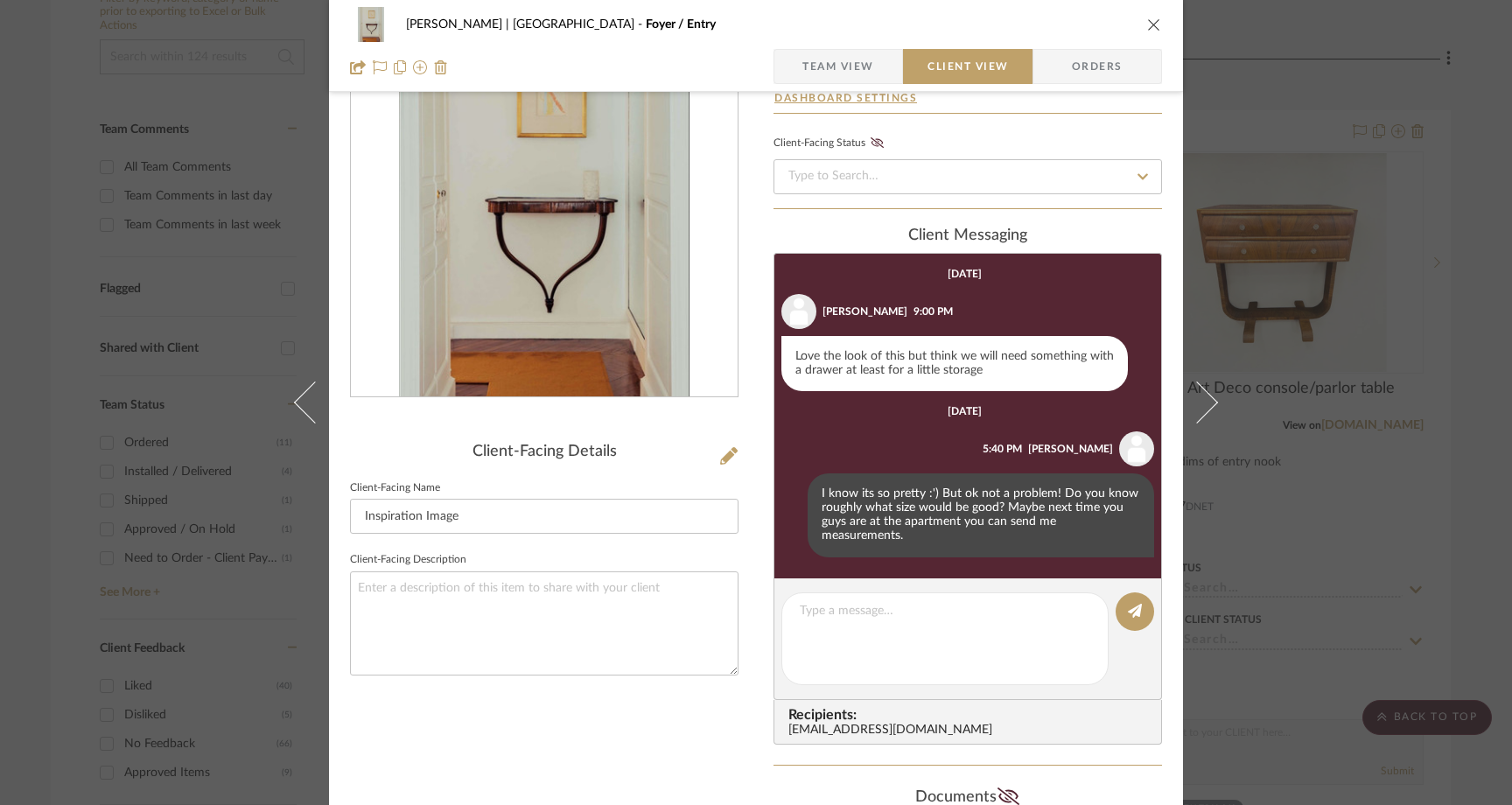
click at [1152, 20] on icon "close" at bounding box center [1154, 25] width 14 height 14
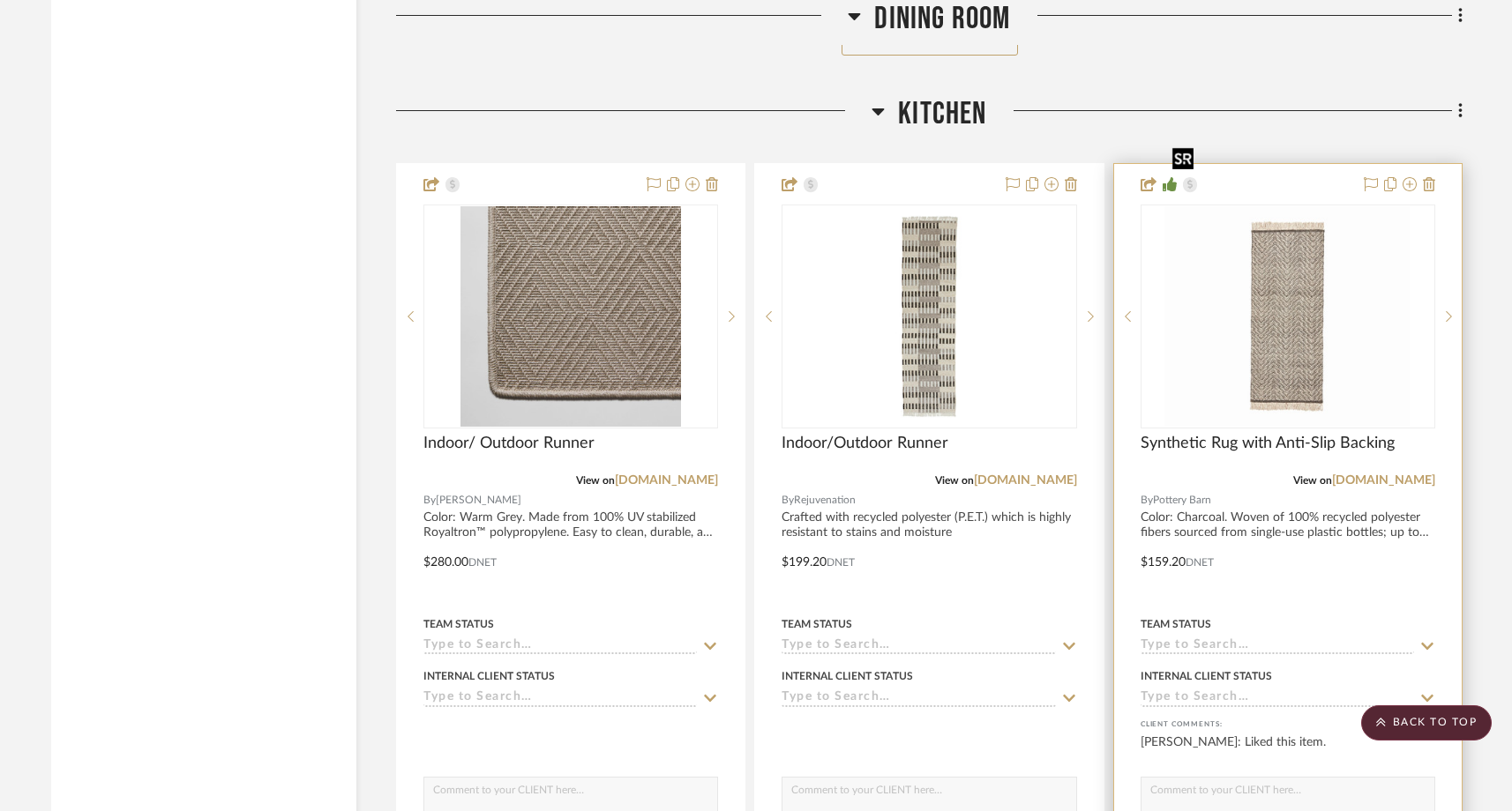
scroll to position [14450, 0]
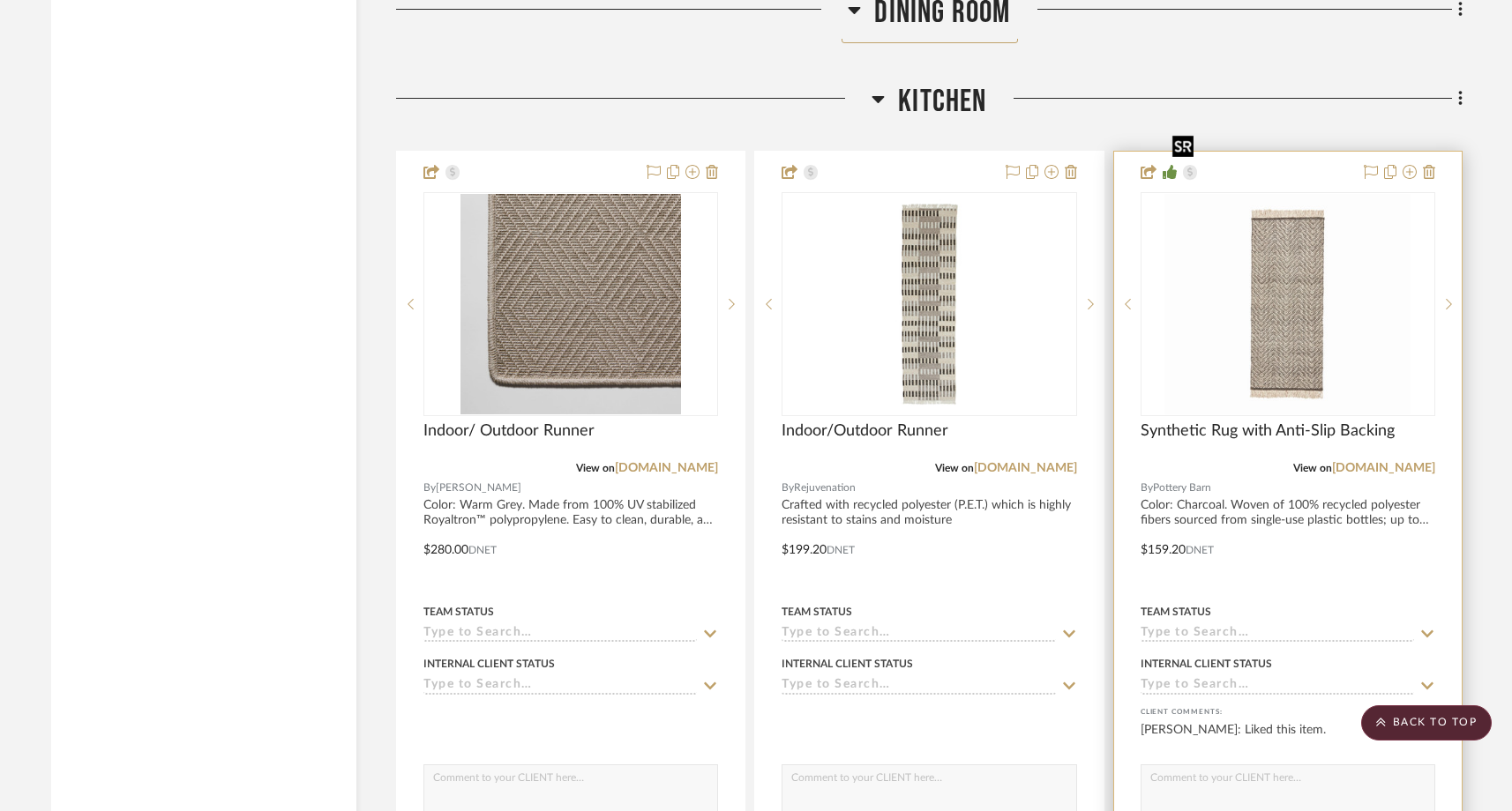
click at [1326, 294] on img "0" at bounding box center [1287, 304] width 245 height 221
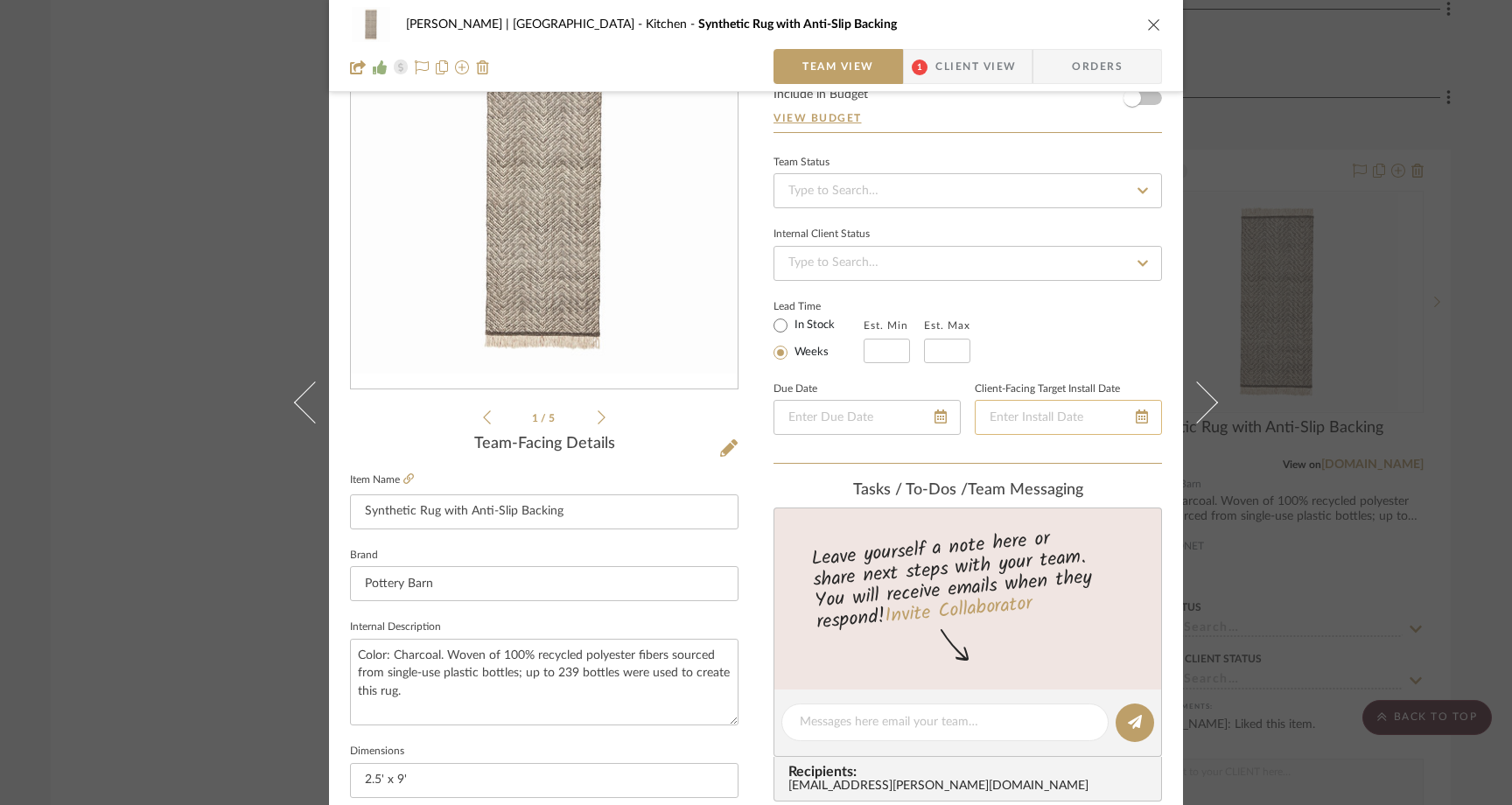
scroll to position [85, 0]
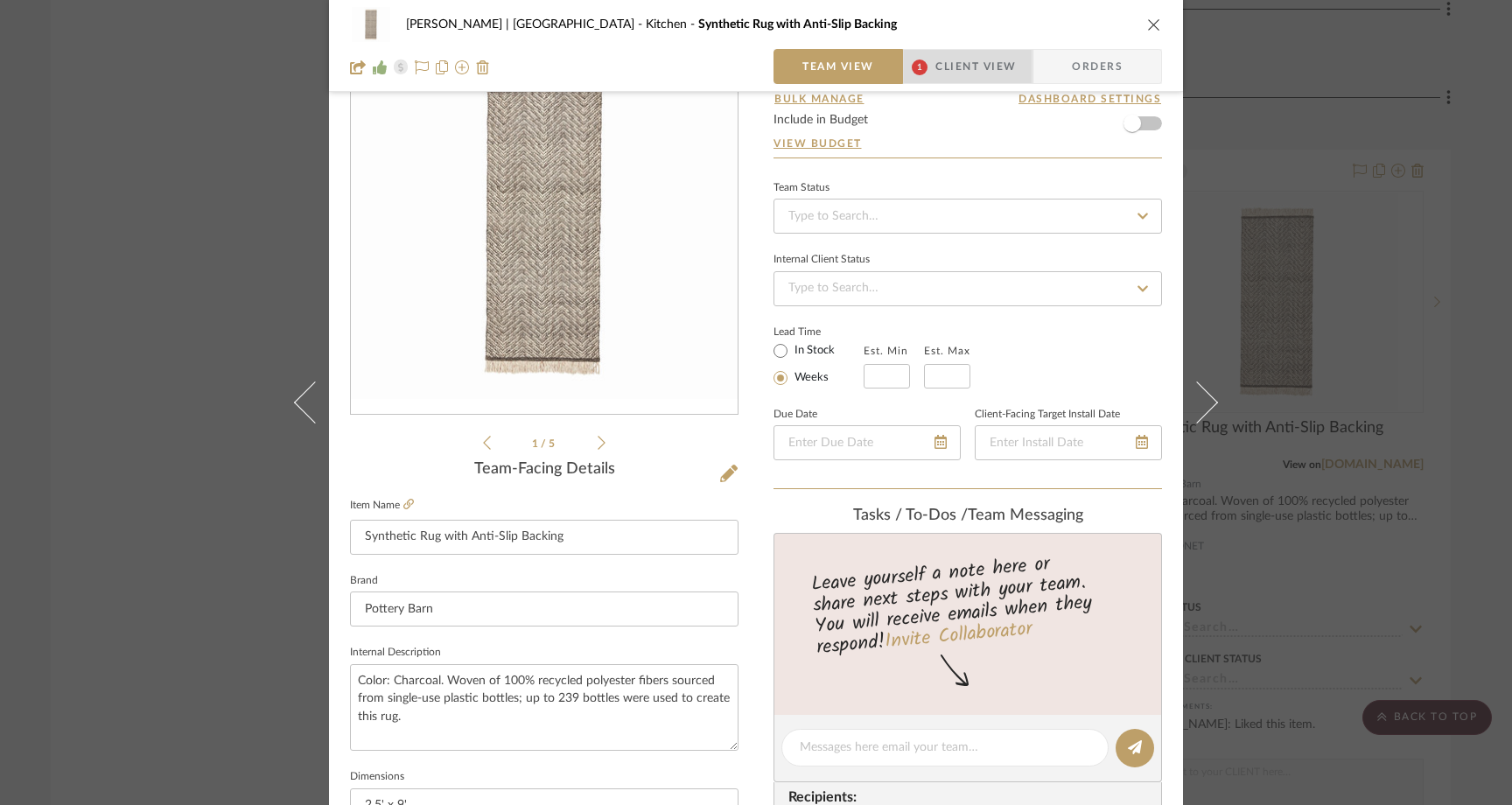
click at [976, 62] on span "Client View" at bounding box center [976, 66] width 80 height 35
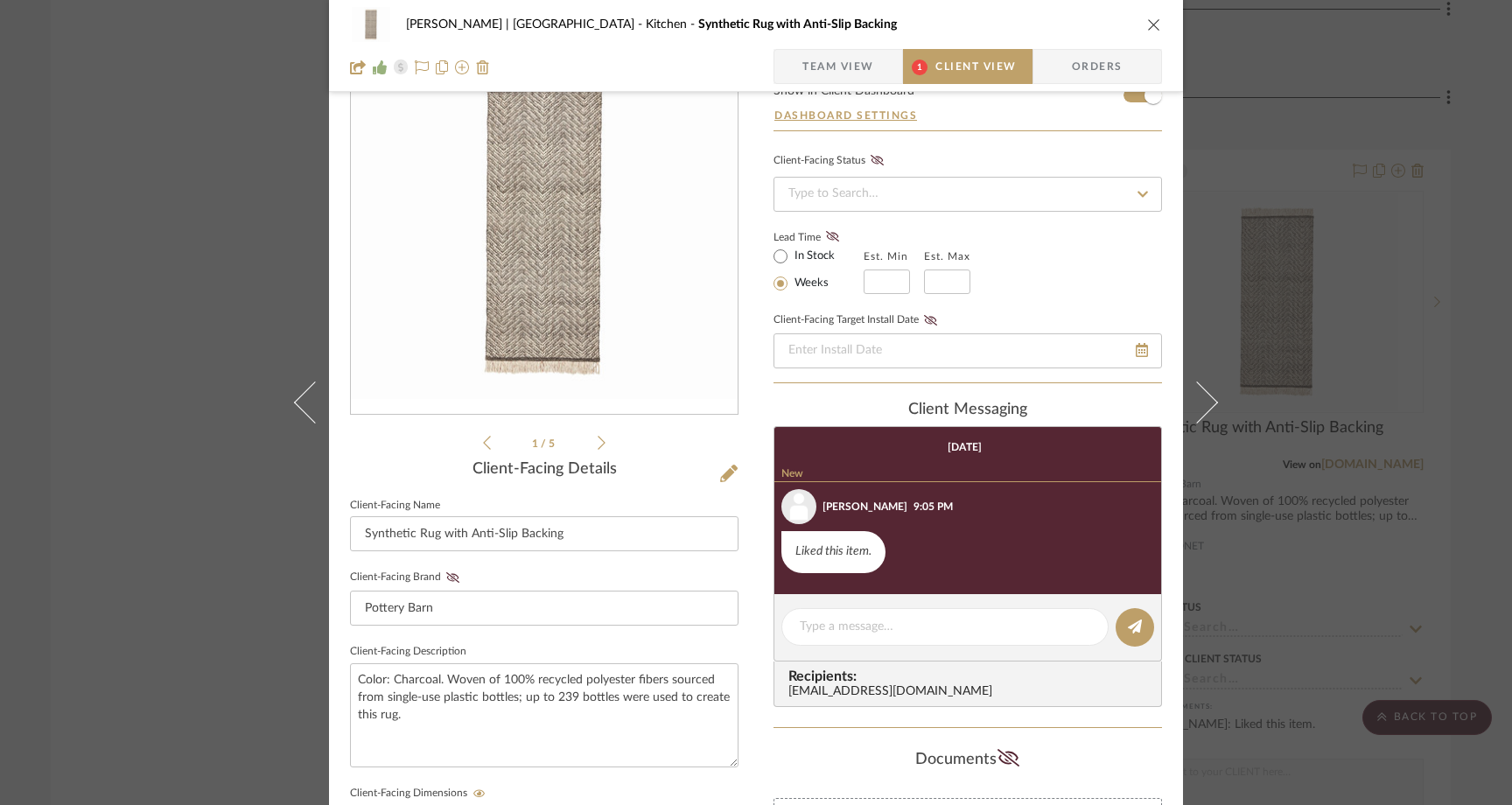
click at [193, 211] on div "Ferree | Brooklyn Heights Kitchen Synthetic Rug with Anti-Slip Backing Team Vie…" at bounding box center [756, 402] width 1512 height 805
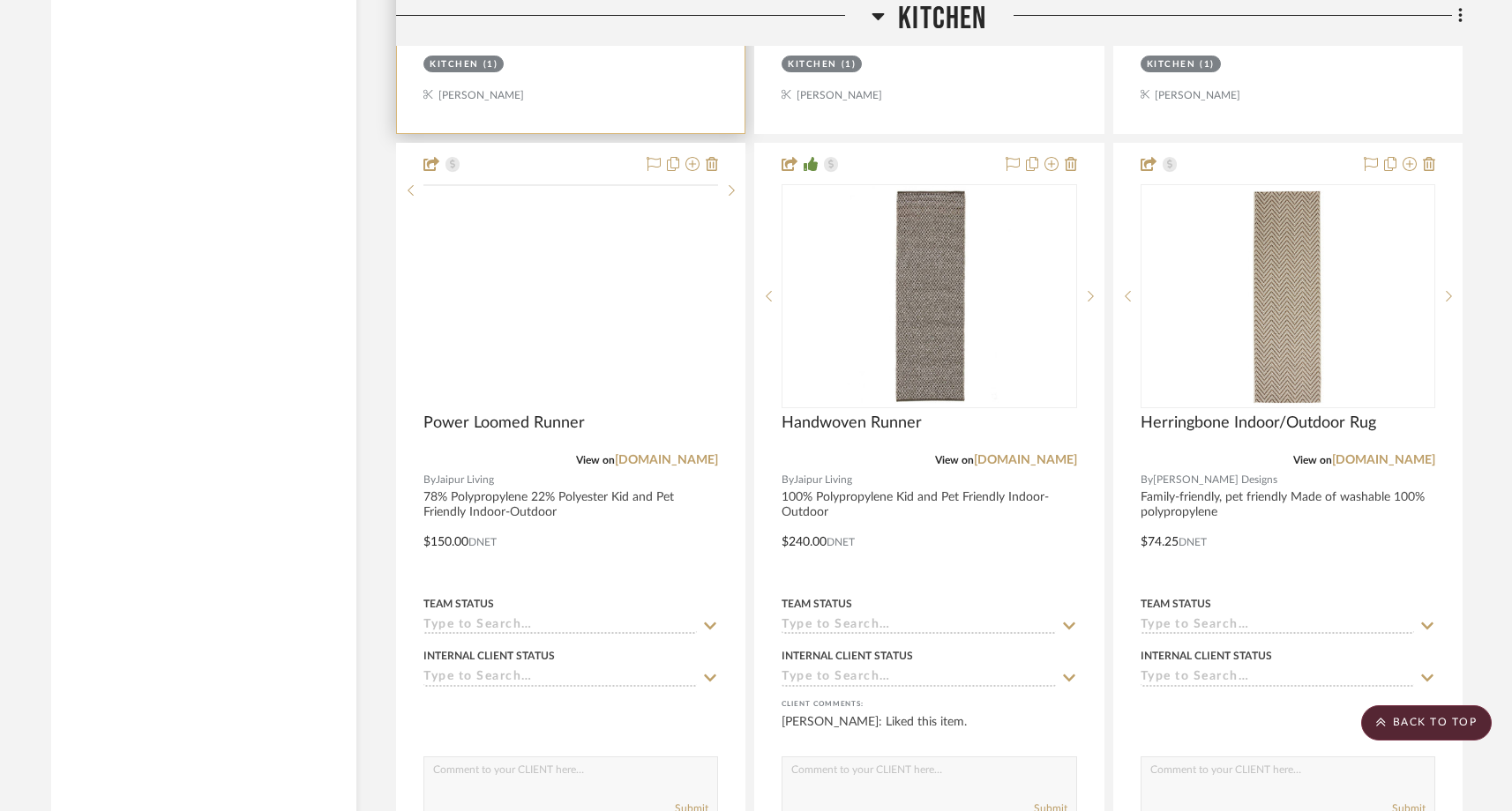
scroll to position [15302, 0]
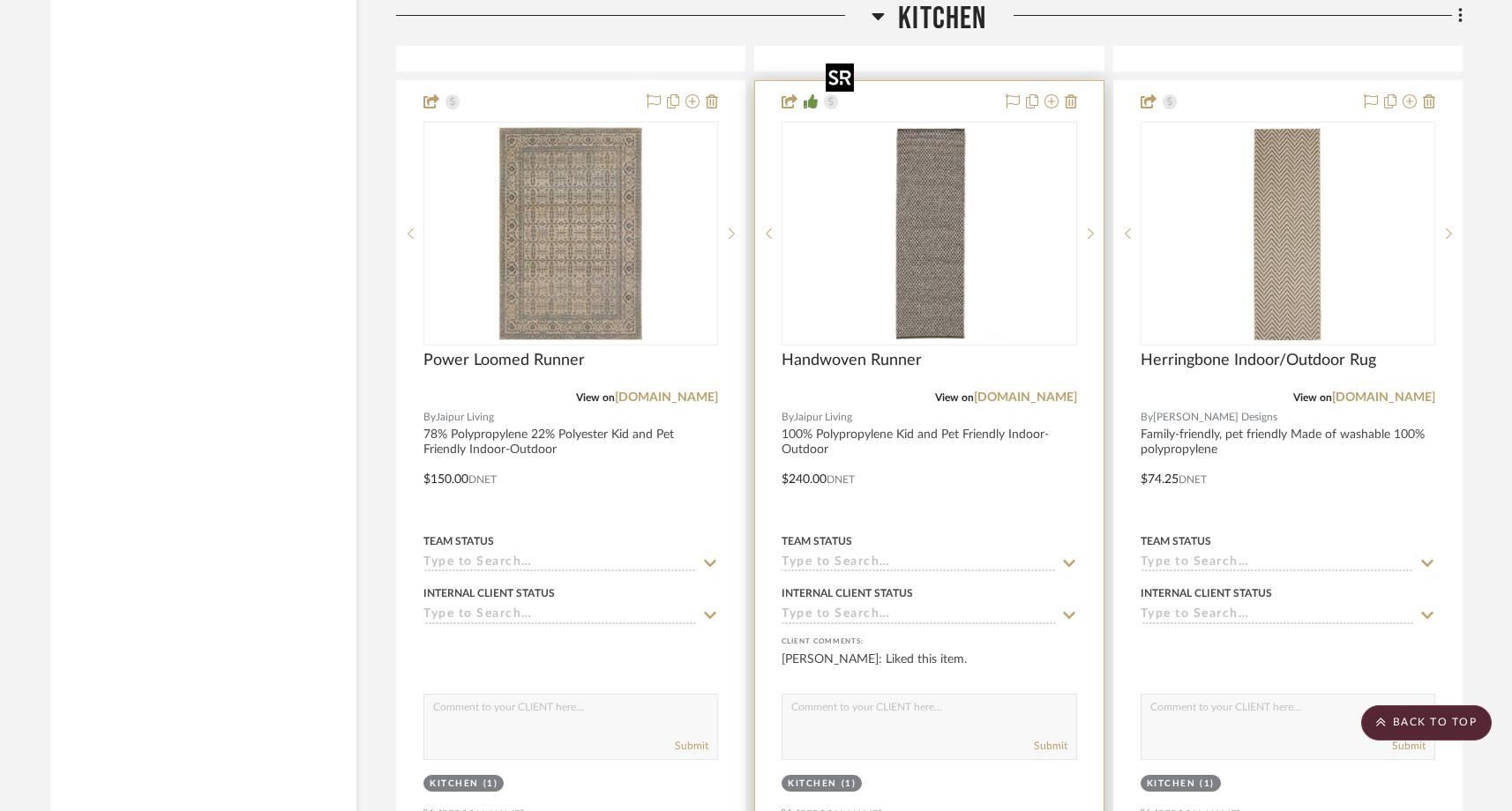
click at [965, 198] on img "0" at bounding box center [929, 234] width 221 height 221
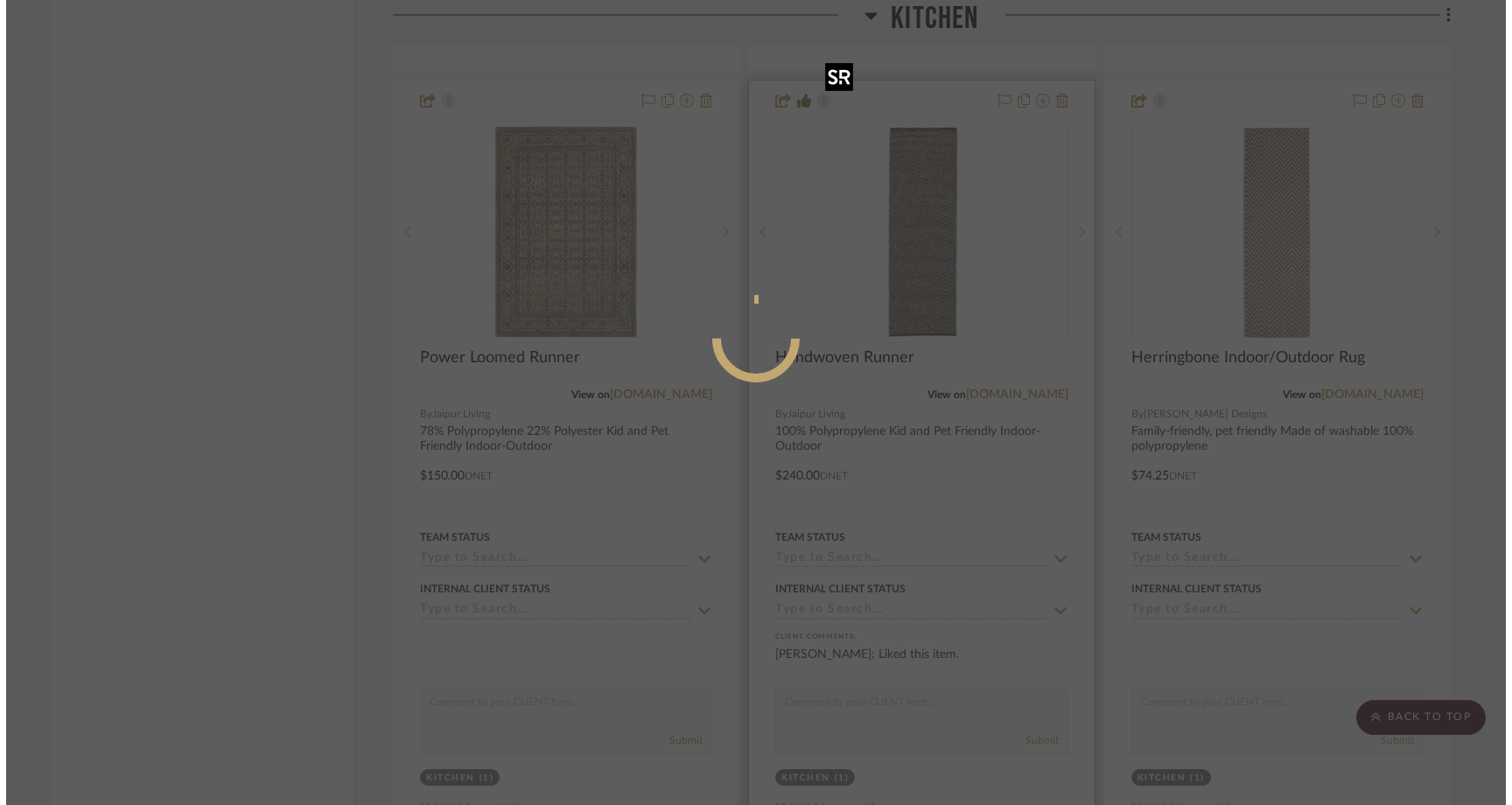
scroll to position [0, 0]
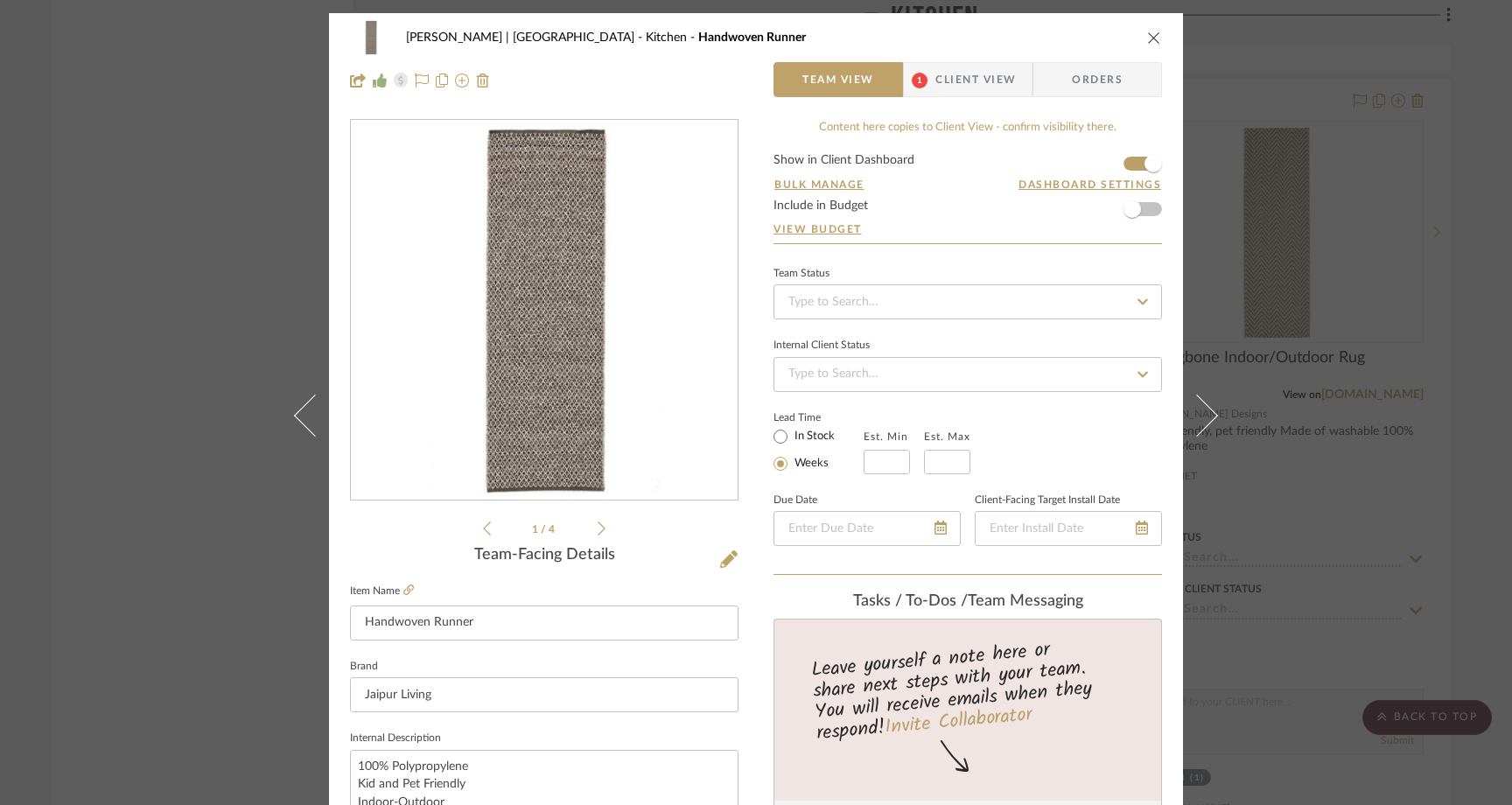
click at [597, 526] on icon at bounding box center [601, 529] width 8 height 16
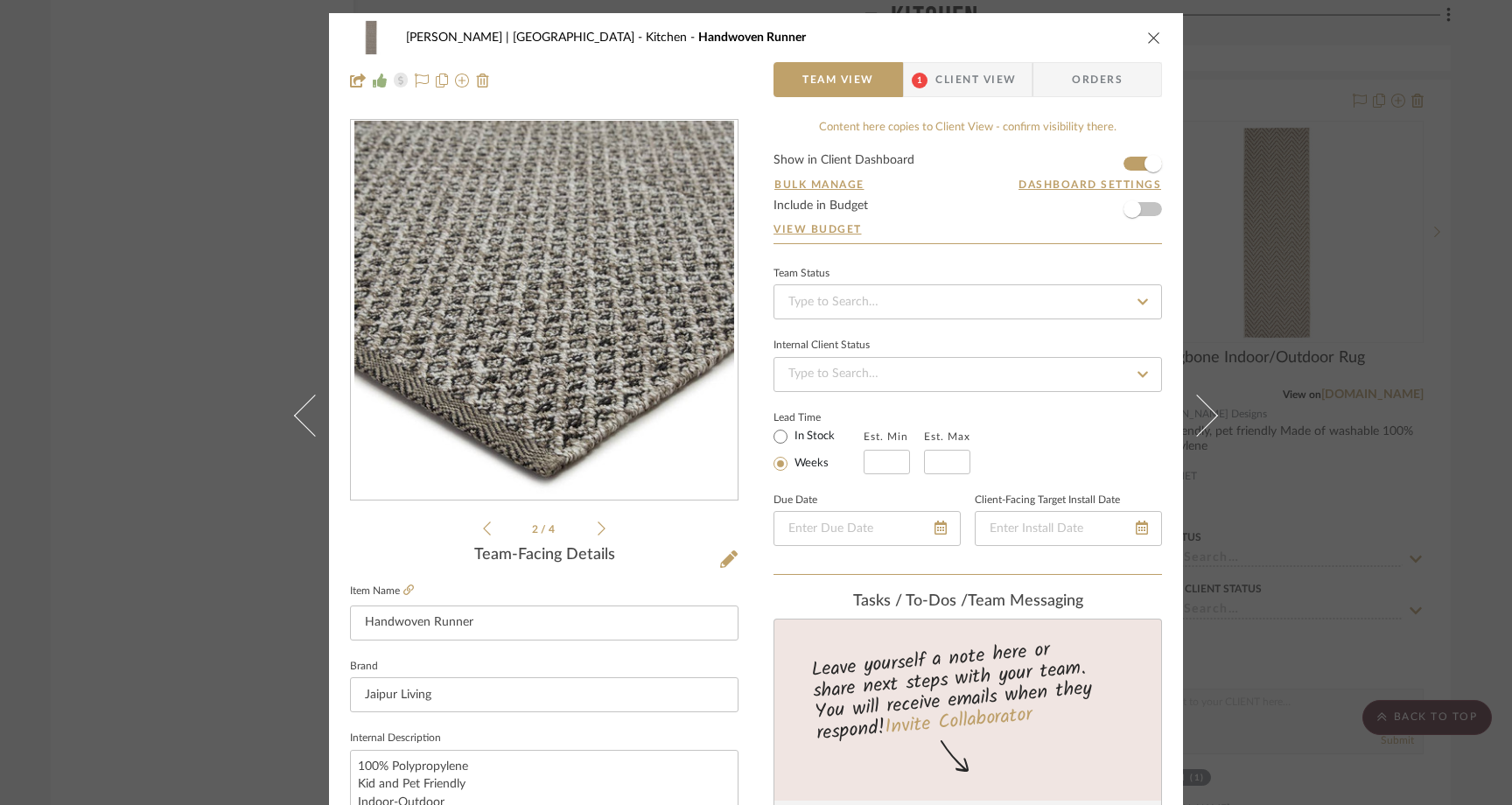
click at [597, 526] on icon at bounding box center [601, 529] width 8 height 16
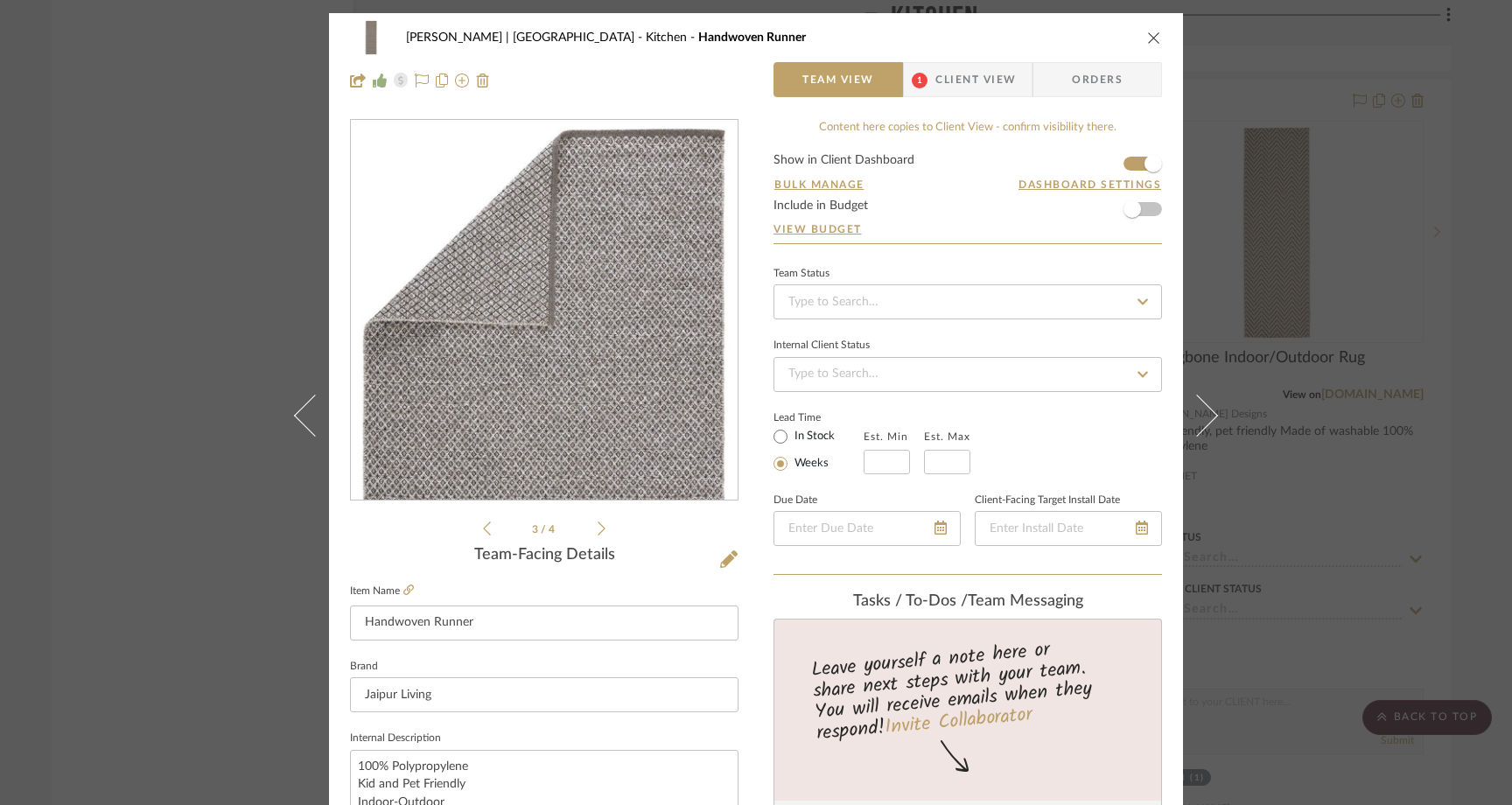
click at [182, 243] on div "Ferree | Brooklyn Heights Kitchen Handwoven Runner Team View 1 Client View Orde…" at bounding box center [756, 402] width 1512 height 805
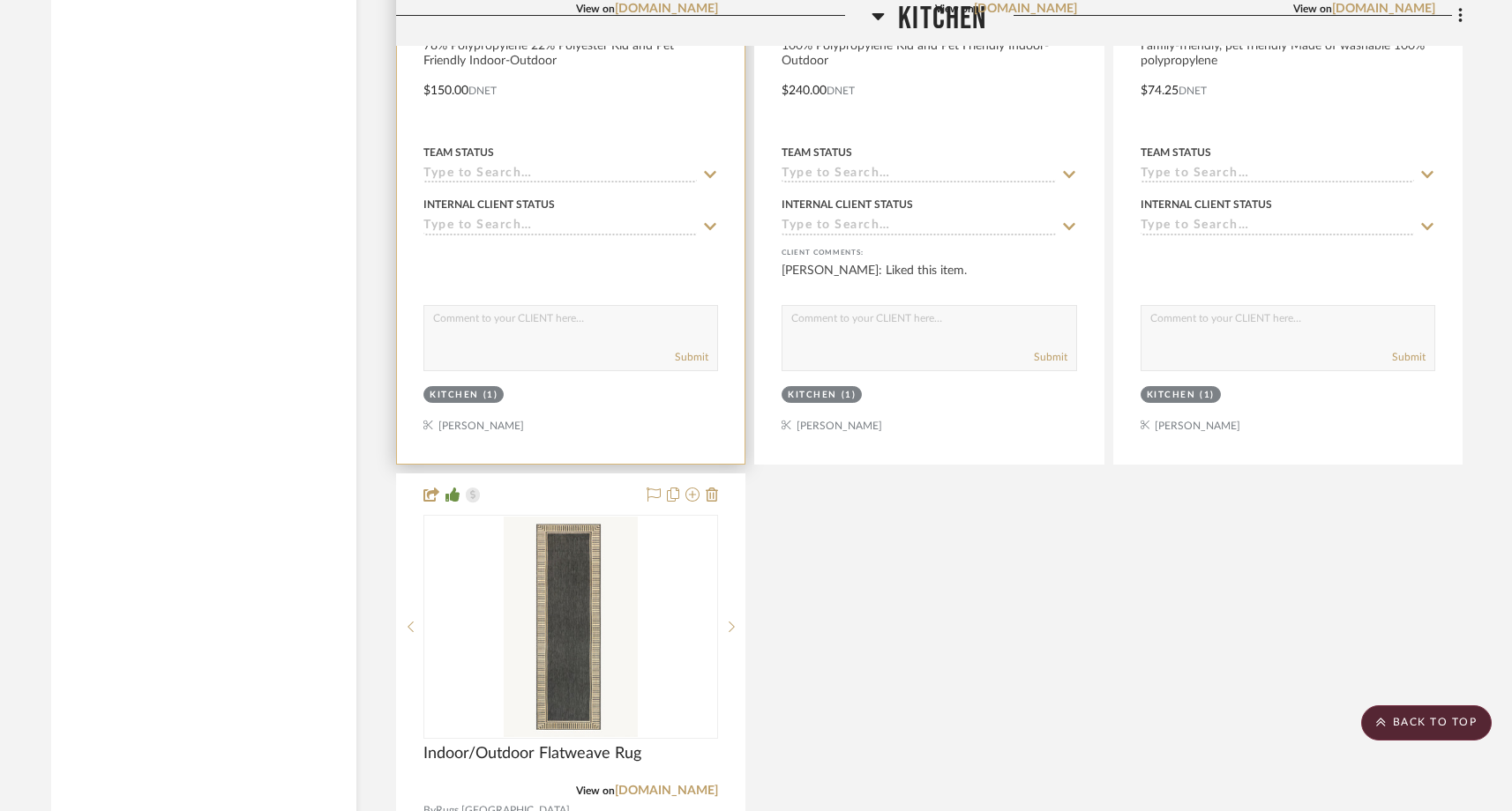
scroll to position [15709, 0]
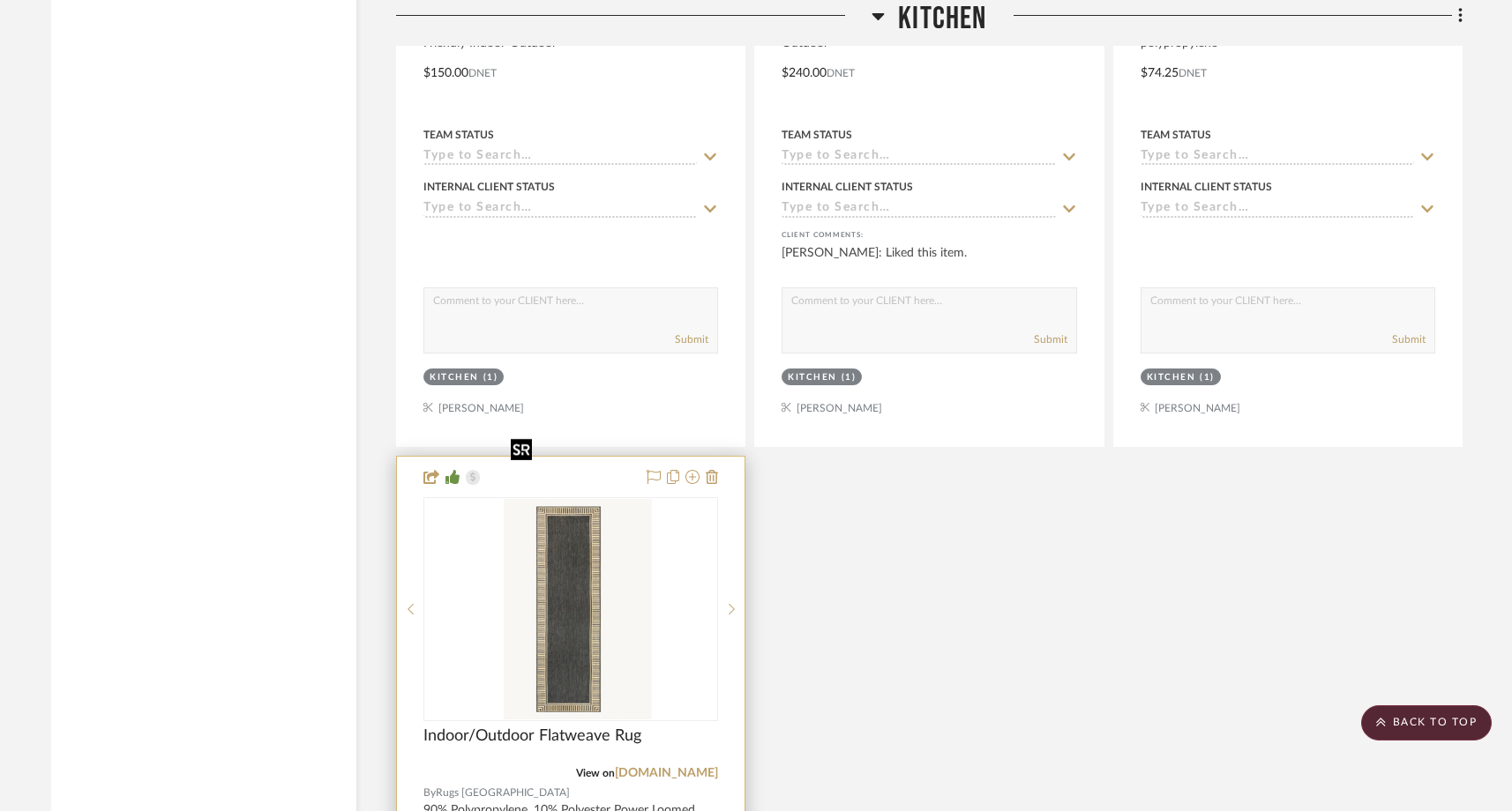
click at [538, 560] on div at bounding box center [571, 609] width 294 height 224
click at [573, 519] on img "0" at bounding box center [570, 609] width 134 height 221
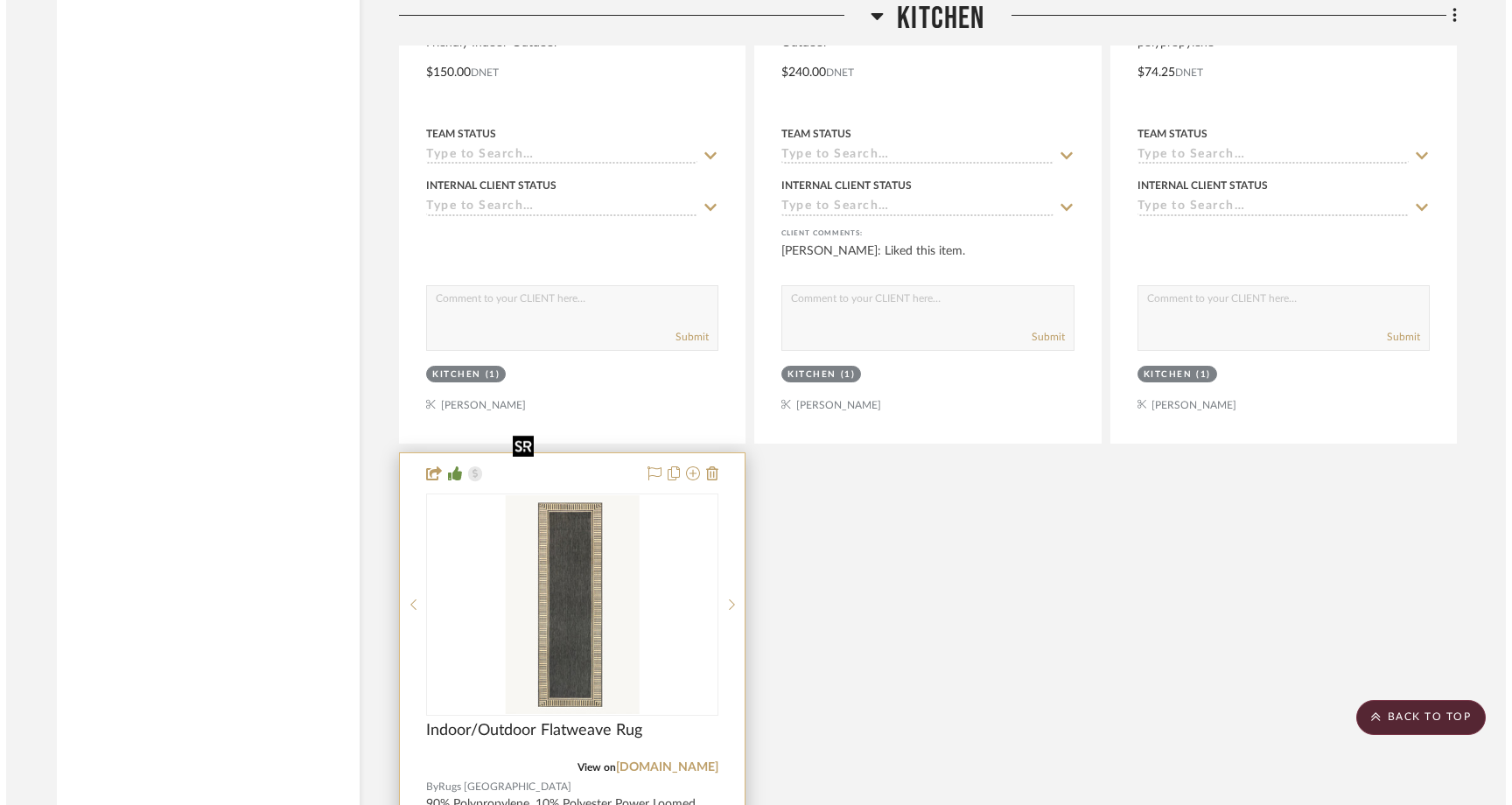
scroll to position [0, 0]
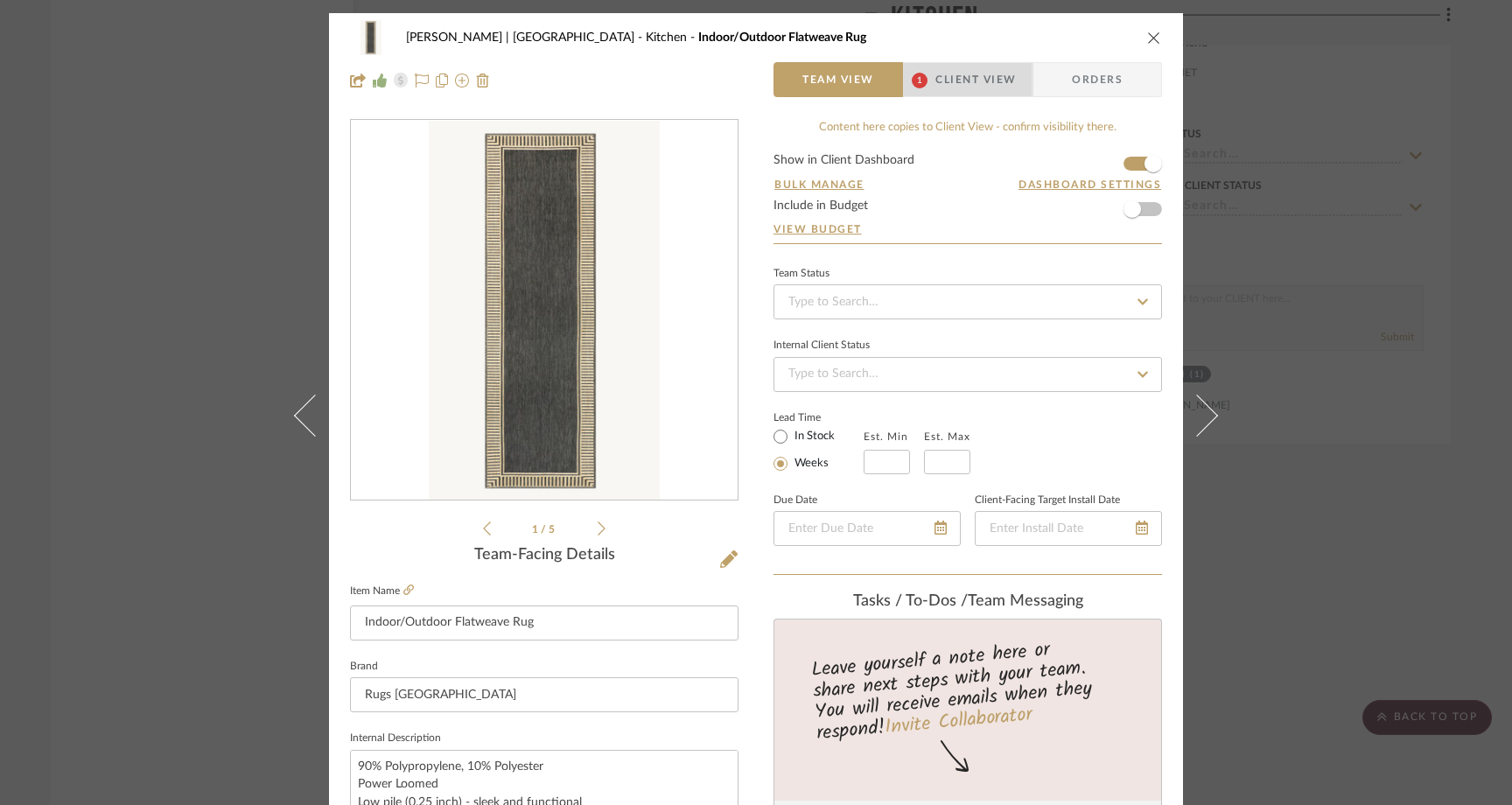
click at [952, 74] on span "Client View" at bounding box center [976, 79] width 80 height 35
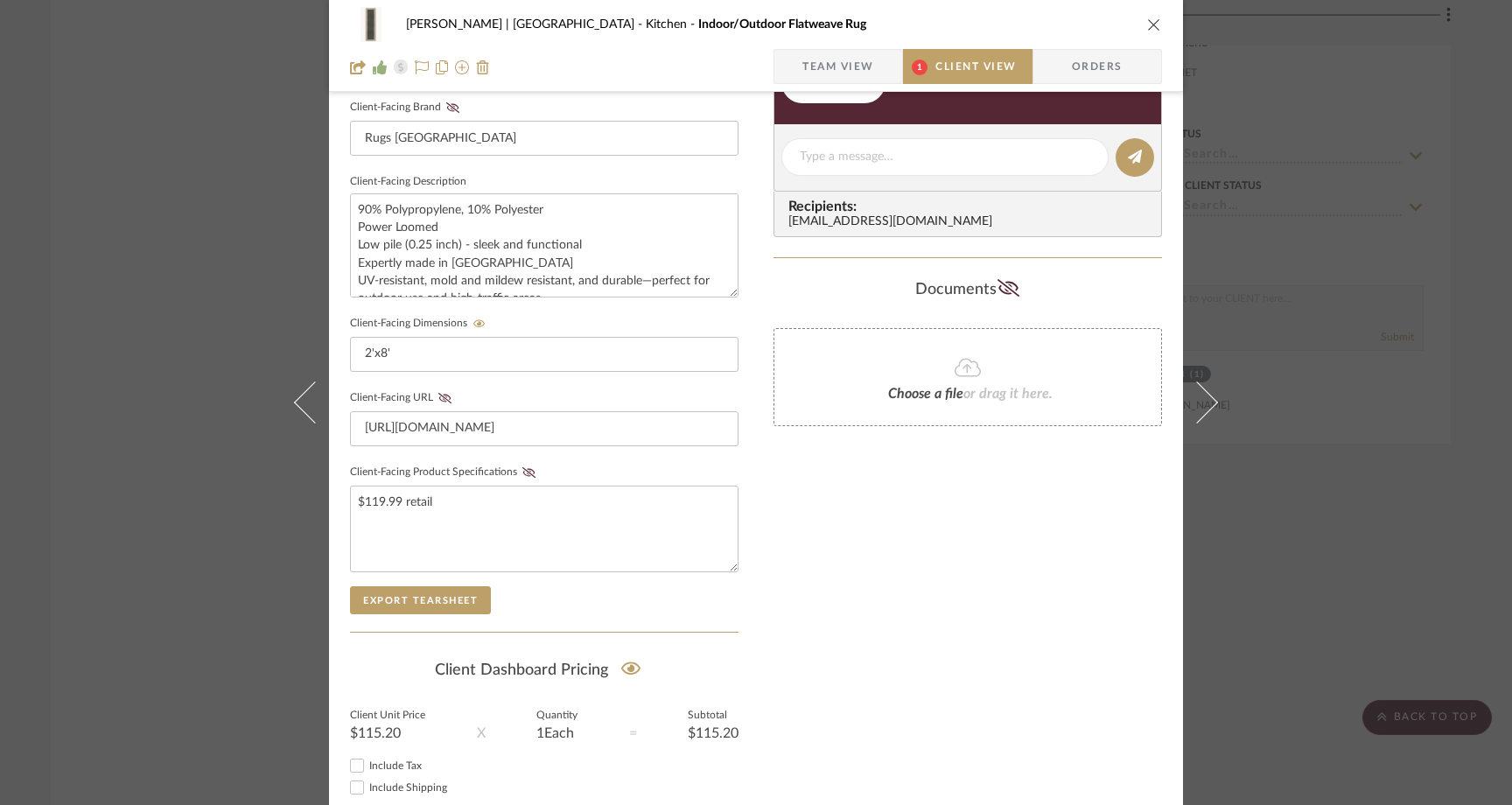
scroll to position [557, 0]
click at [191, 260] on div "Ferree | Brooklyn Heights Kitchen Indoor/Outdoor Flatweave Rug Team View 1 Clie…" at bounding box center [756, 402] width 1512 height 805
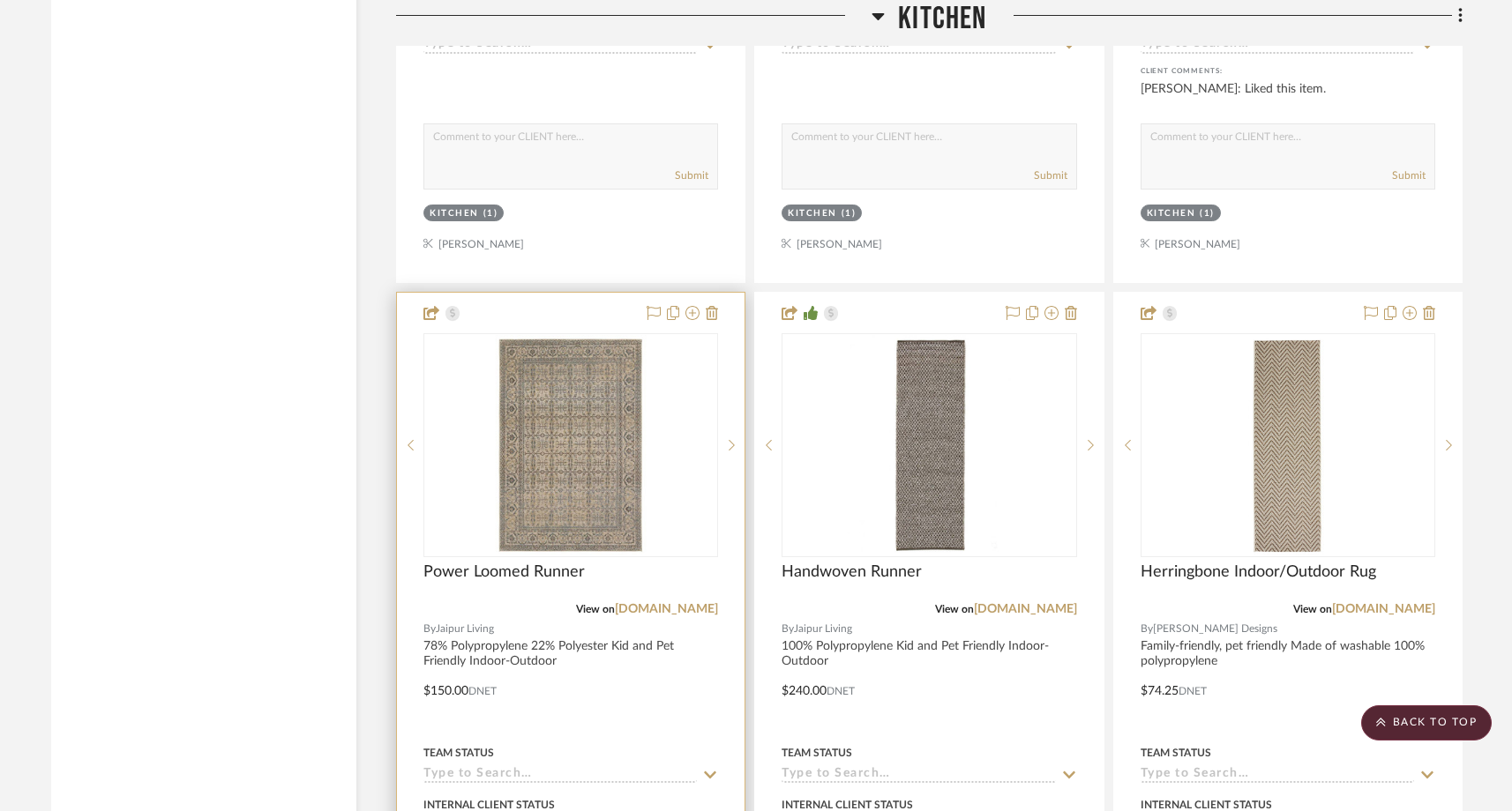
scroll to position [15089, 0]
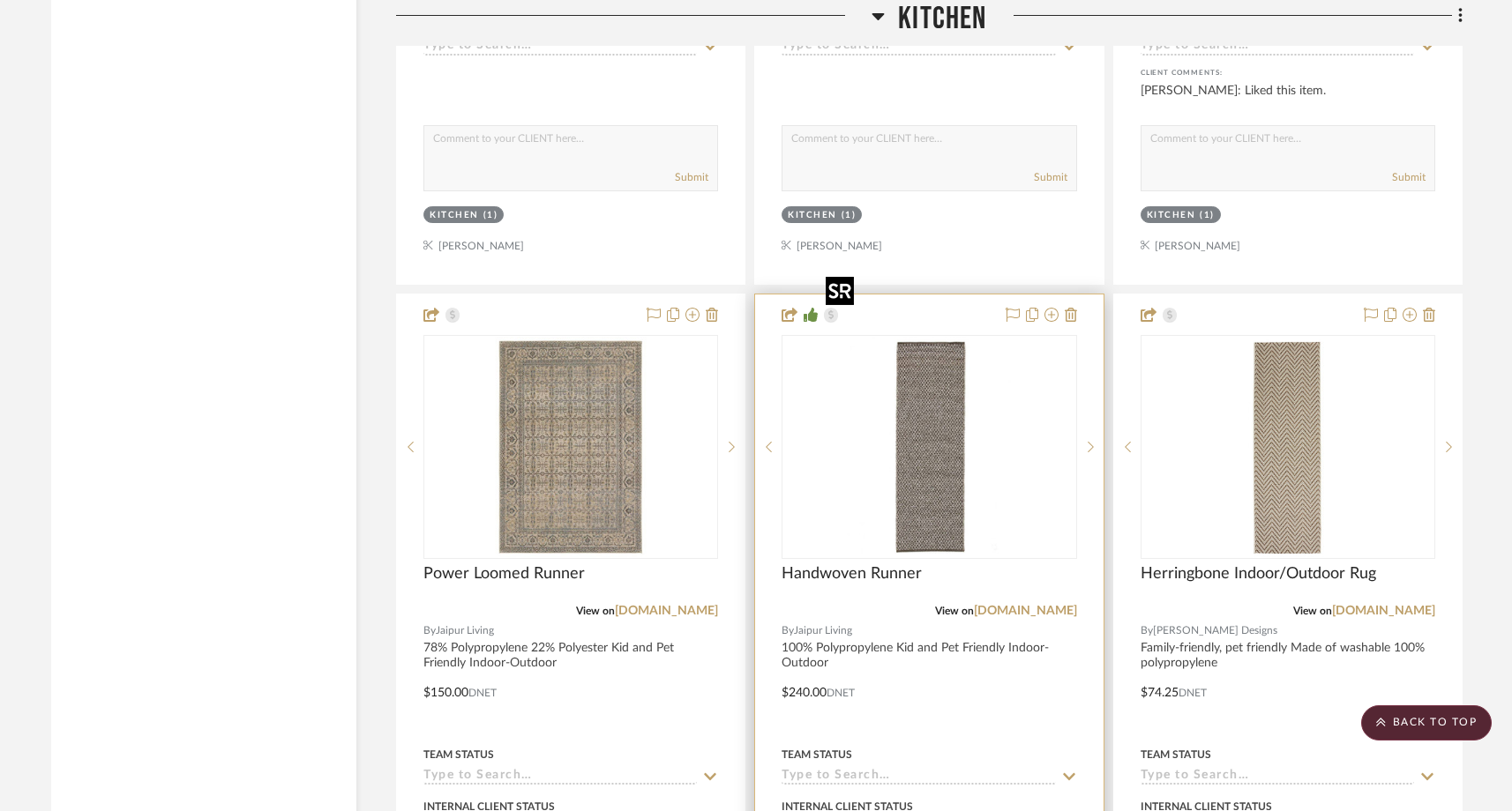
click at [942, 424] on img "0" at bounding box center [929, 447] width 221 height 221
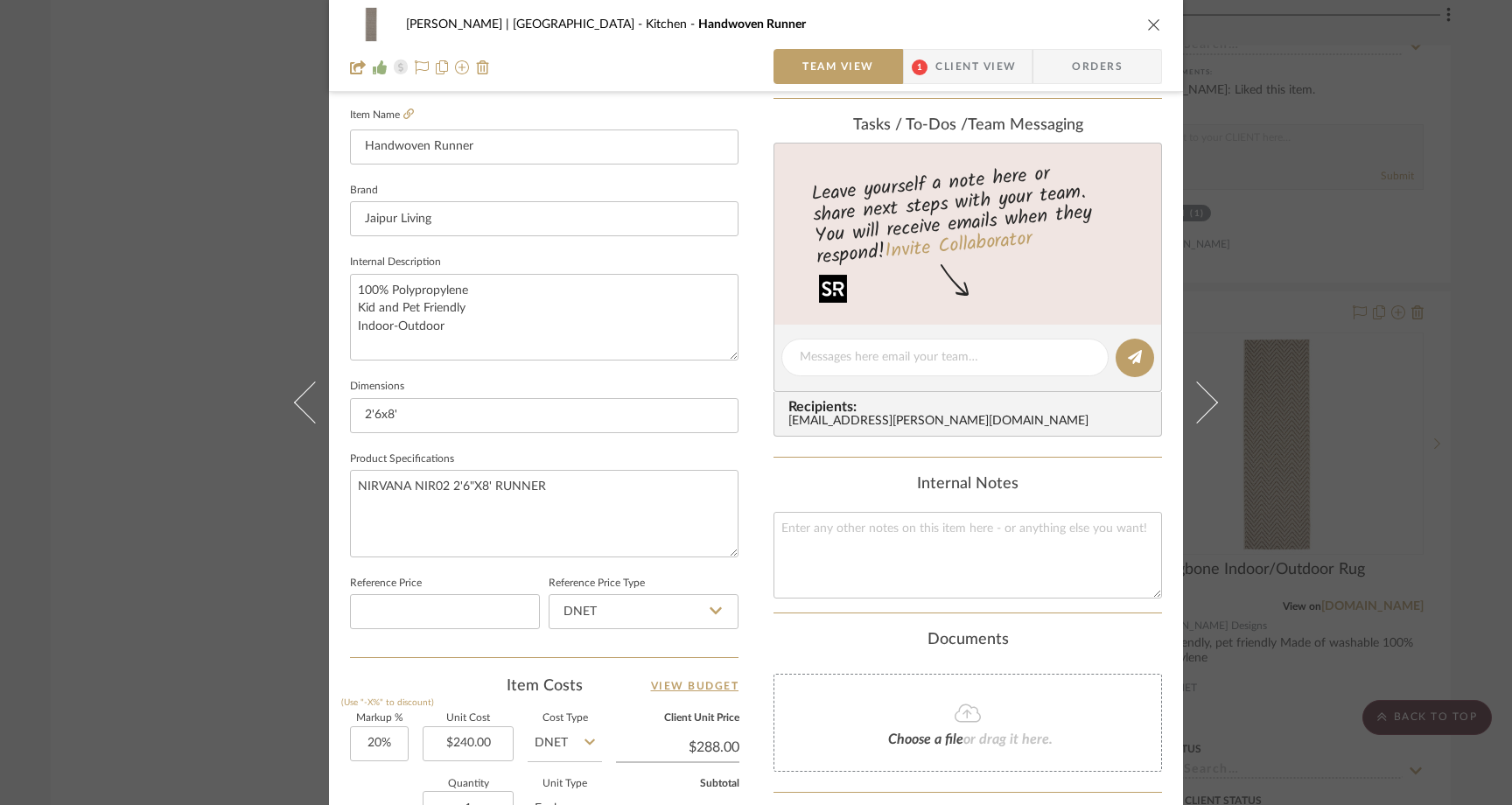
scroll to position [504, 0]
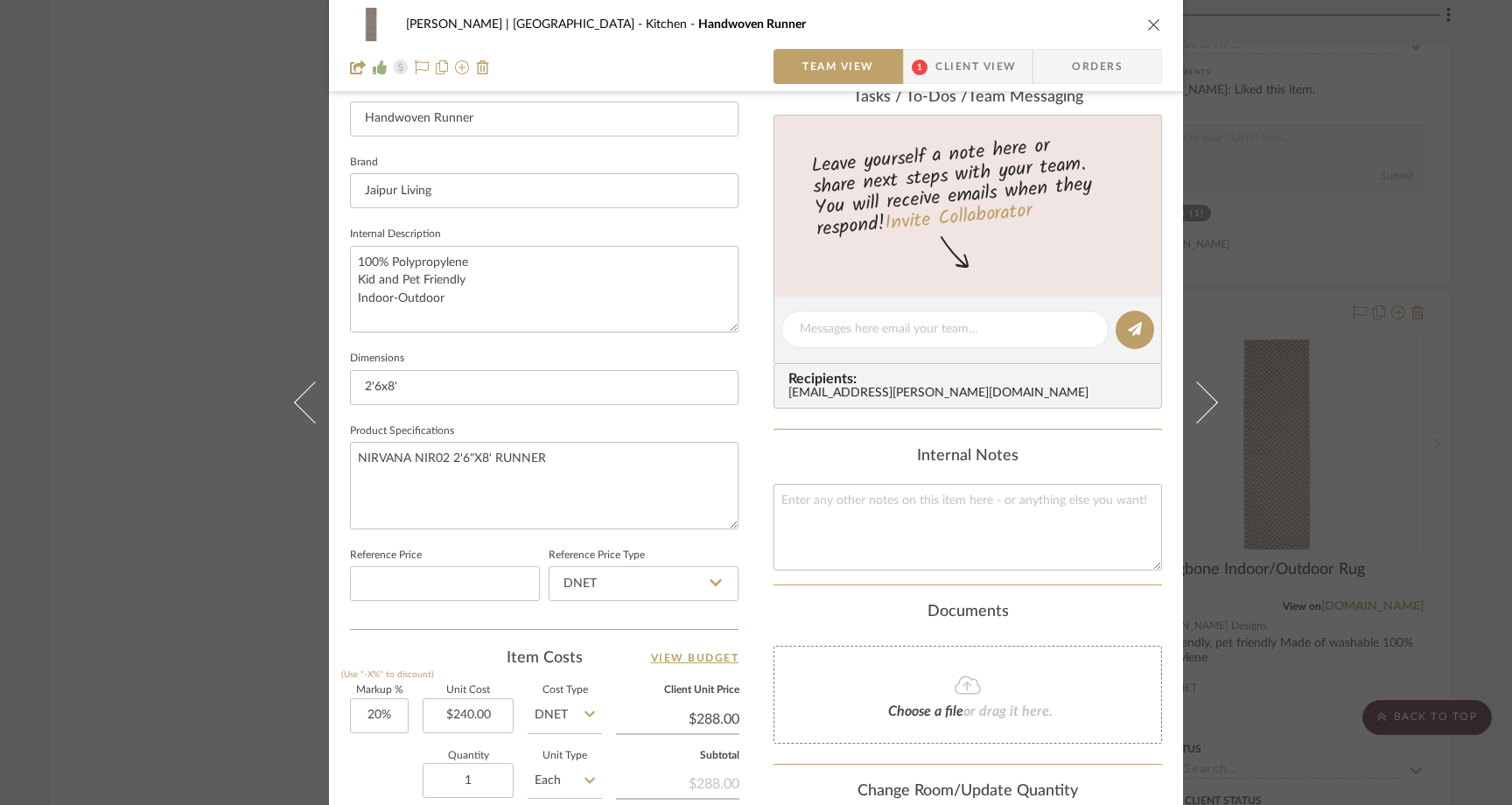
click at [223, 281] on div "Ferree | Brooklyn Heights Kitchen Handwoven Runner Team View 1 Client View Orde…" at bounding box center [756, 402] width 1512 height 805
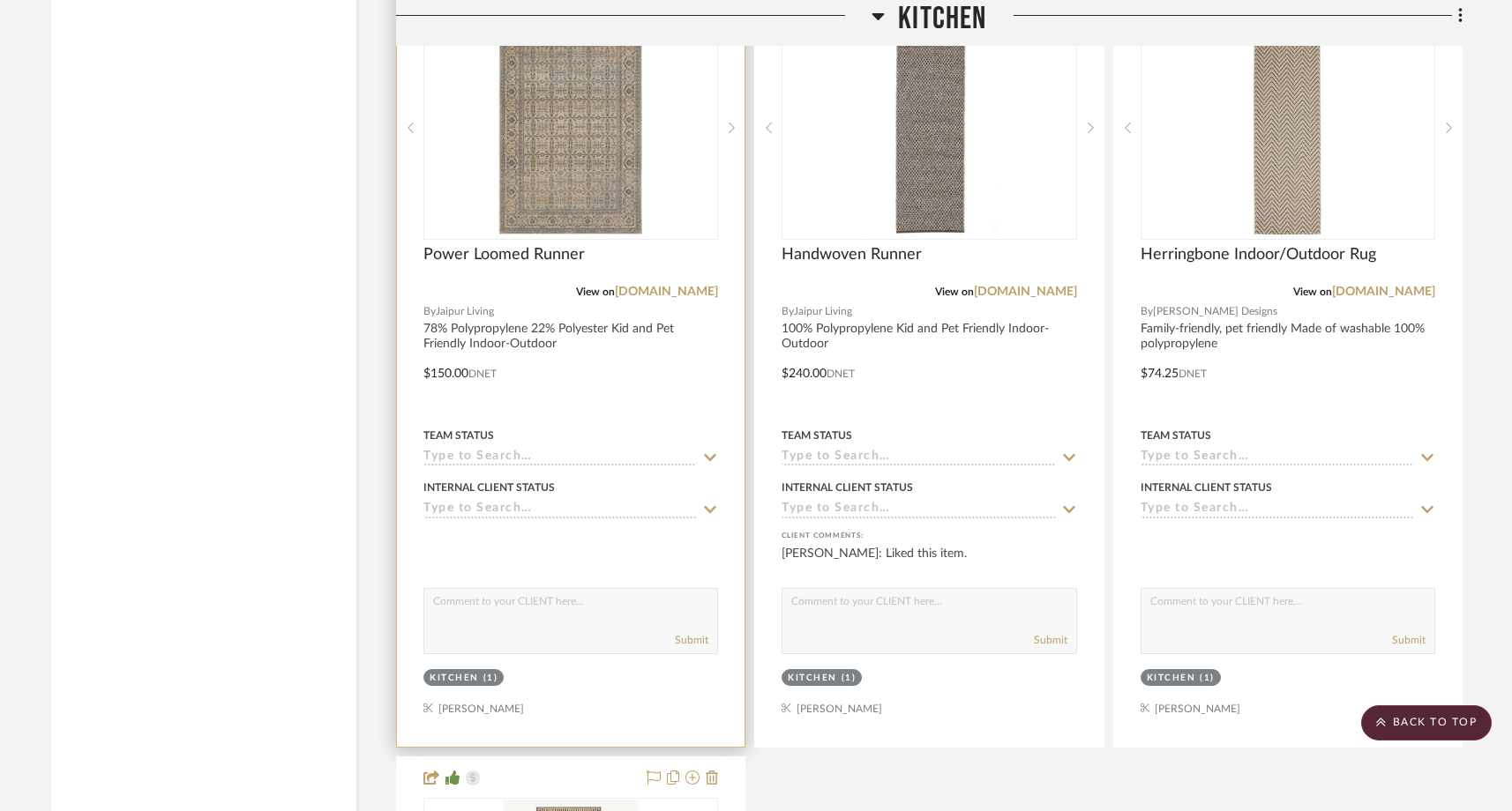
scroll to position [15762, 0]
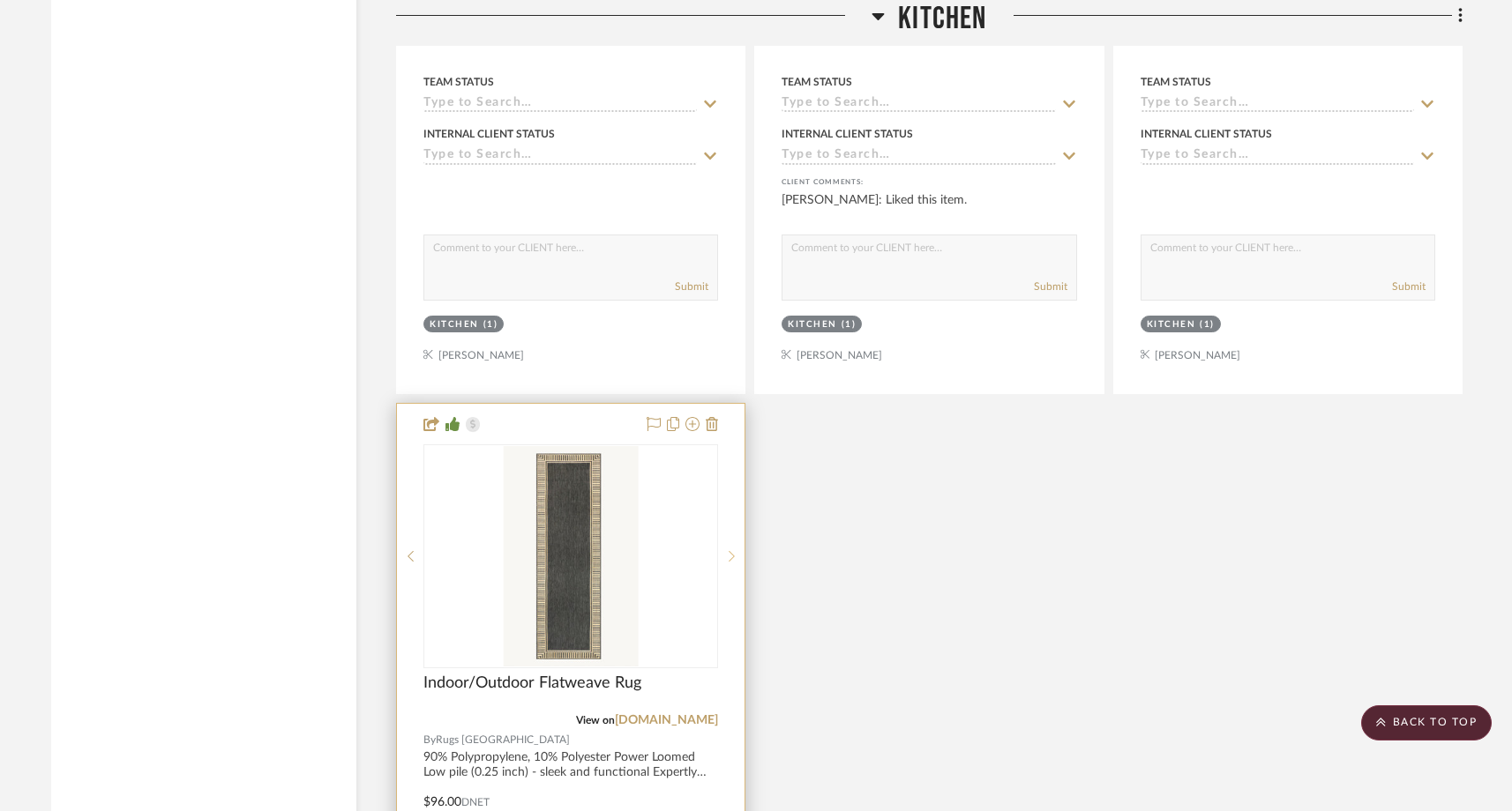
click at [738, 477] on div at bounding box center [730, 556] width 26 height 224
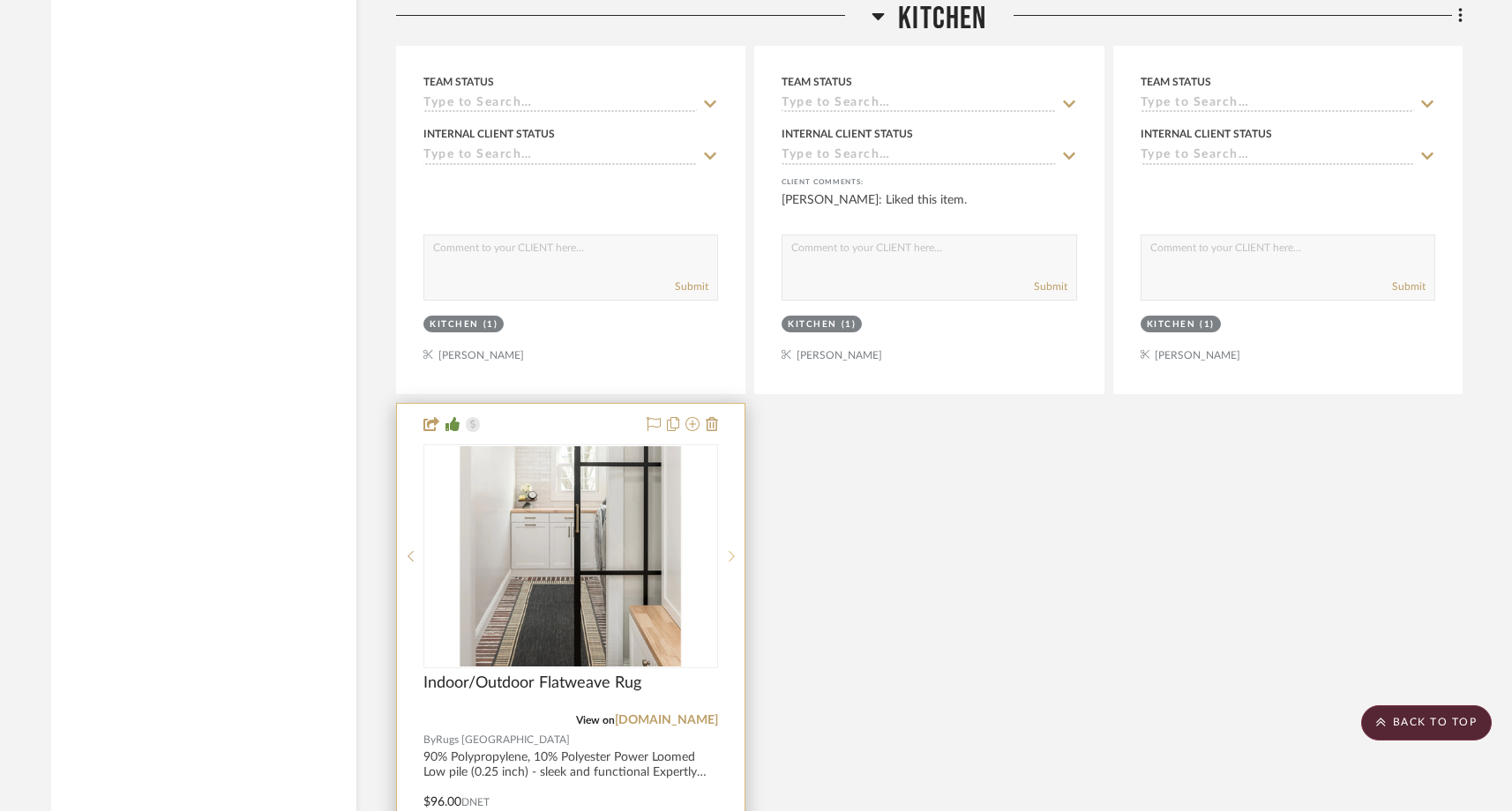
click at [739, 477] on div at bounding box center [730, 556] width 26 height 224
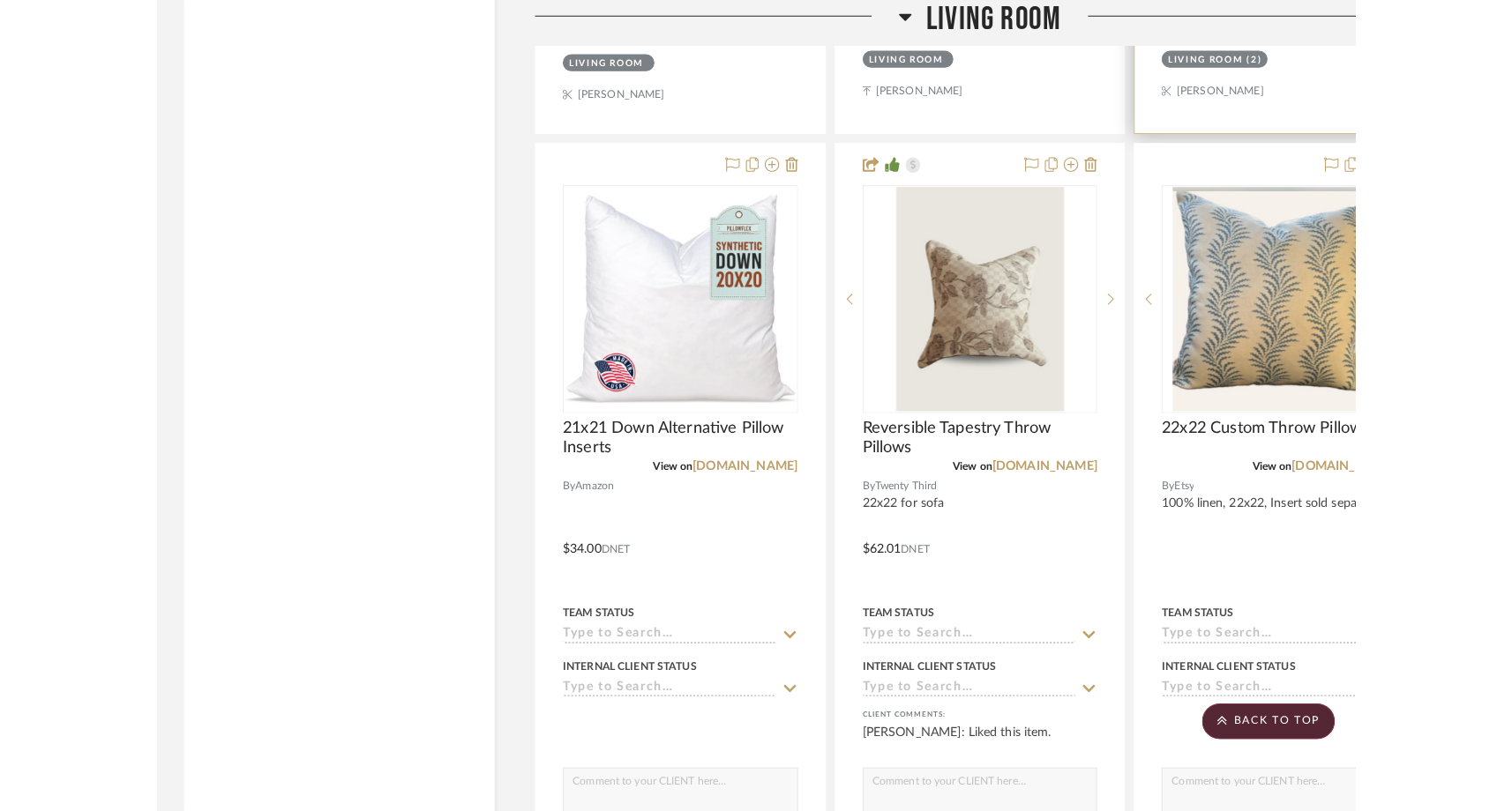
scroll to position [7699, 0]
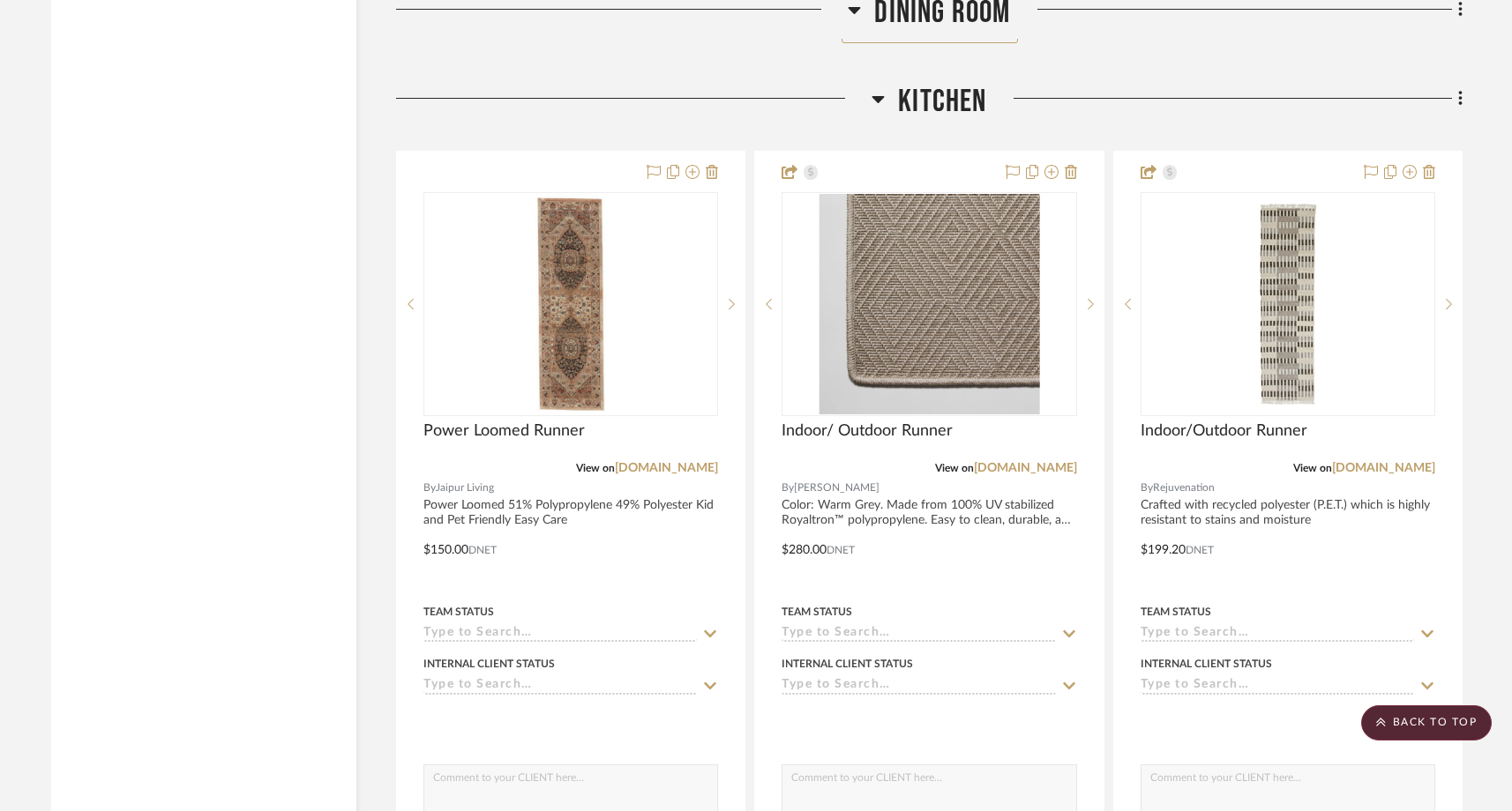
scroll to position [12884, 0]
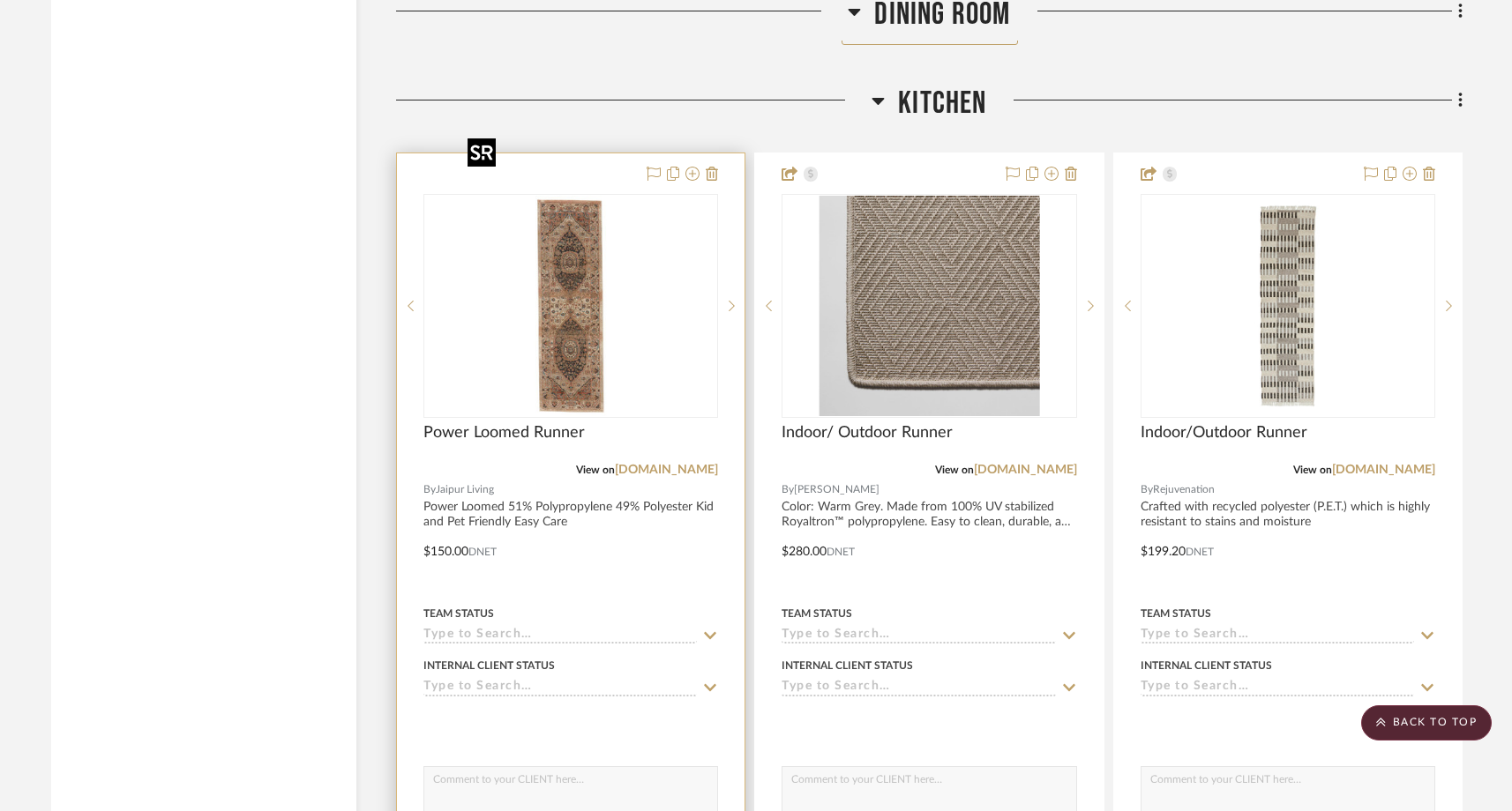
click at [0, 0] on img at bounding box center [0, 0] width 0 height 0
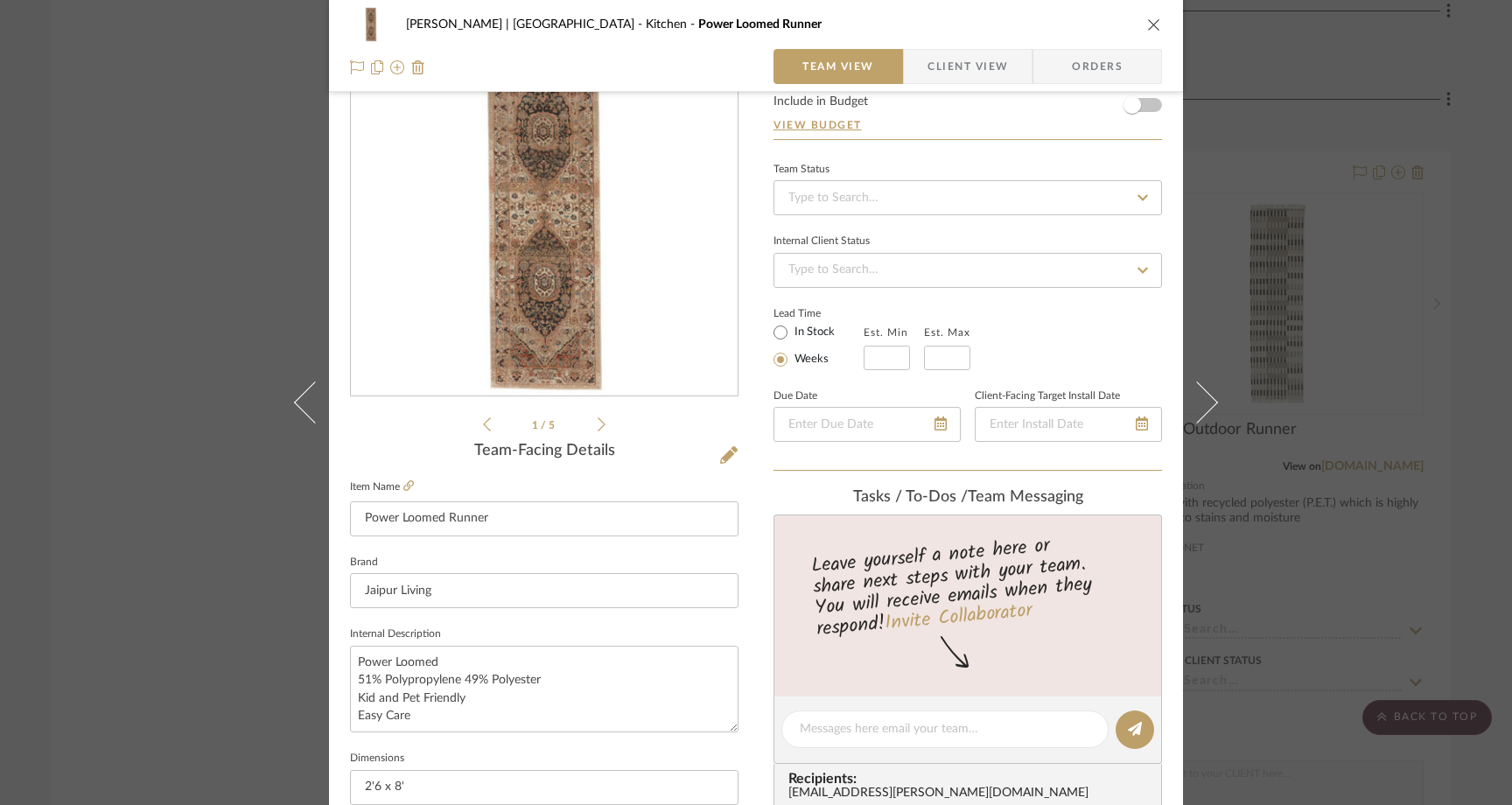
scroll to position [0, 0]
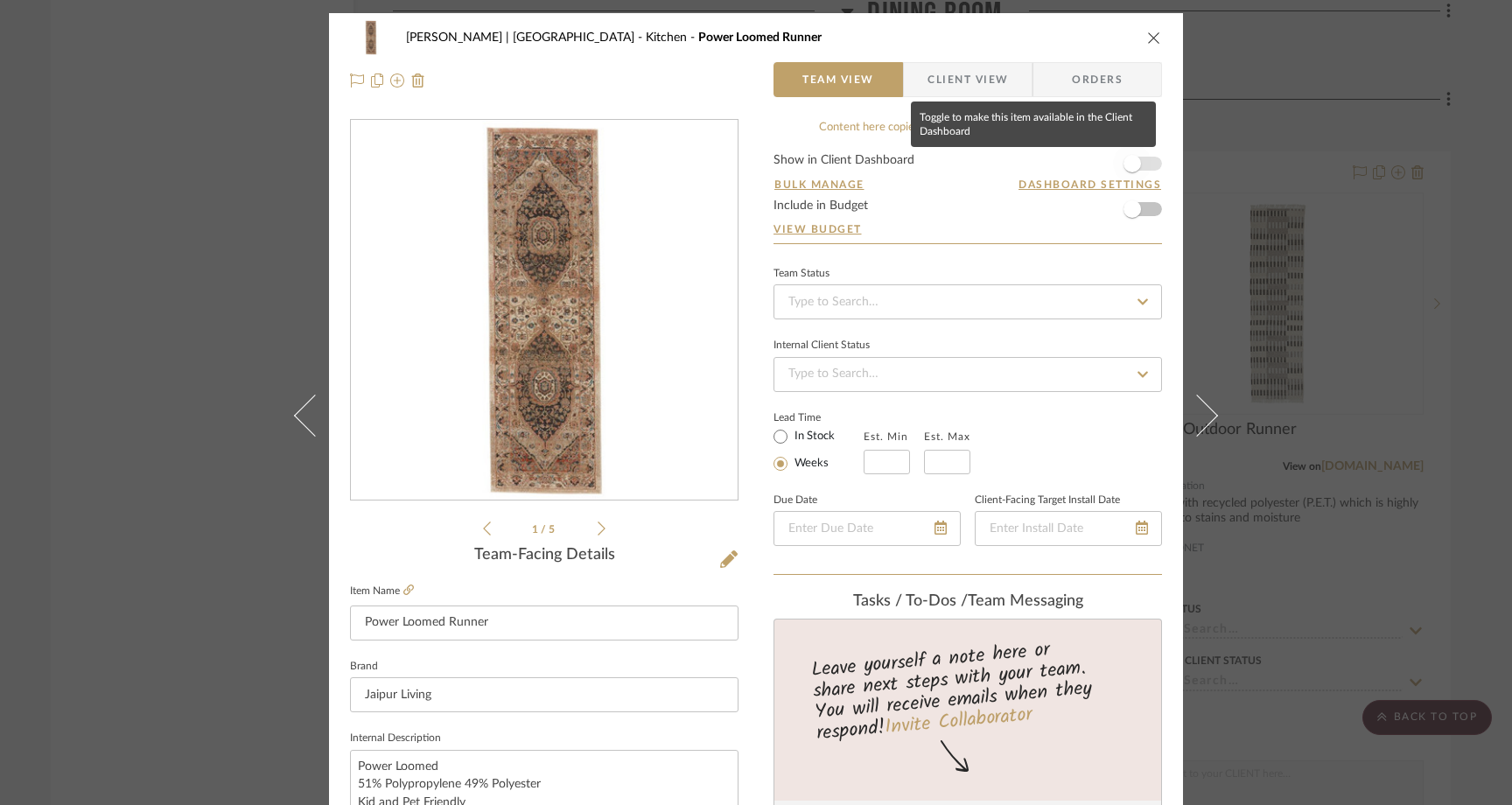
click at [1136, 168] on span "button" at bounding box center [1132, 163] width 38 height 38
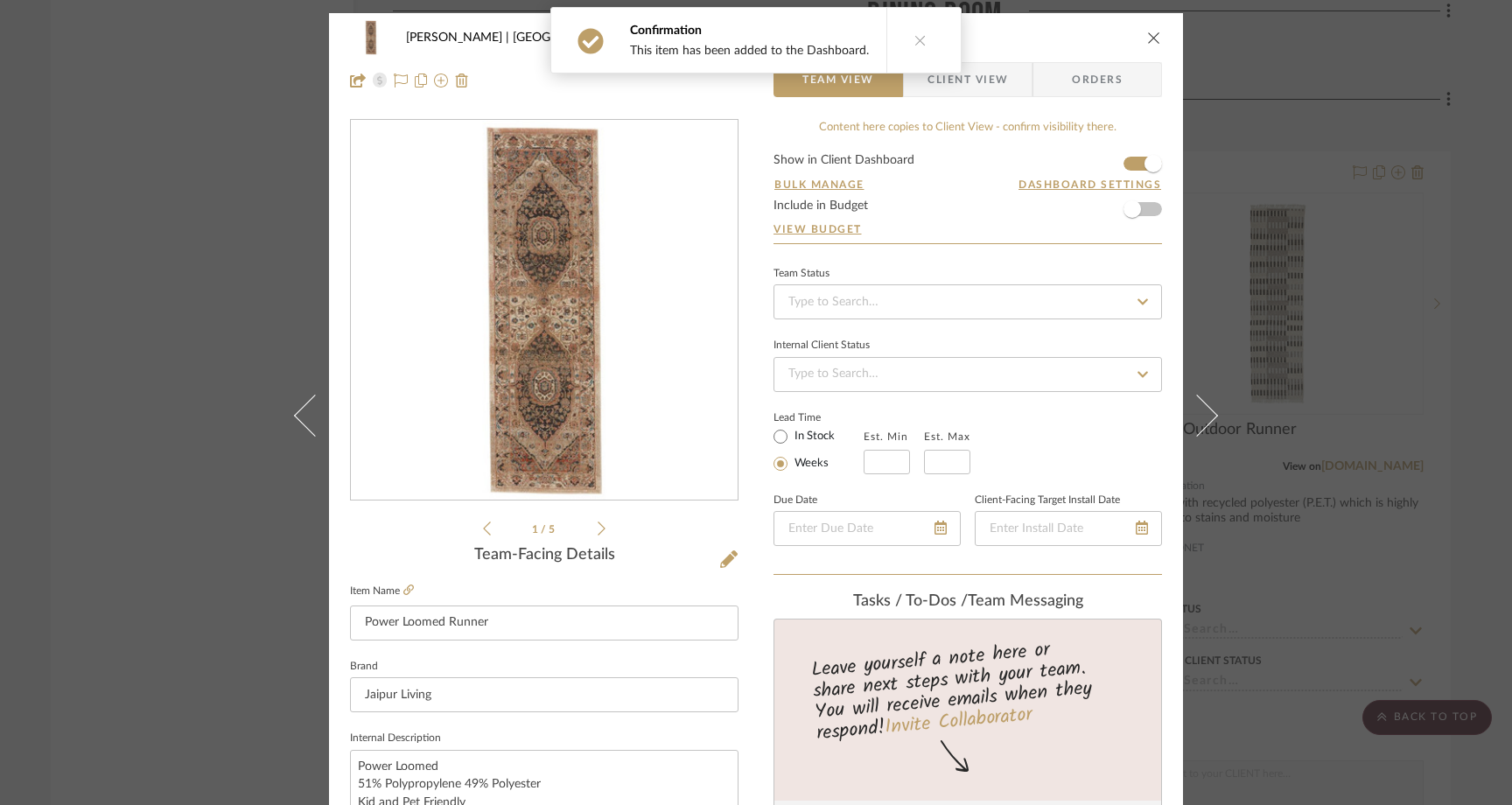
click at [1147, 36] on icon "close" at bounding box center [1154, 37] width 14 height 14
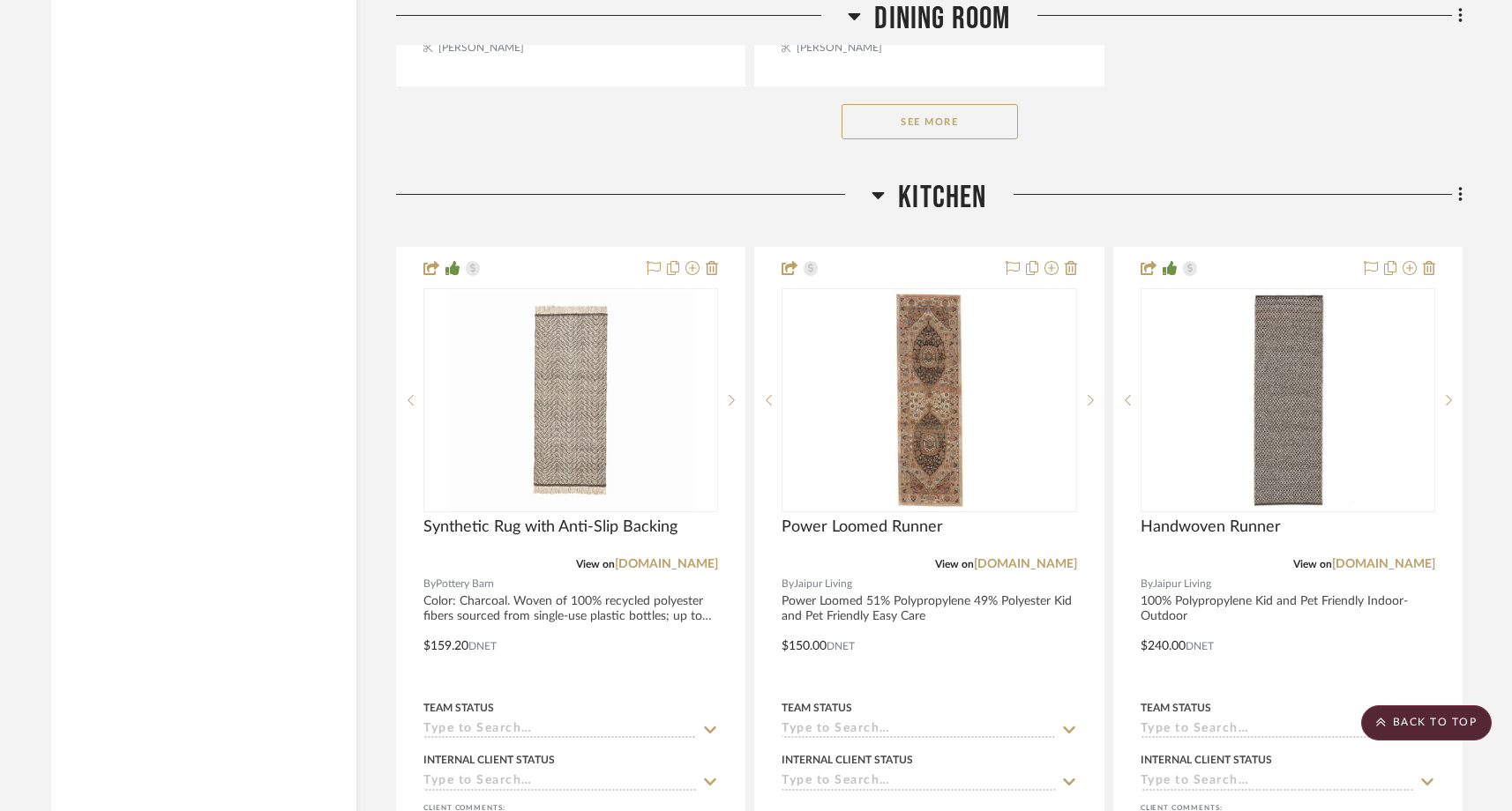
scroll to position [12785, 0]
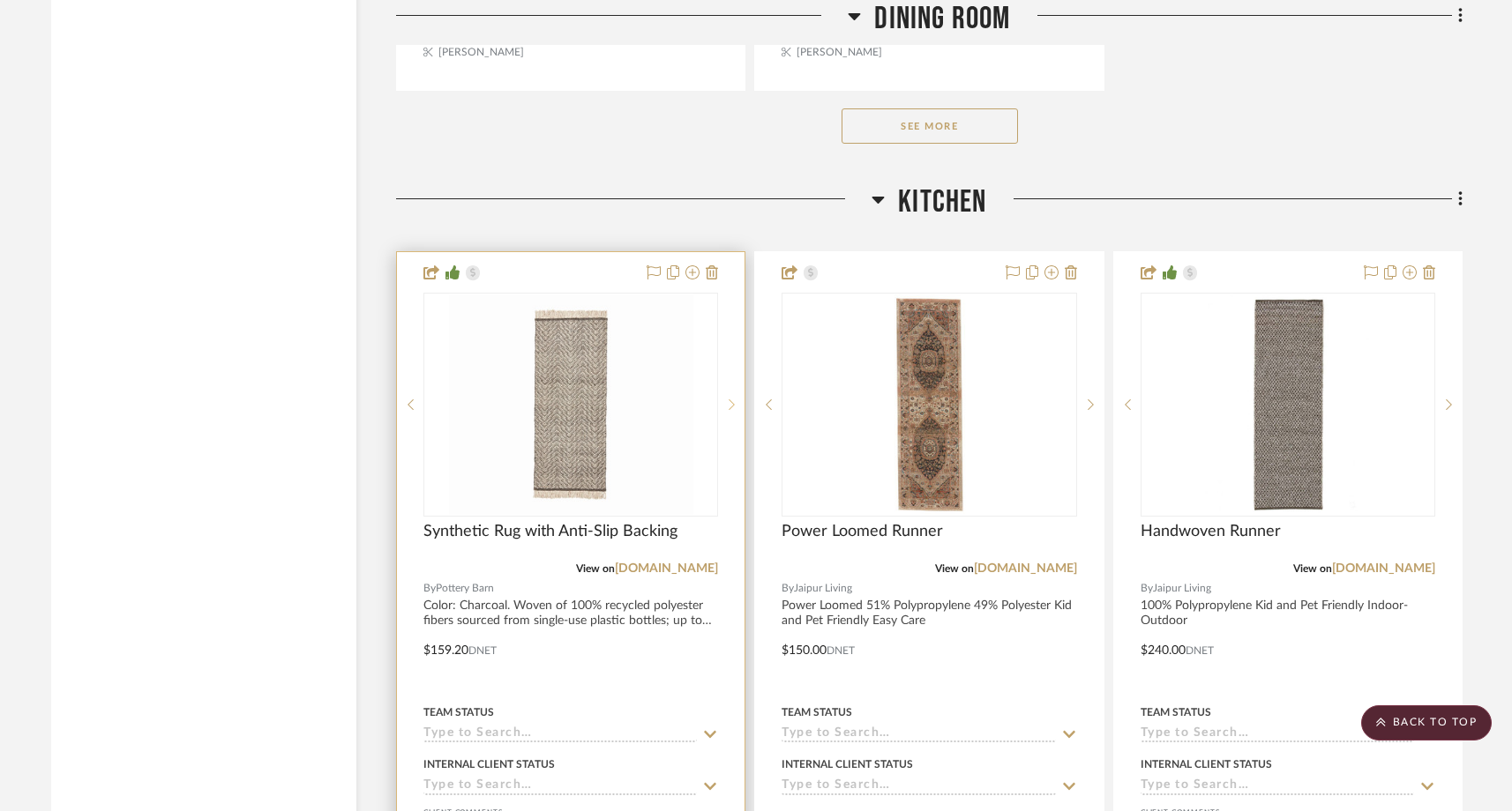
click at [733, 399] on icon at bounding box center [732, 405] width 6 height 11
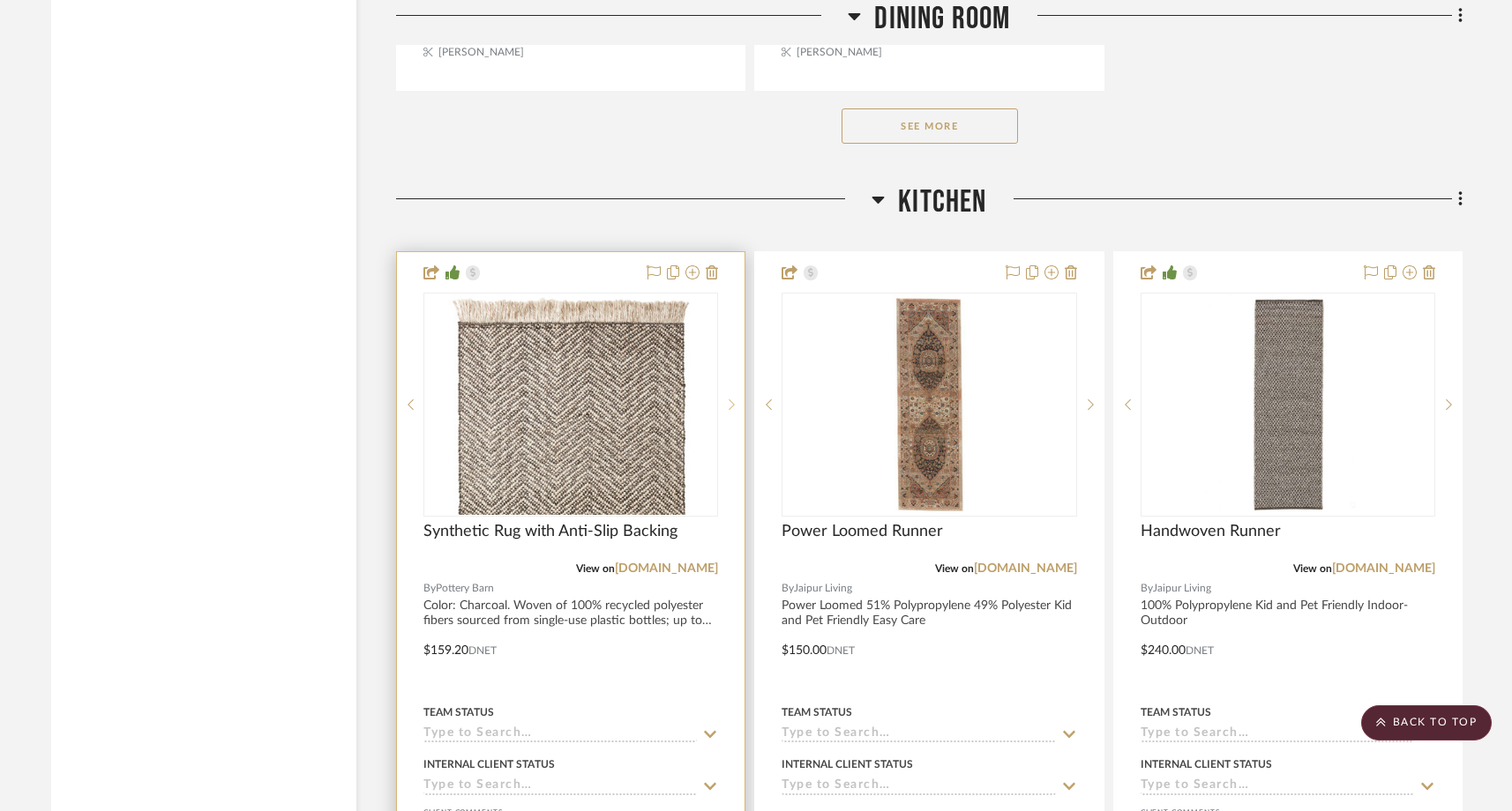
click at [733, 399] on icon at bounding box center [732, 405] width 6 height 11
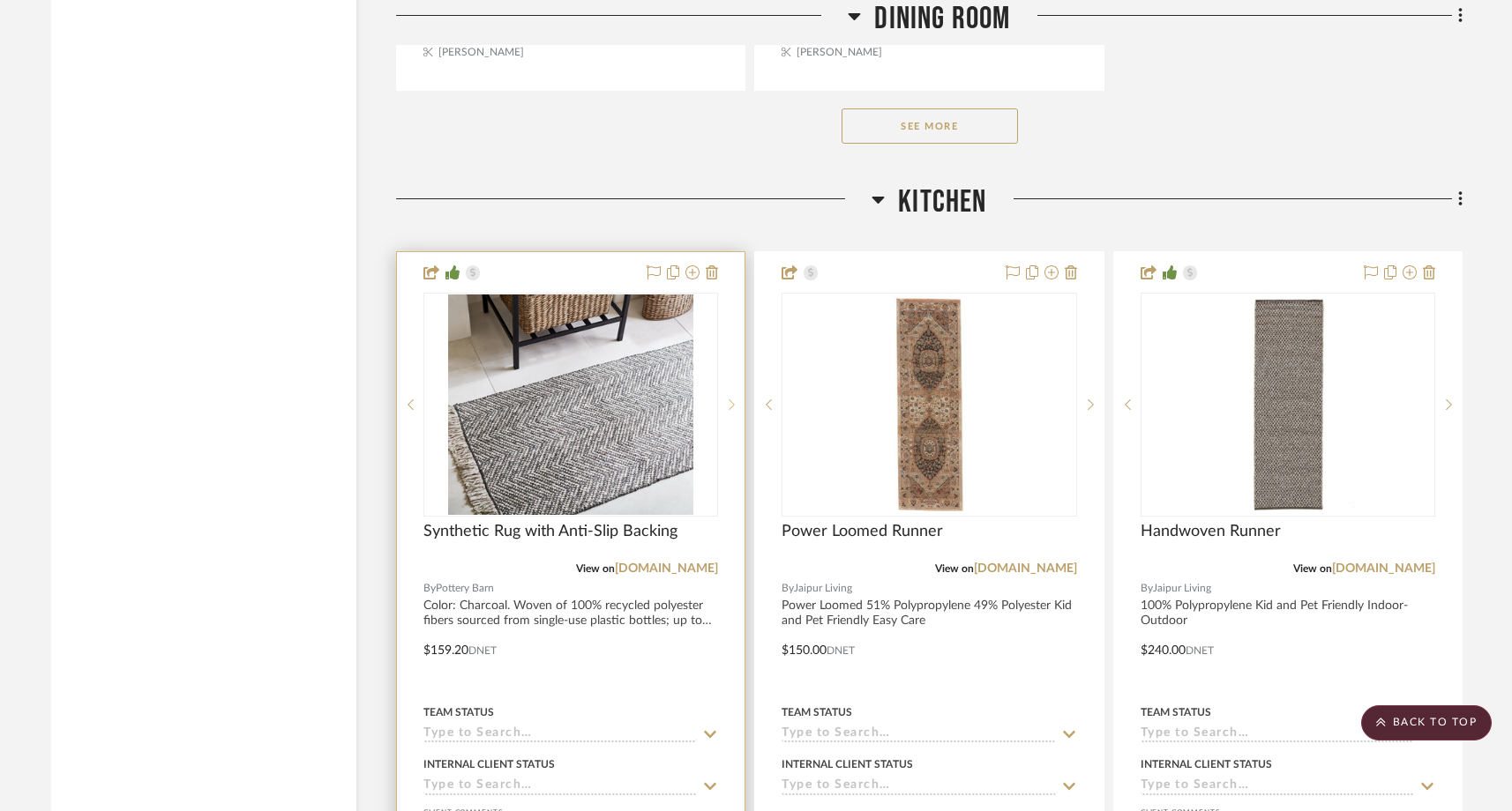
click at [733, 399] on icon at bounding box center [732, 405] width 6 height 11
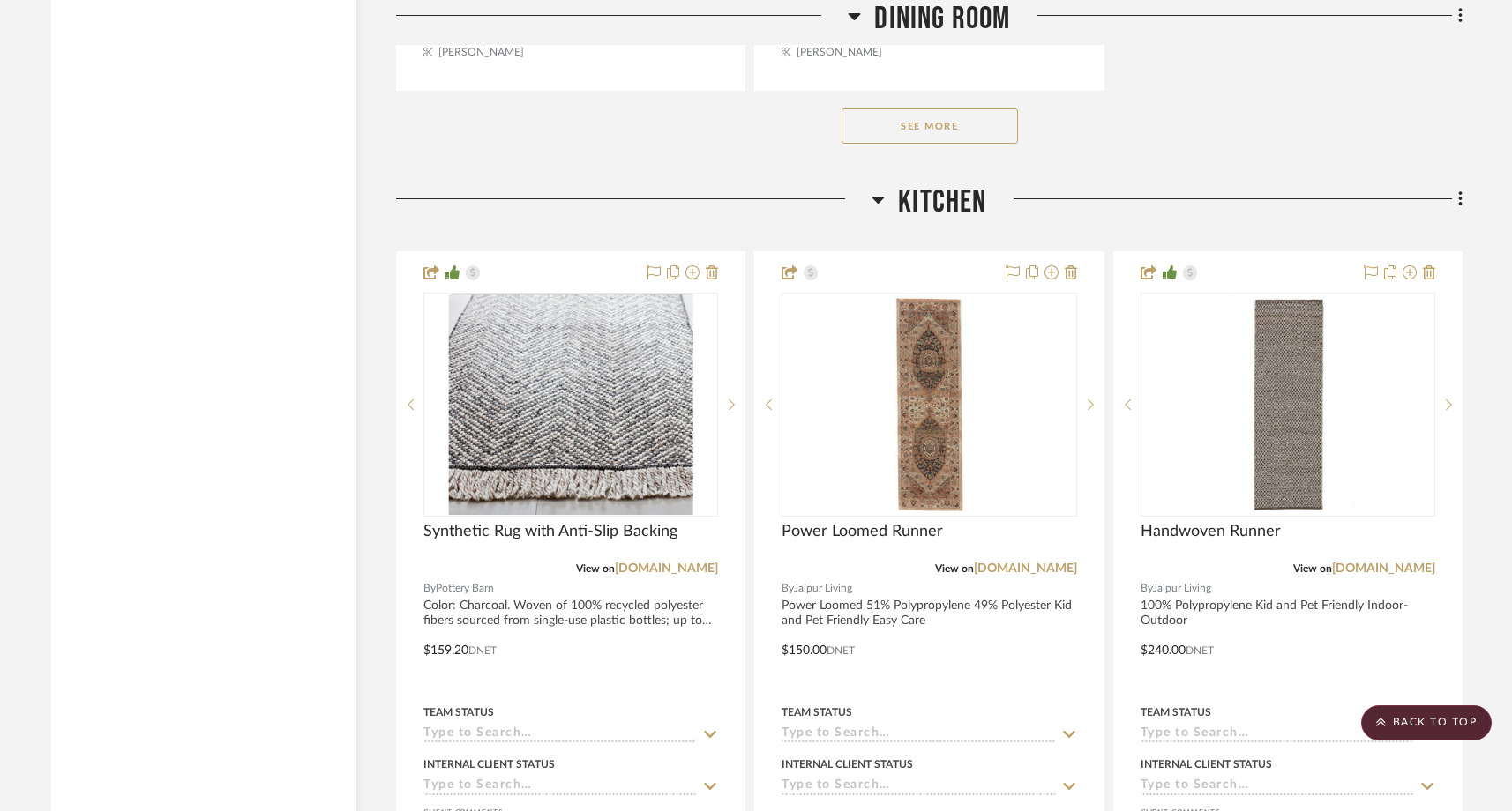
click at [815, 183] on div at bounding box center [634, 205] width 476 height 45
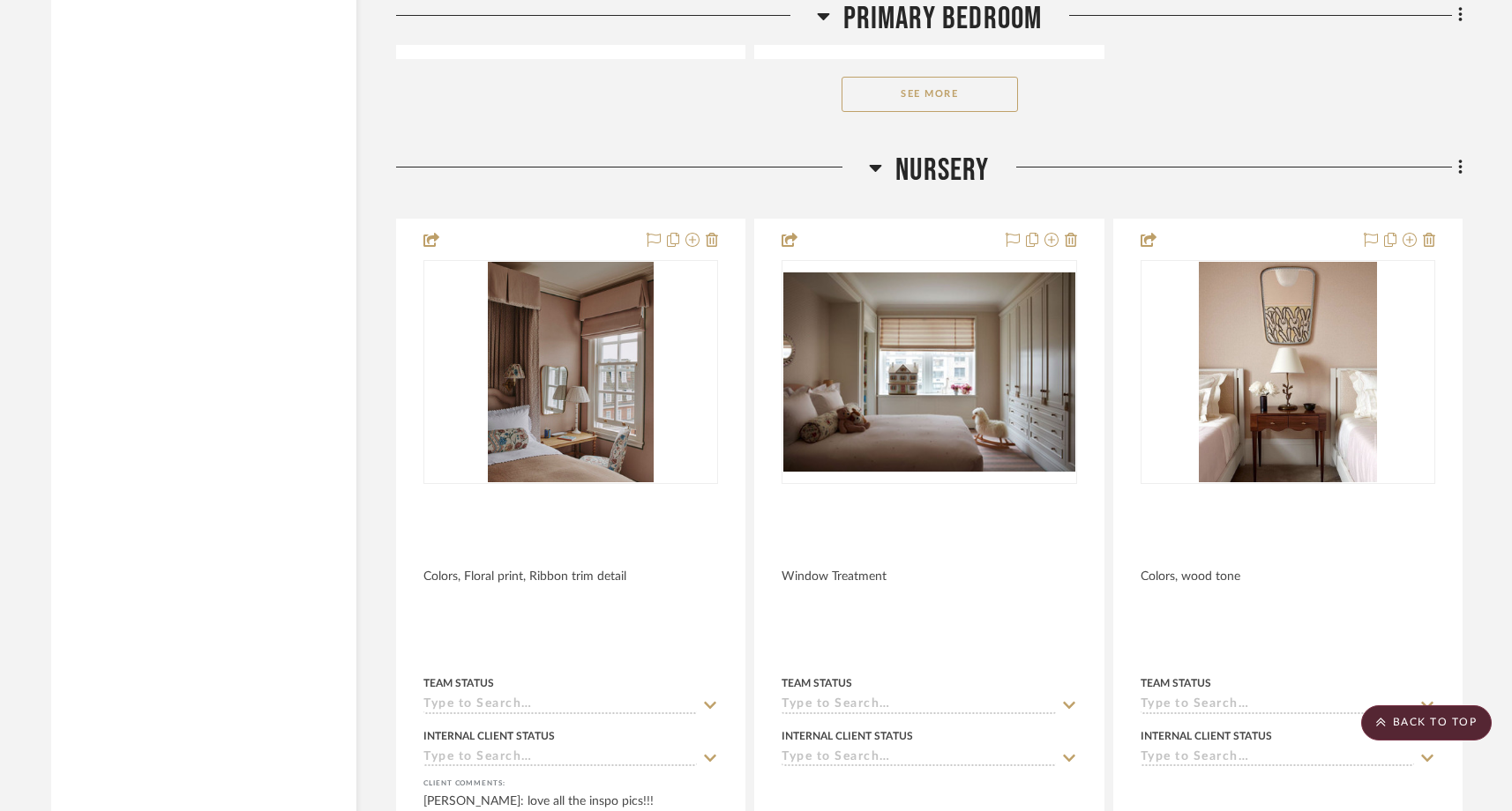
scroll to position [17813, 0]
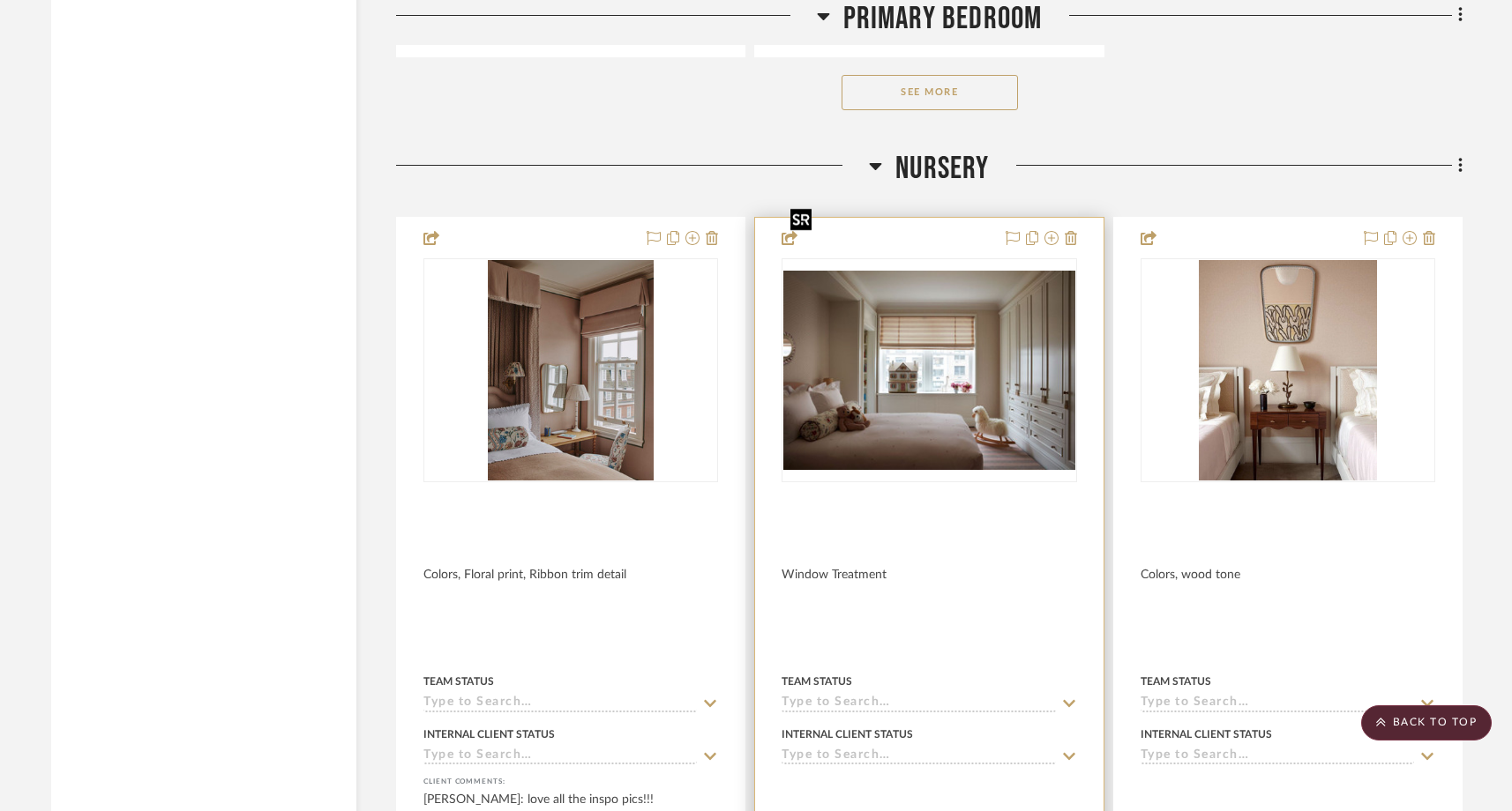
click at [899, 298] on img "0" at bounding box center [929, 371] width 291 height 199
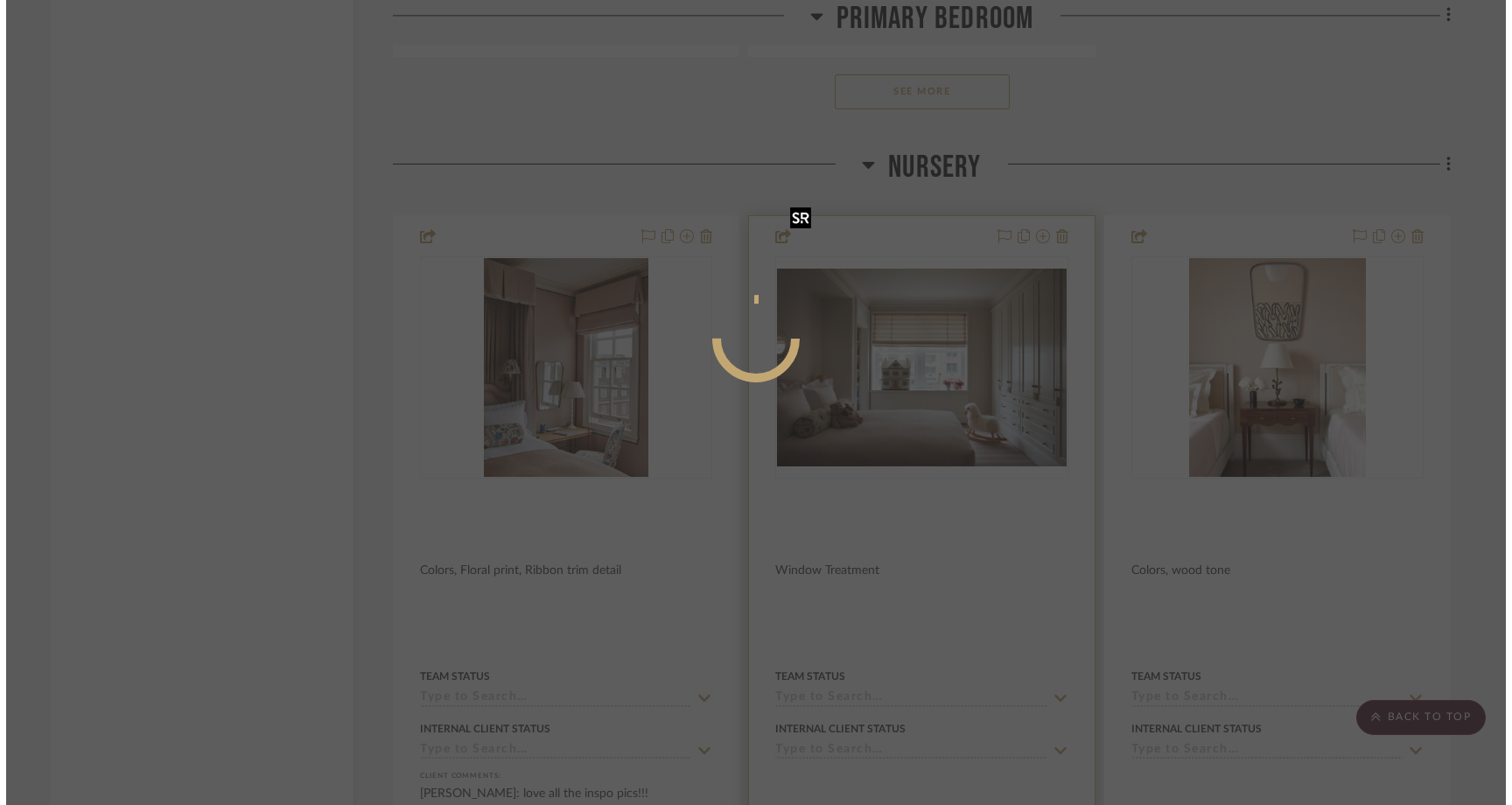
scroll to position [0, 0]
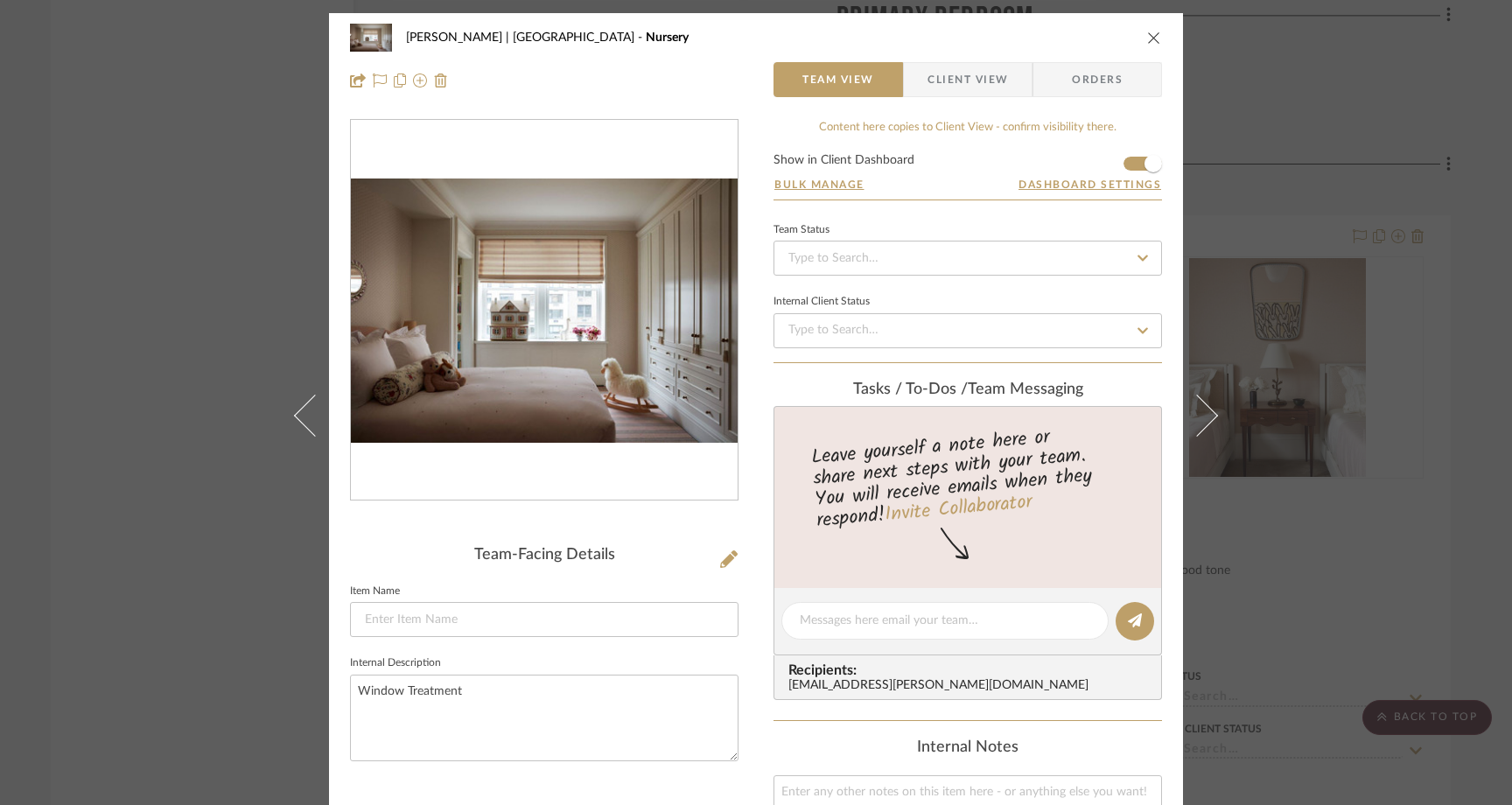
click at [166, 308] on div "[PERSON_NAME] | [GEOGRAPHIC_DATA] Nursery Team View Client View Orders Team-Fac…" at bounding box center [756, 402] width 1512 height 805
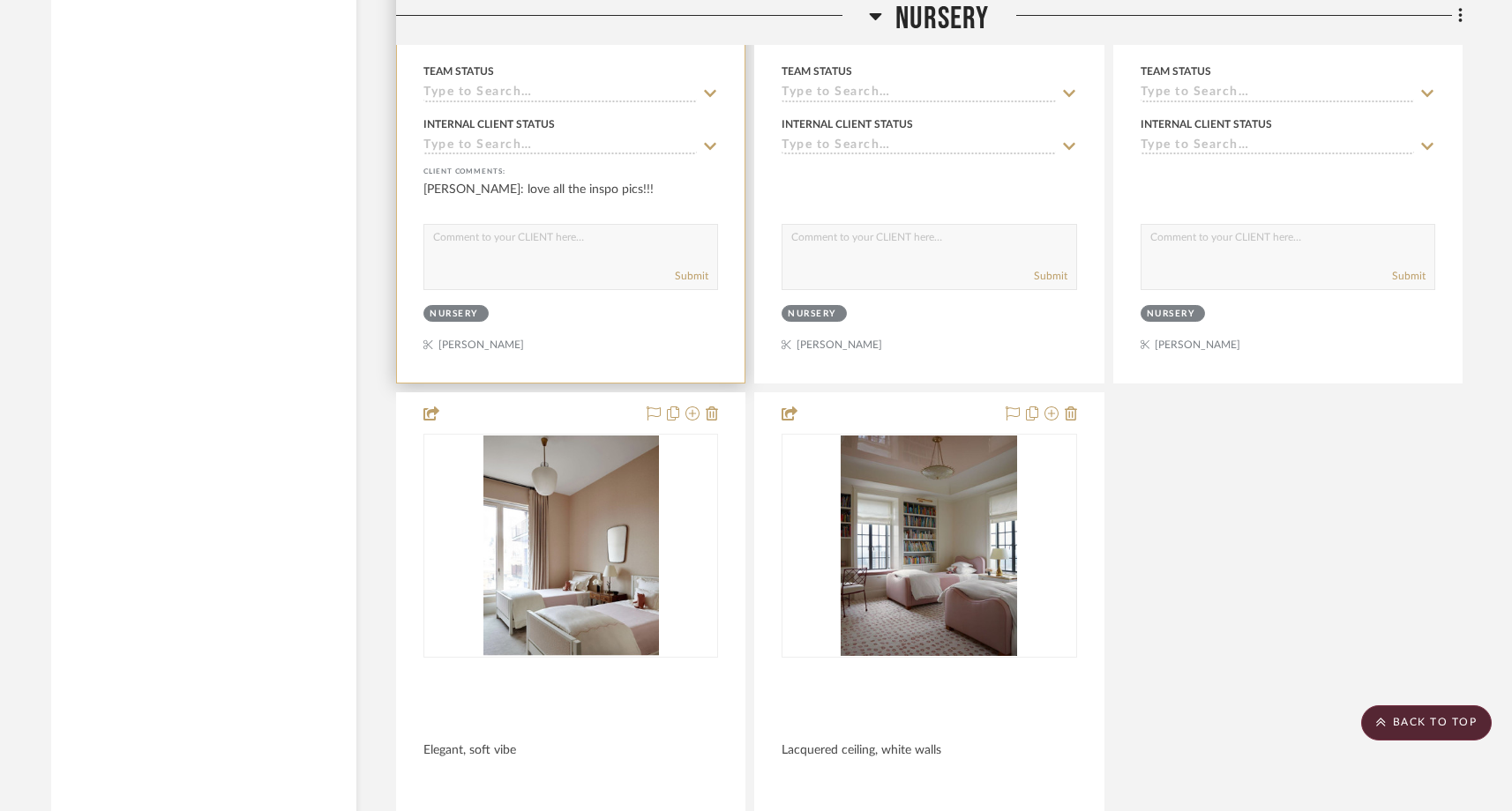
scroll to position [18425, 0]
